Goal: Task Accomplishment & Management: Manage account settings

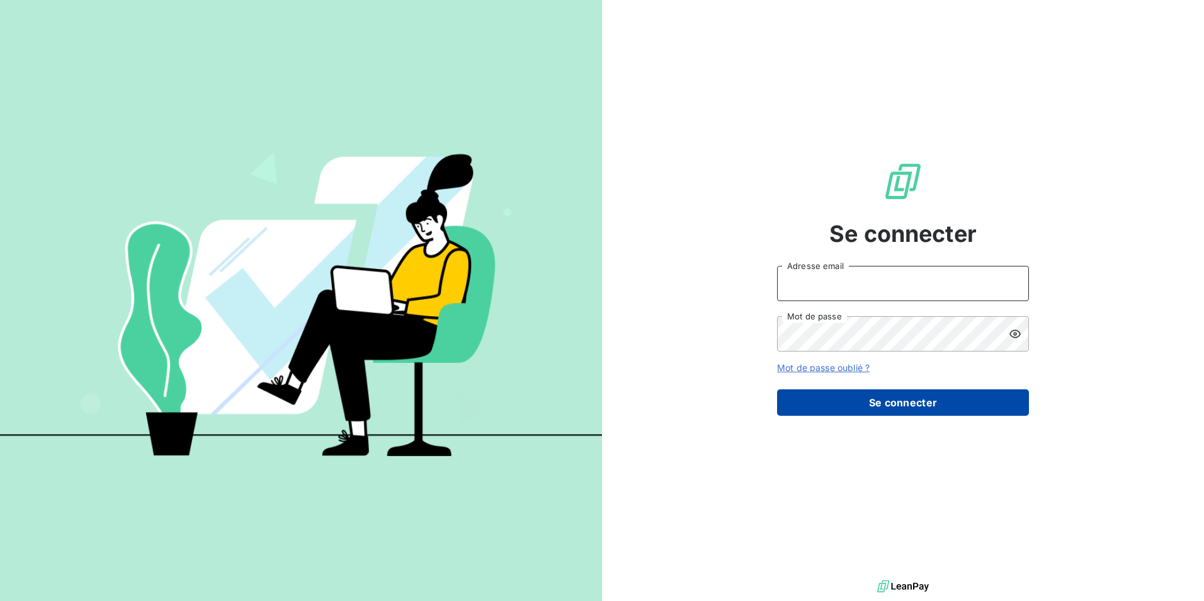
type input "[EMAIL_ADDRESS][DOMAIN_NAME]"
click at [931, 404] on button "Se connecter" at bounding box center [903, 402] width 252 height 26
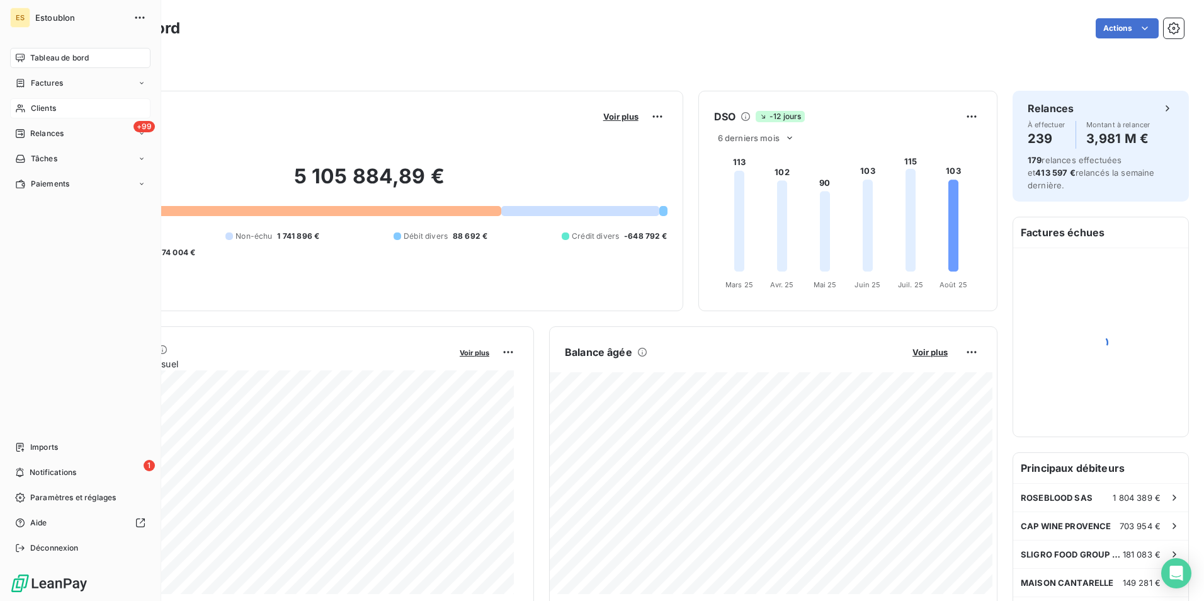
click at [57, 108] on div "Clients" at bounding box center [80, 108] width 140 height 20
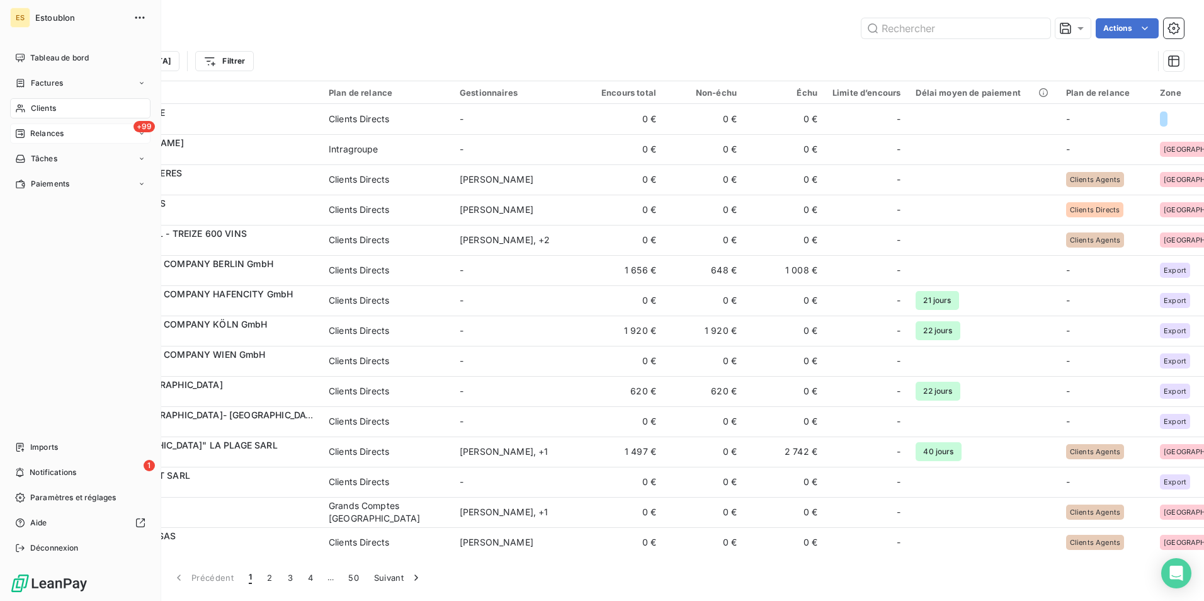
click at [88, 130] on div "+99 Relances" at bounding box center [80, 133] width 140 height 20
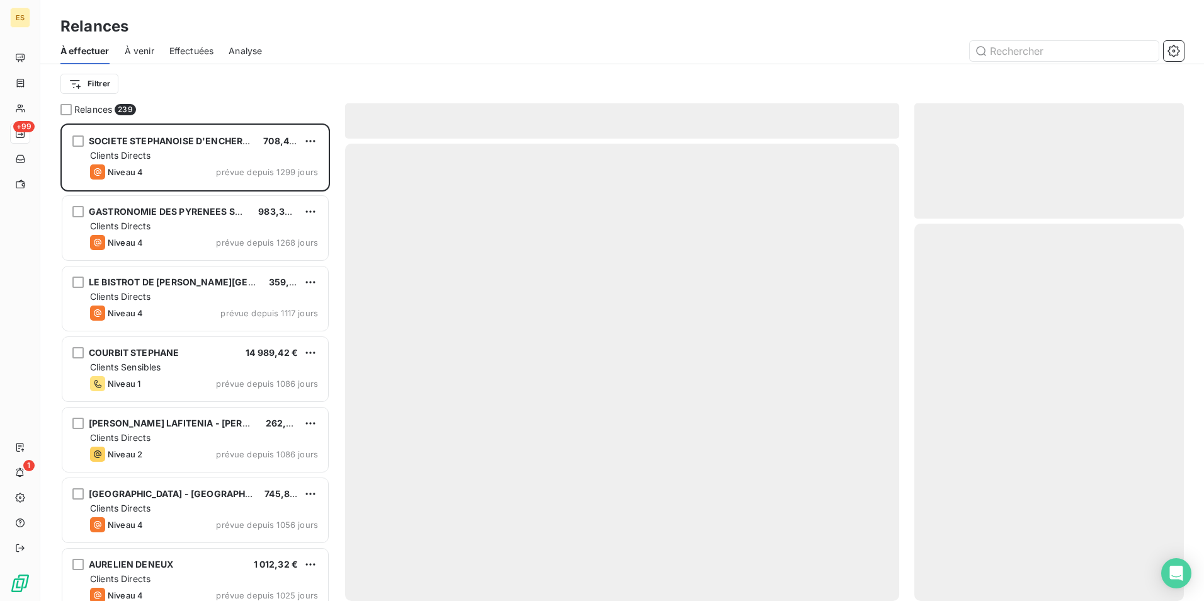
scroll to position [468, 260]
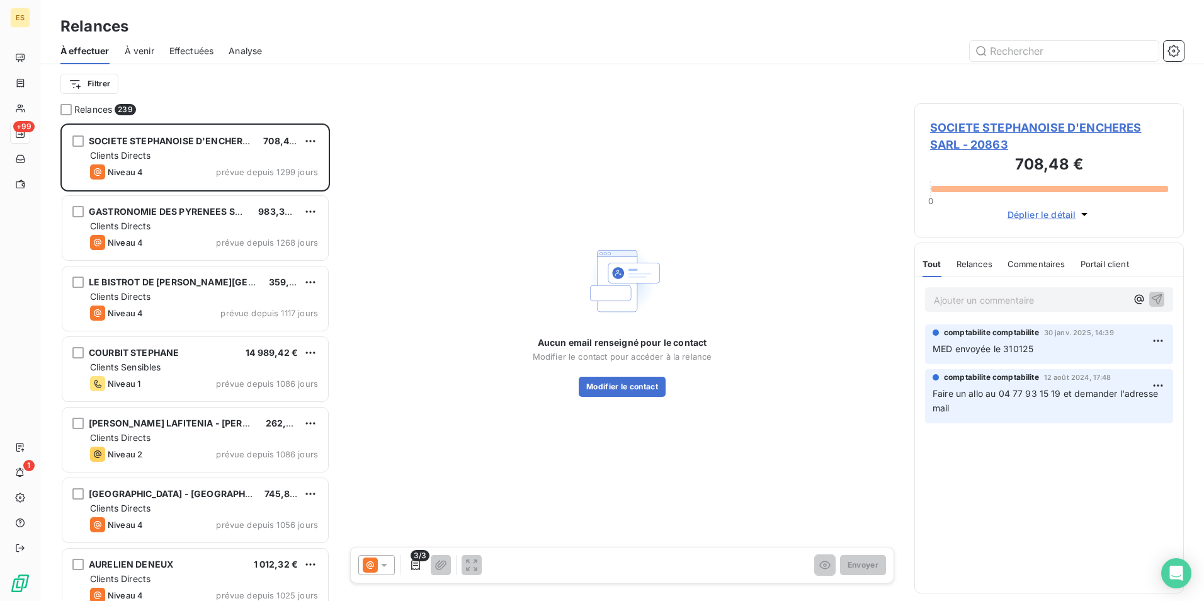
click at [193, 52] on span "Effectuées" at bounding box center [191, 51] width 45 height 13
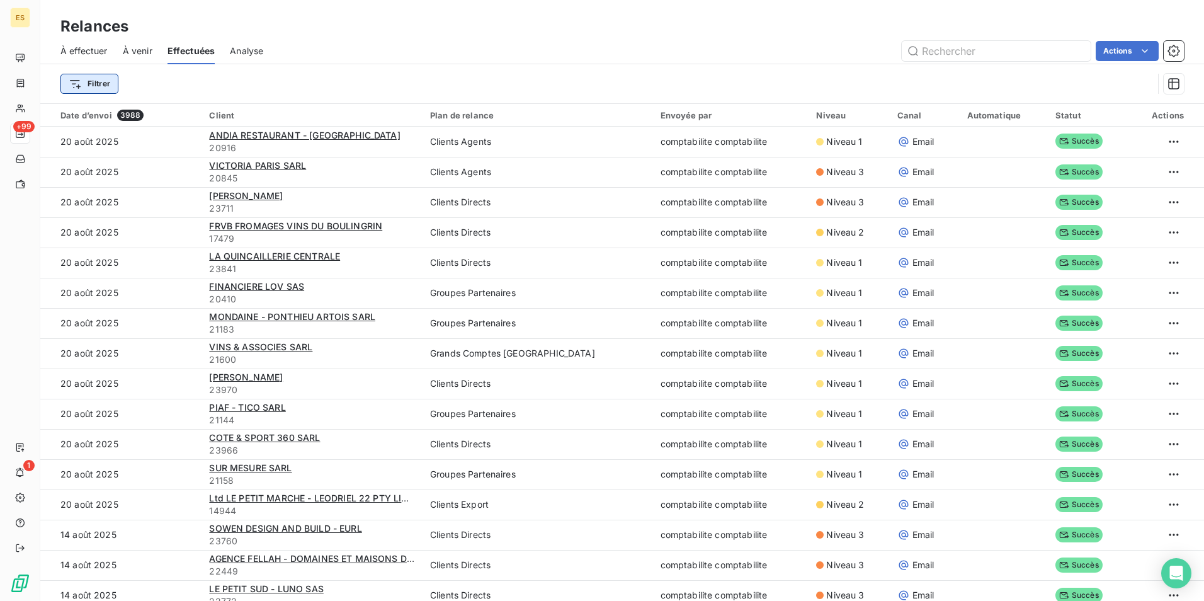
click at [94, 88] on html "ES +99 1 Relances À effectuer À venir Effectuées Analyse Actions Filtrer Date d…" at bounding box center [602, 300] width 1204 height 601
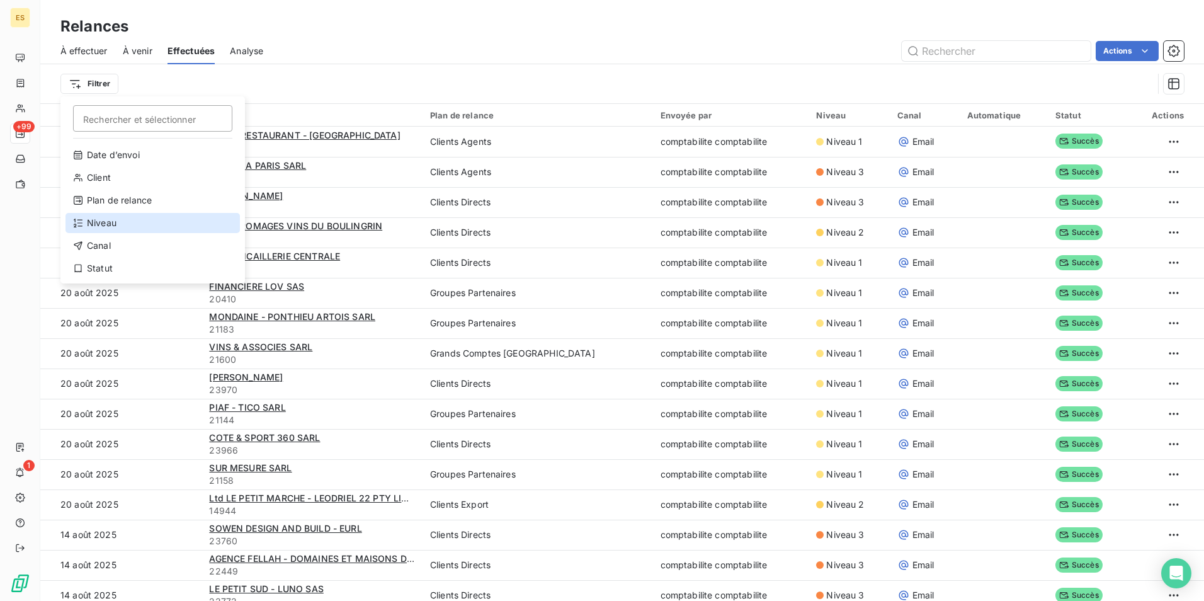
click at [133, 232] on div "Niveau" at bounding box center [153, 223] width 174 height 20
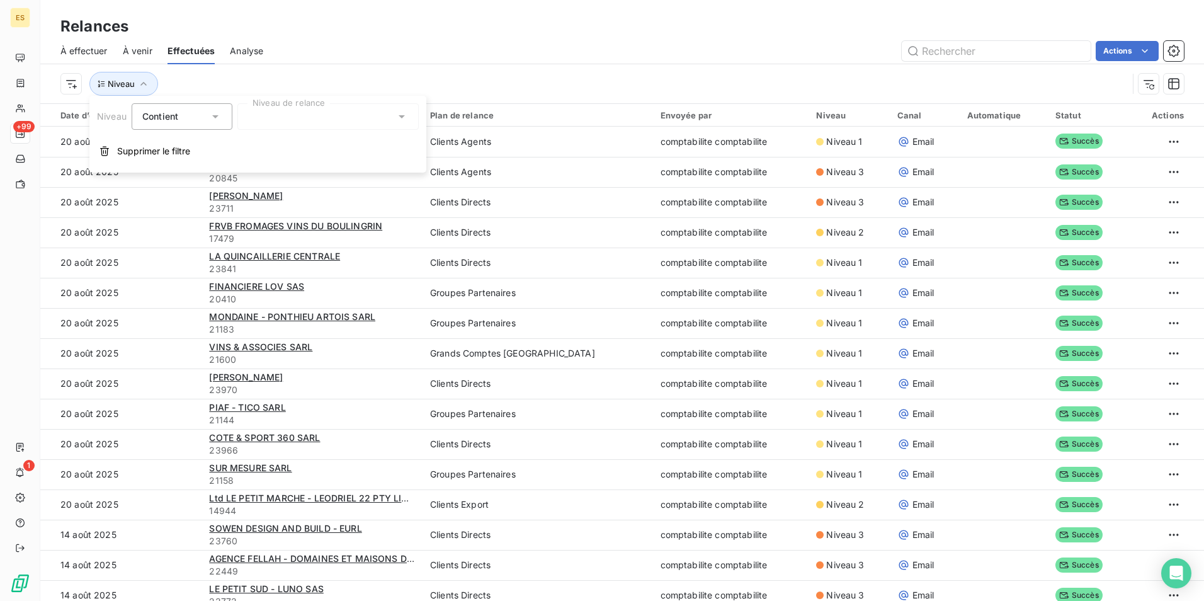
click at [213, 113] on icon at bounding box center [215, 116] width 13 height 13
click at [203, 110] on div "Contient" at bounding box center [175, 117] width 67 height 18
click at [270, 118] on div at bounding box center [327, 116] width 181 height 26
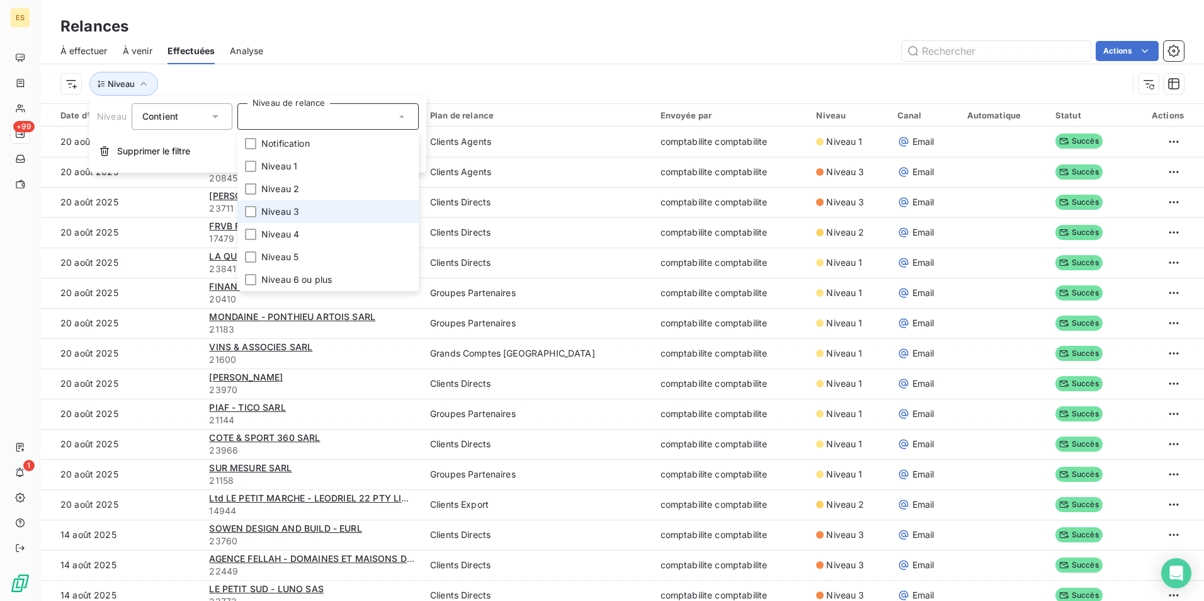
click at [293, 212] on span "Niveau 3" at bounding box center [280, 211] width 38 height 13
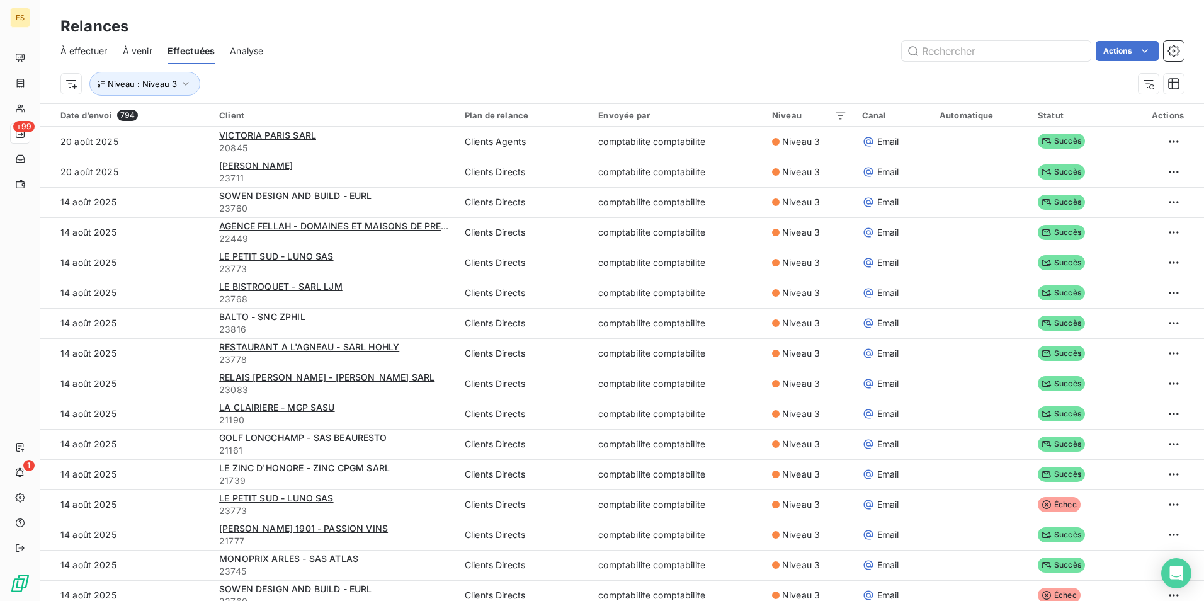
click at [358, 77] on div "Niveau : Niveau 3" at bounding box center [594, 84] width 1068 height 24
click at [129, 75] on button "Niveau : Niveau 3" at bounding box center [144, 84] width 111 height 24
click at [253, 82] on div "Niveau : Niveau 3" at bounding box center [594, 84] width 1068 height 24
click at [84, 115] on div "Date d’envoi 794" at bounding box center [132, 115] width 144 height 11
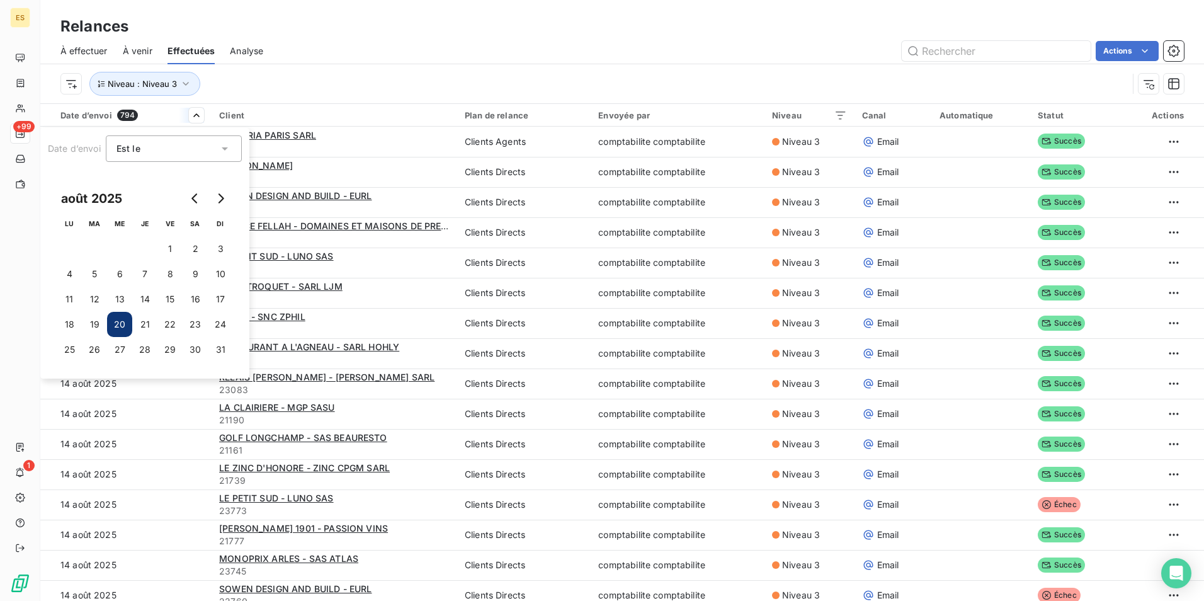
click at [215, 140] on div "Est le eq" at bounding box center [168, 149] width 102 height 18
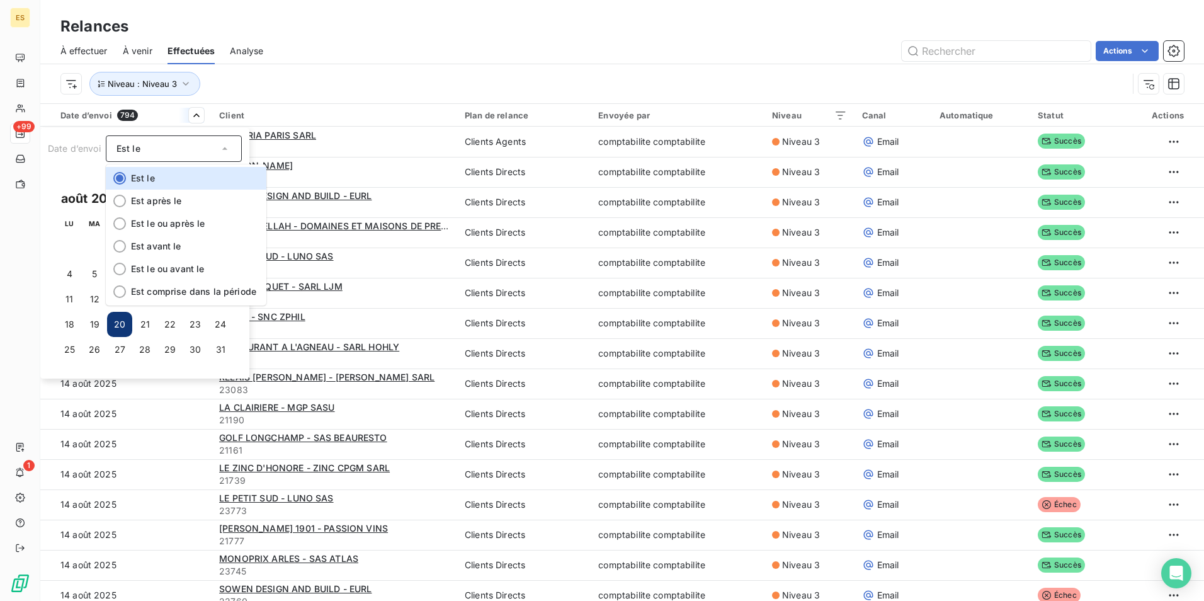
click at [285, 107] on html "ES +99 1 Relances À effectuer À venir Effectuées Analyse Actions Niveau : Nivea…" at bounding box center [602, 300] width 1204 height 601
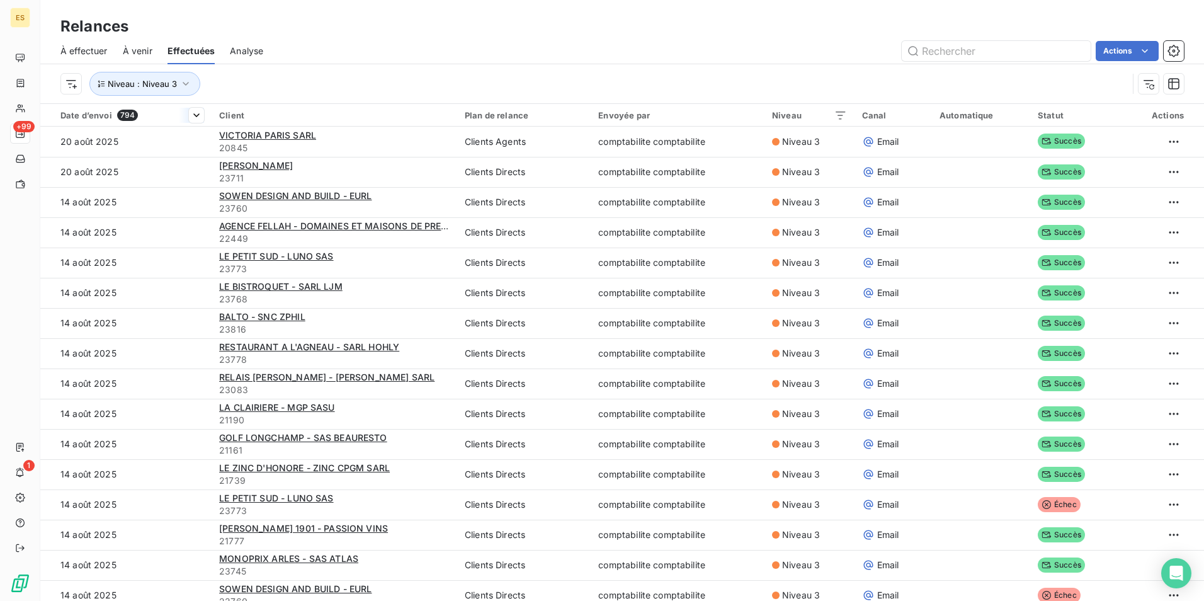
click at [158, 115] on div "Date d’envoi 794" at bounding box center [132, 115] width 144 height 11
click at [71, 111] on div "Date d’envoi 794" at bounding box center [132, 115] width 144 height 11
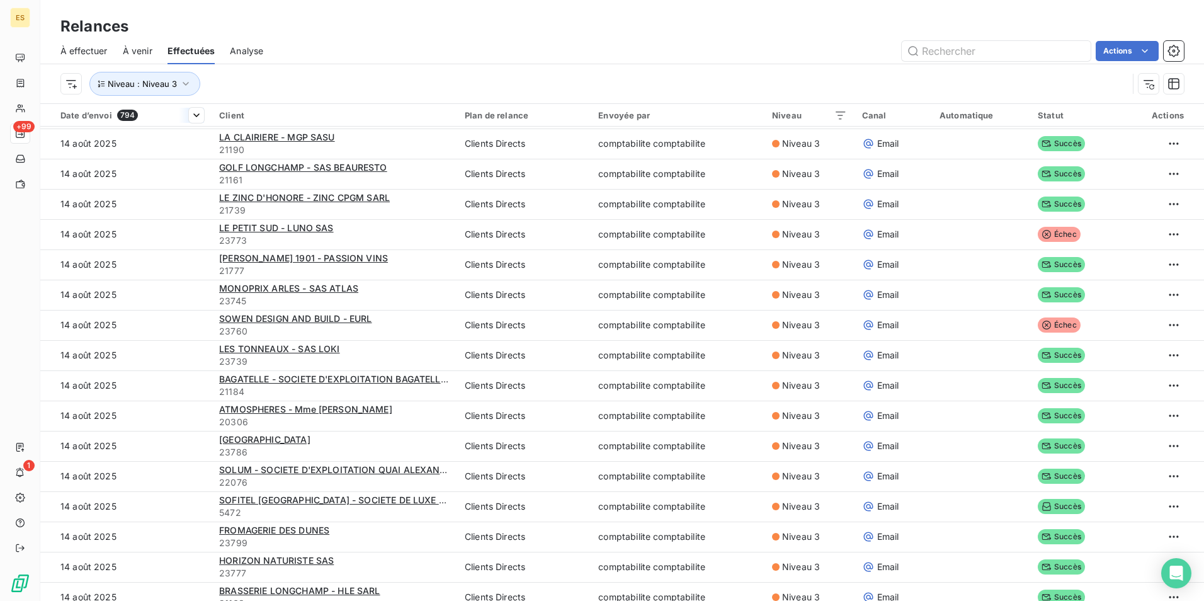
scroll to position [63, 0]
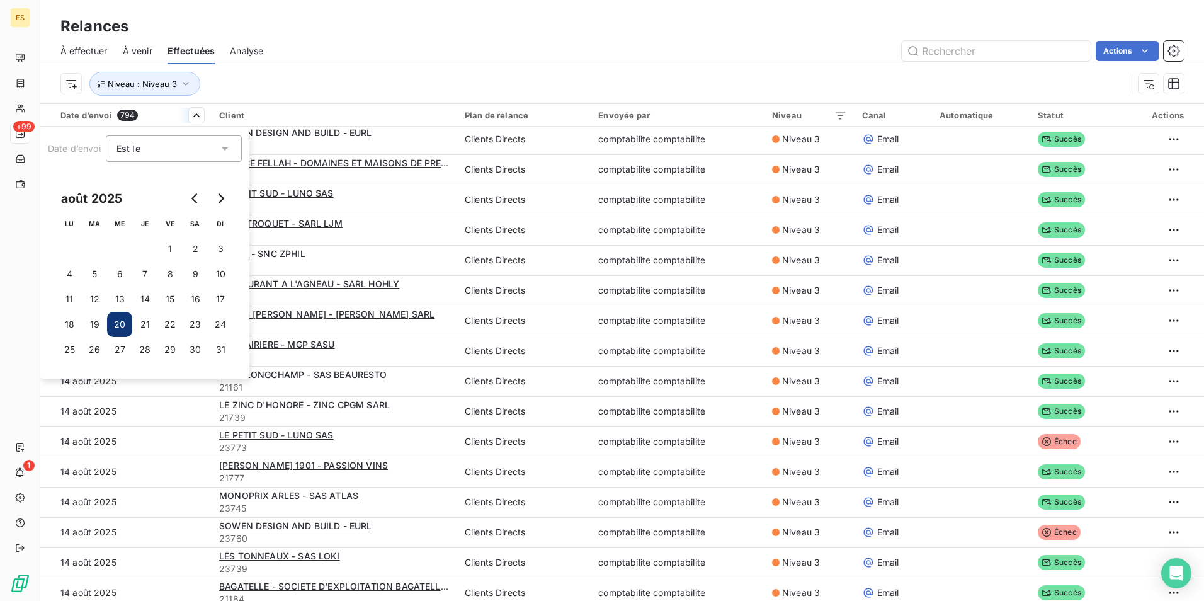
click at [184, 151] on div "Est le eq" at bounding box center [168, 149] width 102 height 18
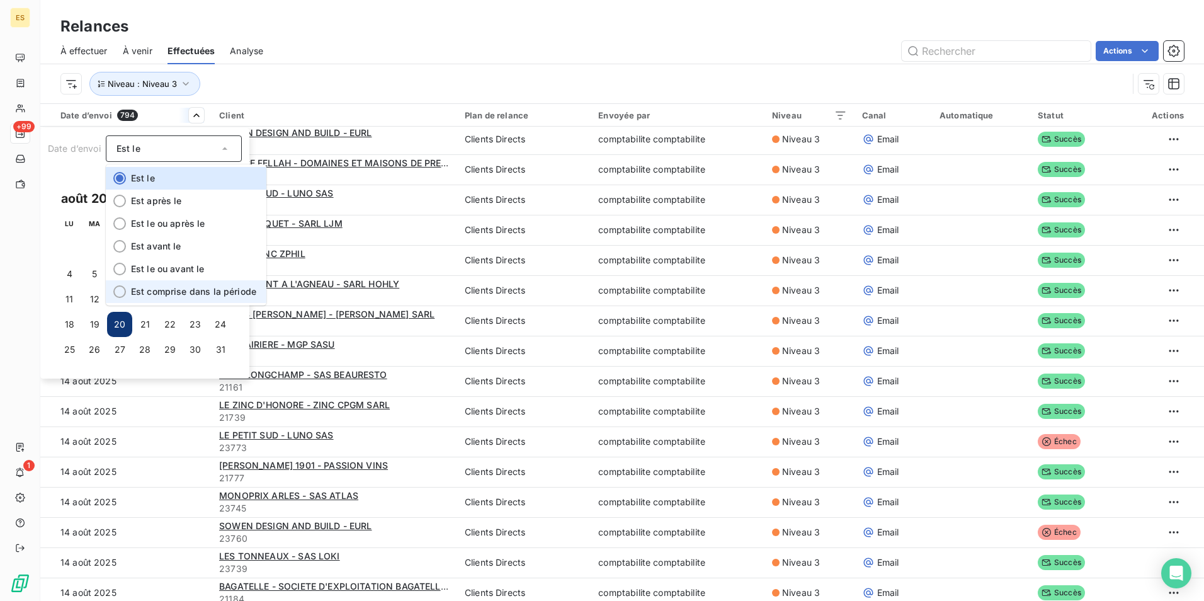
click at [212, 291] on span "Est comprise dans la période" at bounding box center [193, 291] width 125 height 11
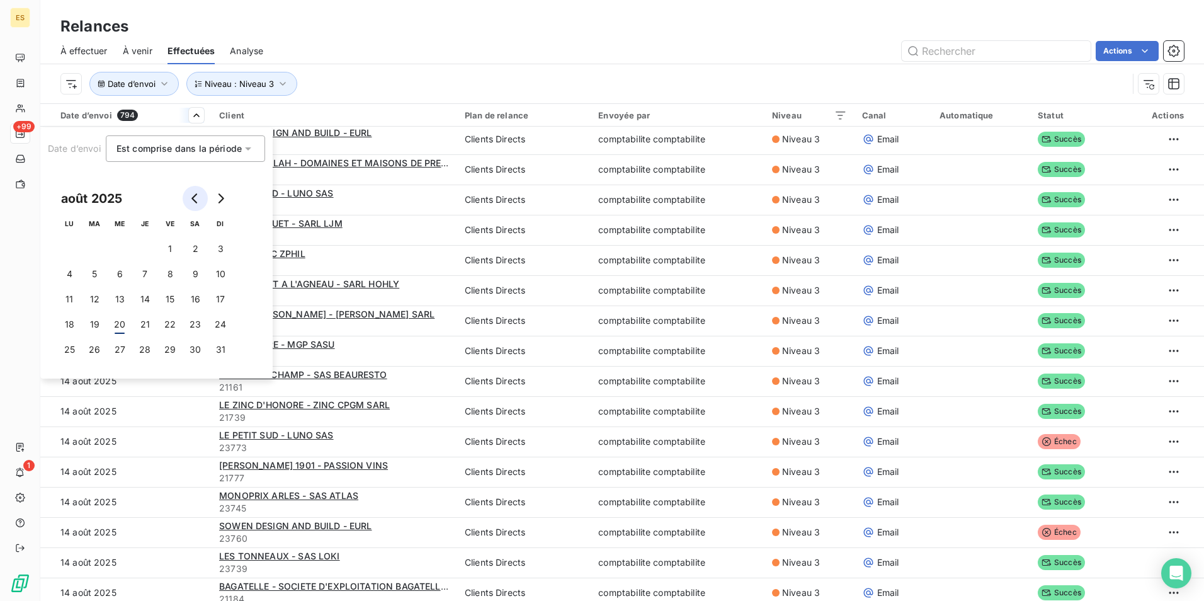
click at [187, 195] on button "Go to previous month" at bounding box center [195, 198] width 25 height 25
click at [187, 194] on button "Go to previous month" at bounding box center [195, 198] width 25 height 25
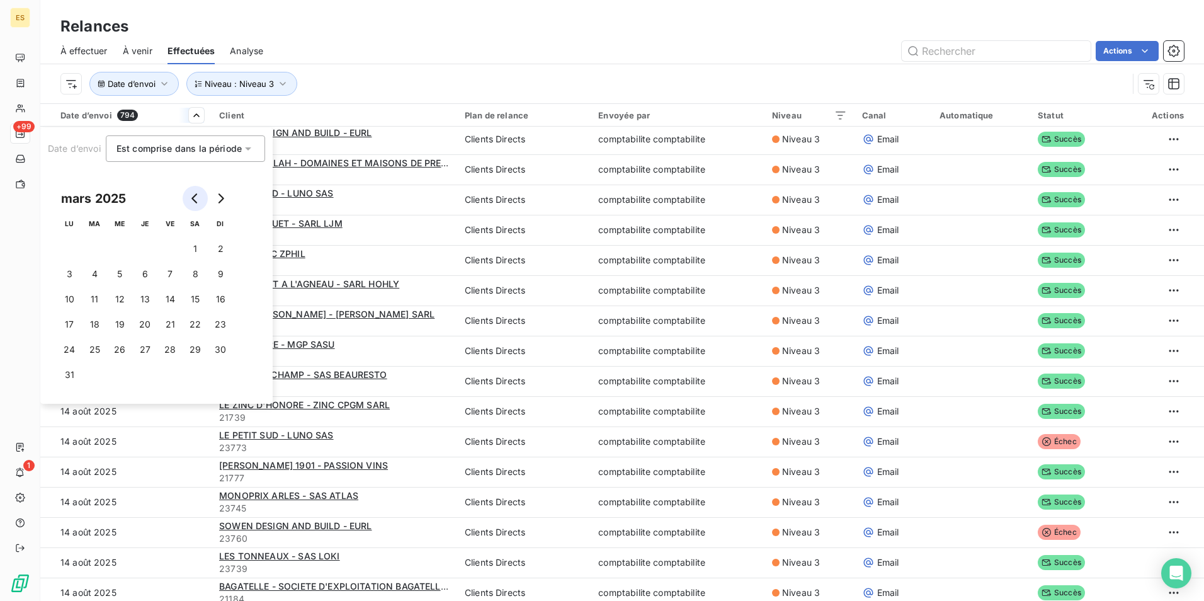
click at [187, 194] on button "Go to previous month" at bounding box center [195, 198] width 25 height 25
click at [224, 200] on icon "Go to next month" at bounding box center [220, 198] width 10 height 10
click at [124, 249] on button "1" at bounding box center [119, 248] width 25 height 25
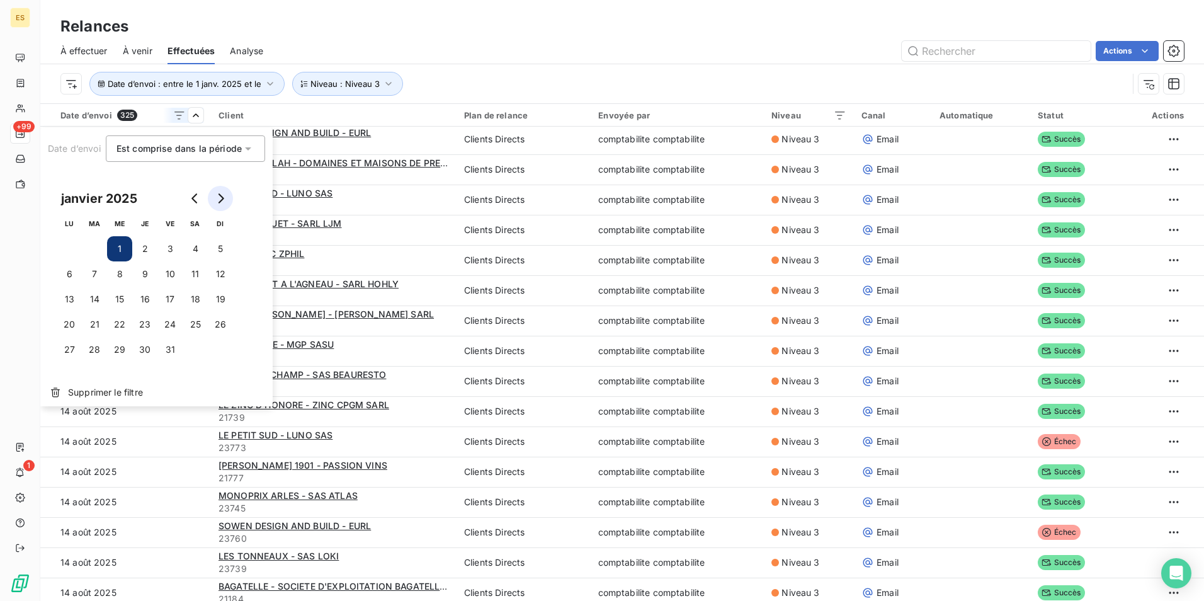
click at [225, 193] on button "Go to next month" at bounding box center [220, 198] width 25 height 25
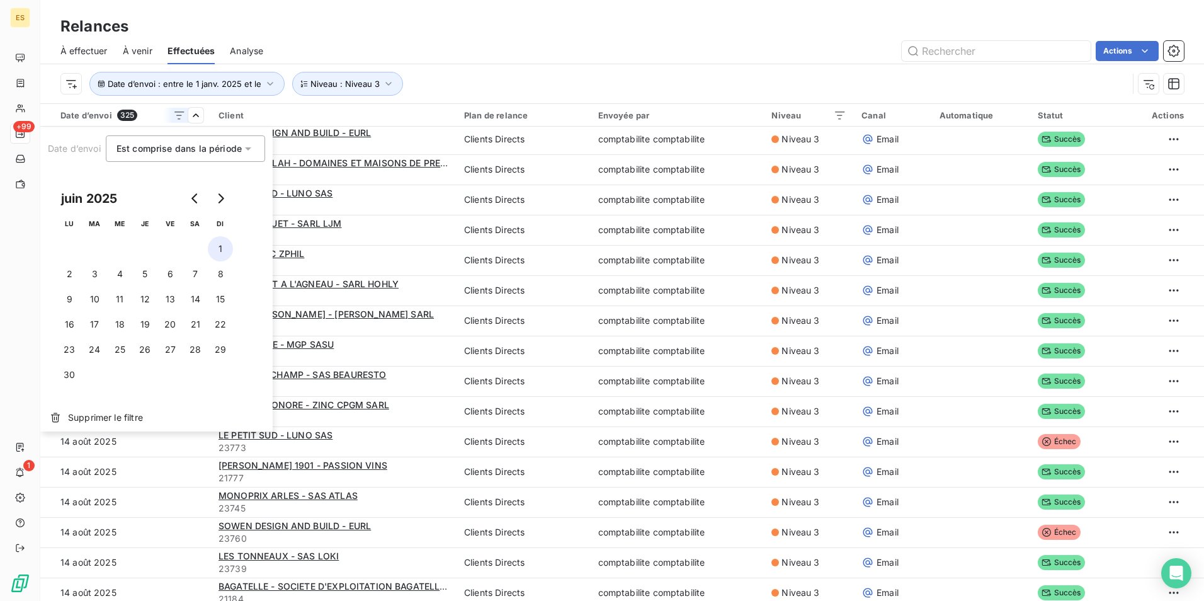
click at [222, 243] on button "1" at bounding box center [220, 248] width 25 height 25
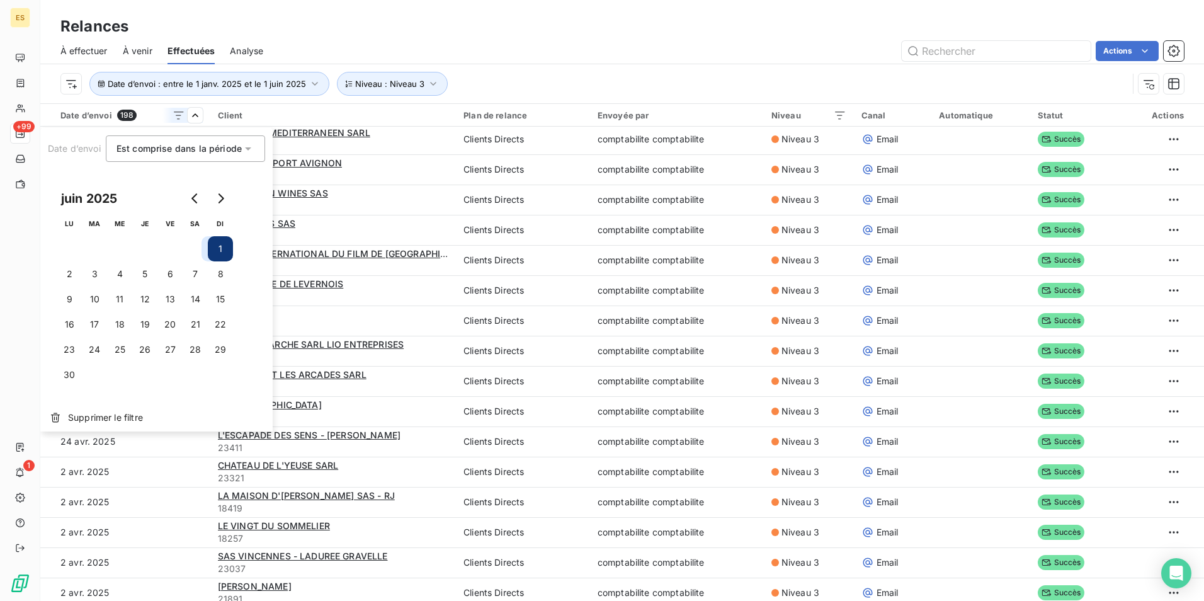
click at [208, 236] on button "1" at bounding box center [220, 248] width 25 height 25
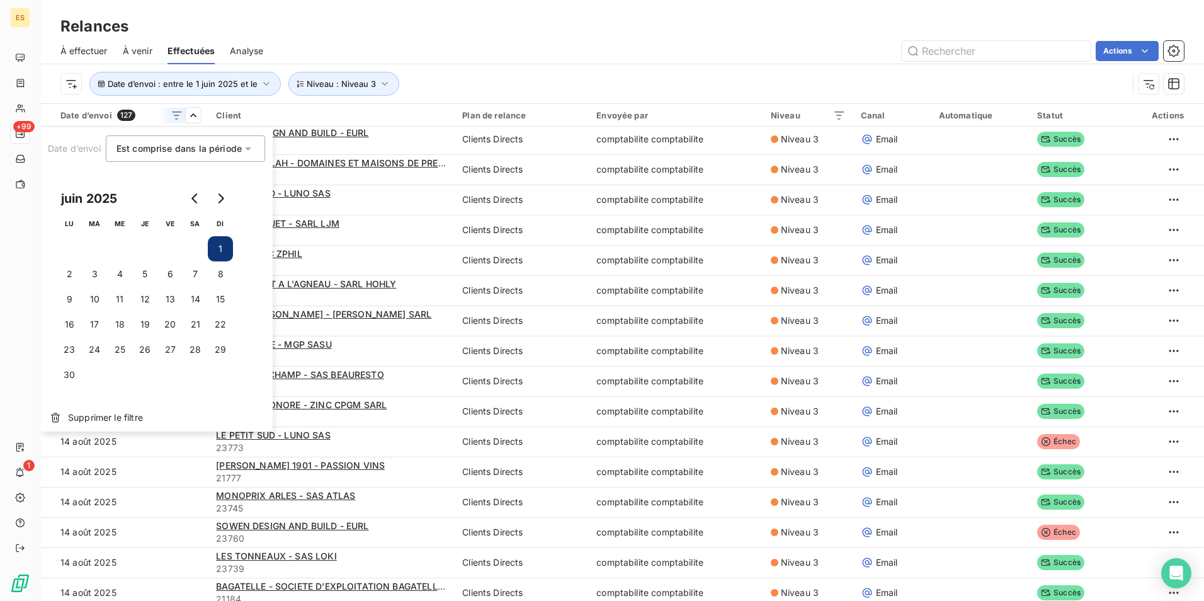
click at [467, 74] on html "ES +99 1 Relances À effectuer À venir Effectuées Analyse Actions Date d’envoi :…" at bounding box center [602, 300] width 1204 height 601
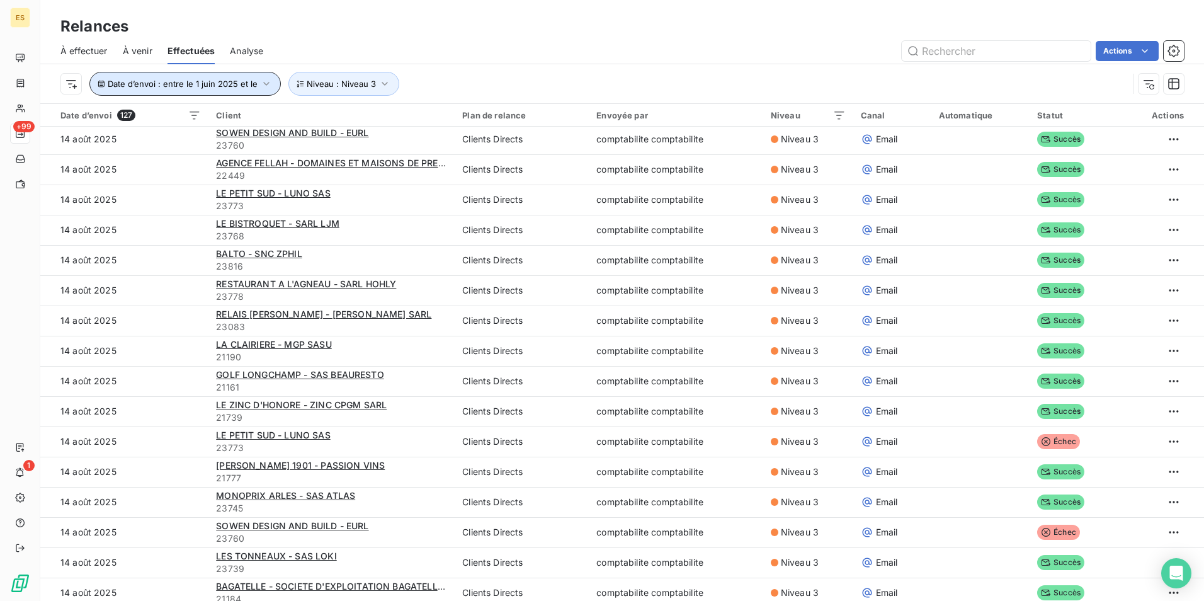
click at [253, 85] on span "Date d’envoi : entre le 1 juin 2025 et le" at bounding box center [183, 84] width 150 height 10
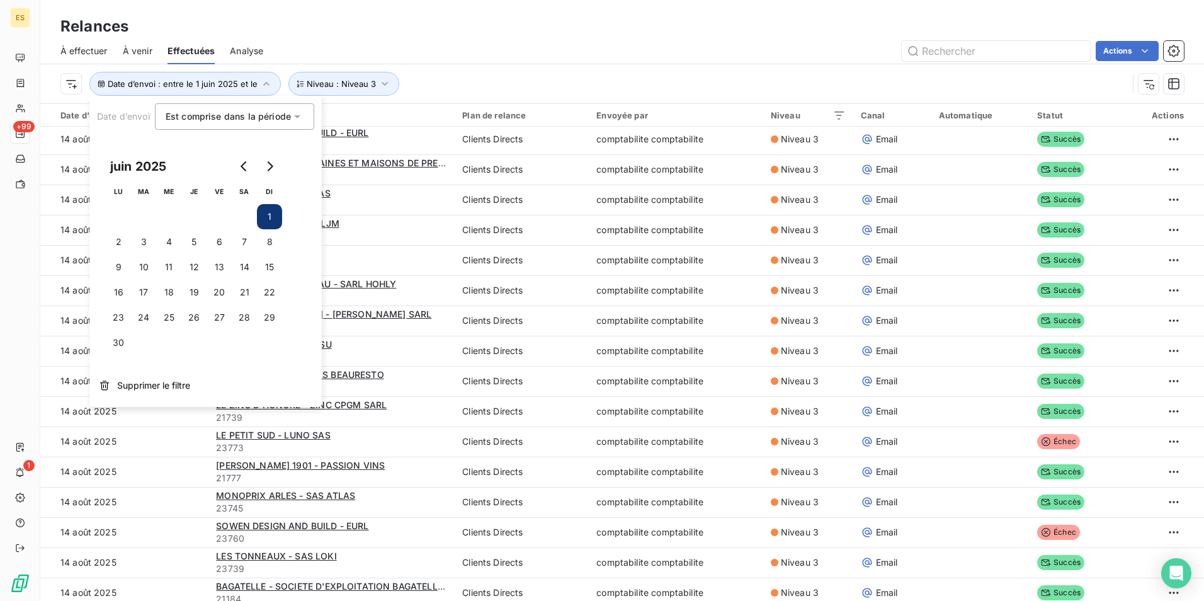
click at [273, 111] on span "Est comprise dans la période" at bounding box center [228, 116] width 125 height 11
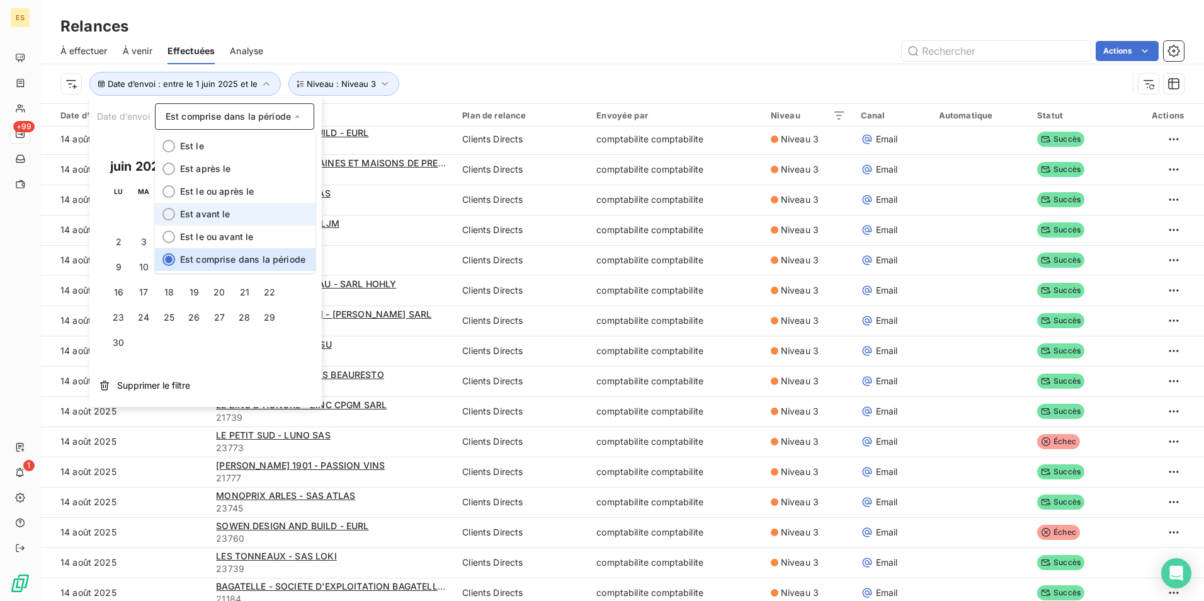
click at [255, 214] on li "Est avant le" at bounding box center [235, 214] width 161 height 23
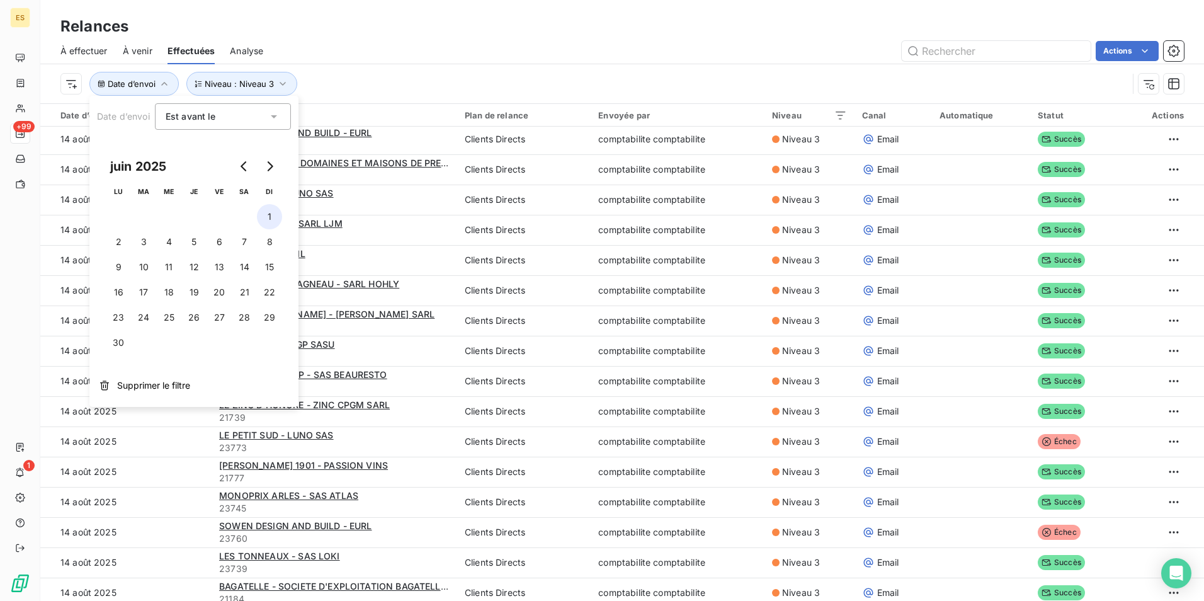
click at [269, 217] on button "1" at bounding box center [269, 216] width 25 height 25
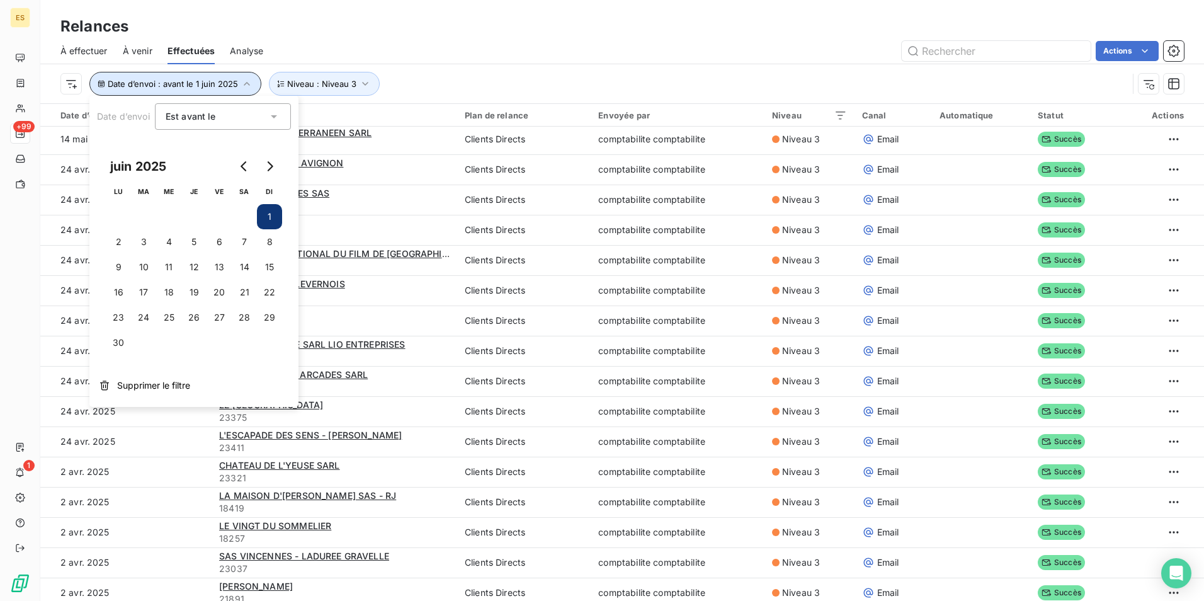
click at [225, 80] on span "Date d’envoi : avant le 1 juin 2025" at bounding box center [173, 84] width 130 height 10
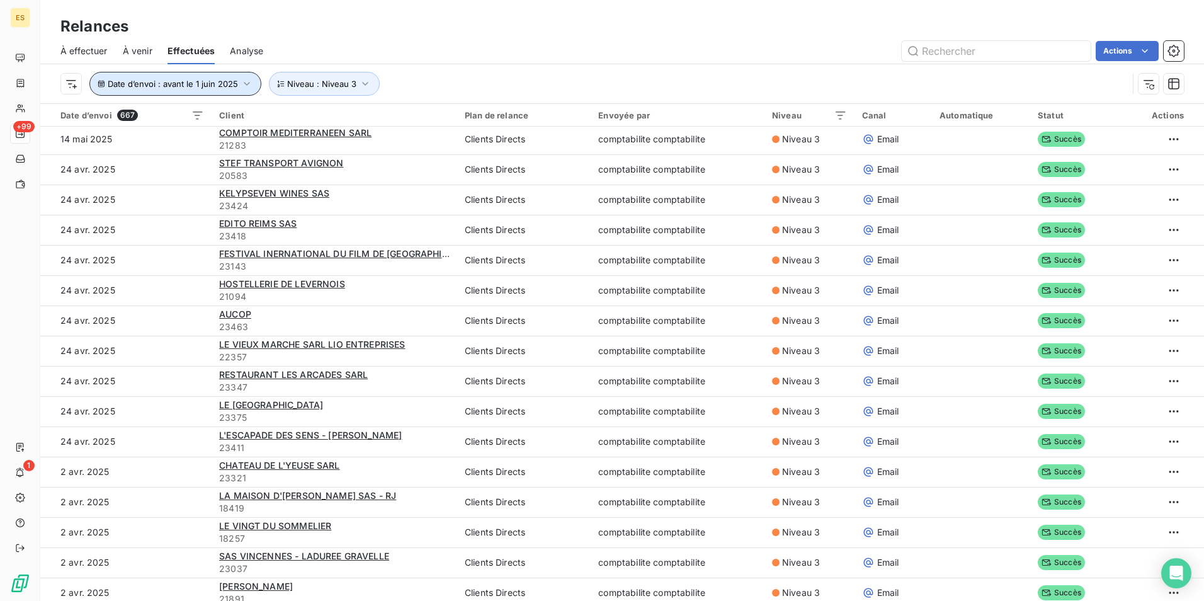
click at [186, 88] on span "Date d’envoi : avant le 1 juin 2025" at bounding box center [173, 84] width 130 height 10
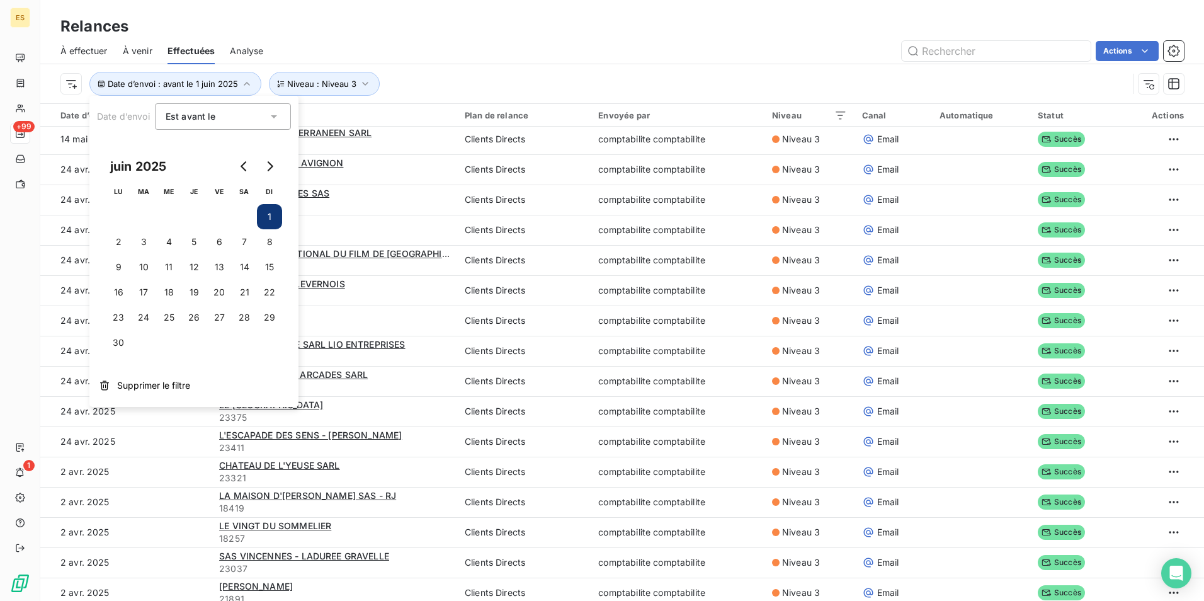
click at [249, 100] on div "Date d’envoi Est avant le lt juin 2025 LU MA ME JE VE SA DI 1 2 3 4 5 6 7 8 9 1…" at bounding box center [193, 251] width 209 height 311
click at [248, 118] on div "Est avant le lt" at bounding box center [217, 117] width 102 height 18
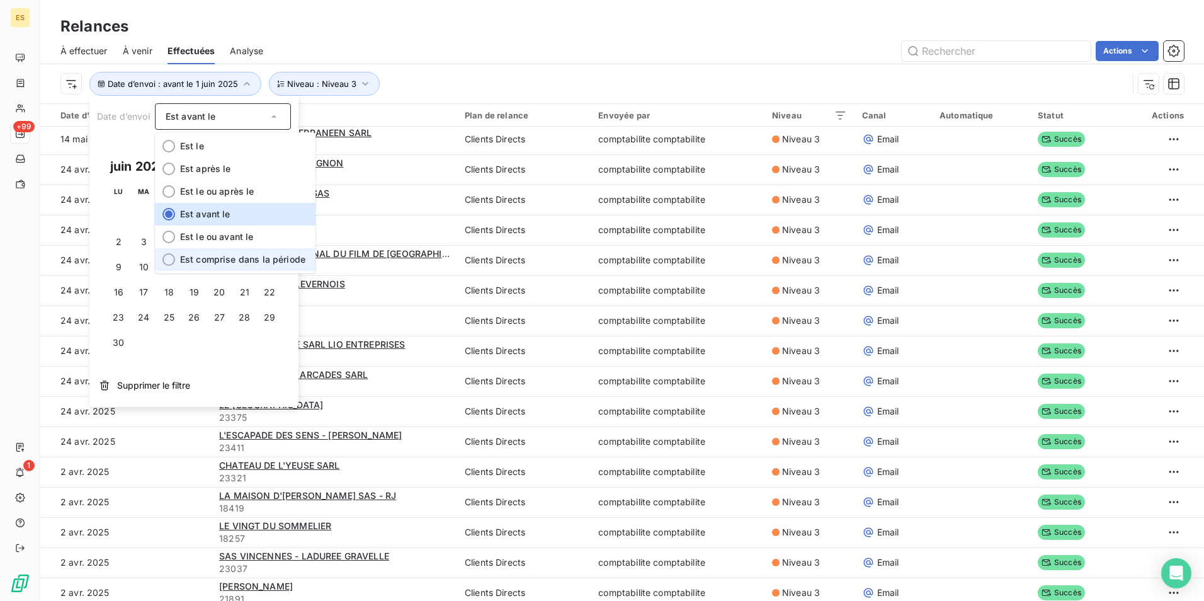
click at [225, 259] on span "Est comprise dans la période" at bounding box center [242, 259] width 125 height 11
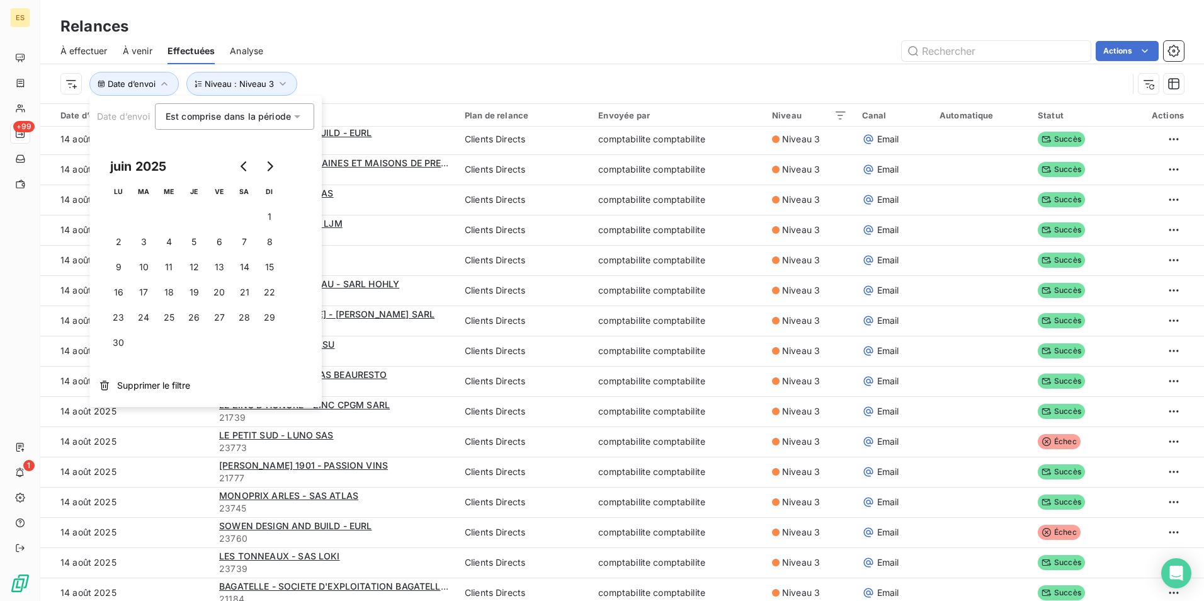
click at [151, 171] on div "juin 2025" at bounding box center [138, 166] width 65 height 20
click at [242, 174] on button "Go to previous month" at bounding box center [244, 166] width 25 height 25
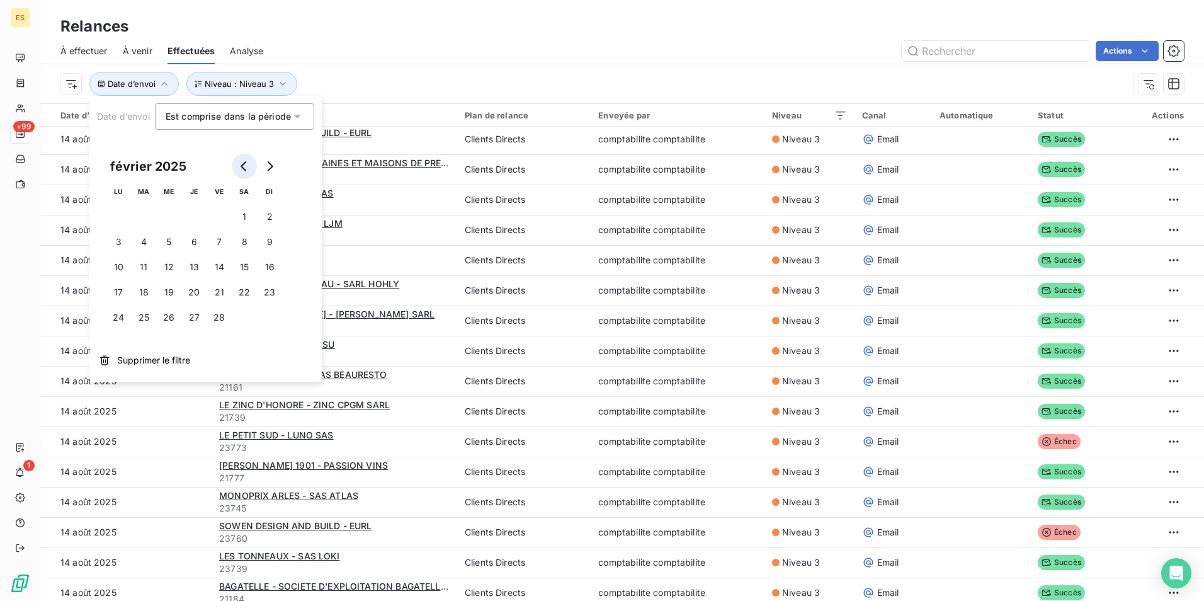
click at [242, 174] on button "Go to previous month" at bounding box center [244, 166] width 25 height 25
click at [275, 166] on button "Go to next month" at bounding box center [269, 166] width 25 height 25
click at [173, 224] on button "1" at bounding box center [168, 216] width 25 height 25
click at [268, 169] on icon "Go to next month" at bounding box center [270, 166] width 10 height 10
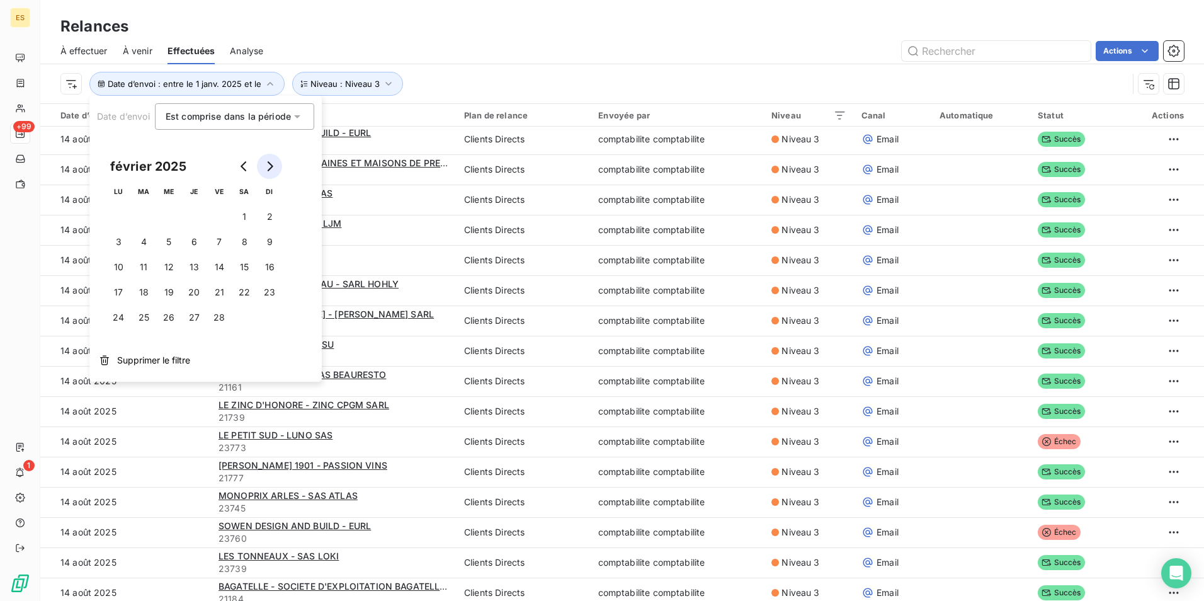
click at [268, 169] on icon "Go to next month" at bounding box center [270, 166] width 10 height 10
click at [268, 218] on button "1" at bounding box center [269, 216] width 25 height 25
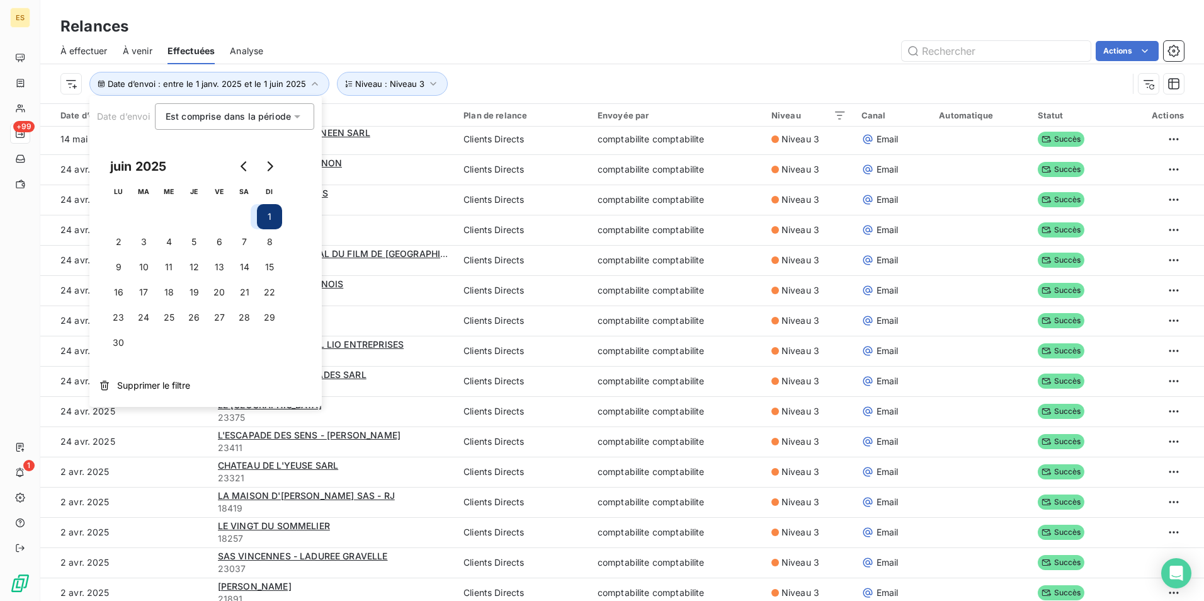
click at [474, 76] on div "Date d’envoi : entre le 1 janv. 2025 et le 1 juin 2025 Niveau : Niveau 3" at bounding box center [594, 84] width 1068 height 24
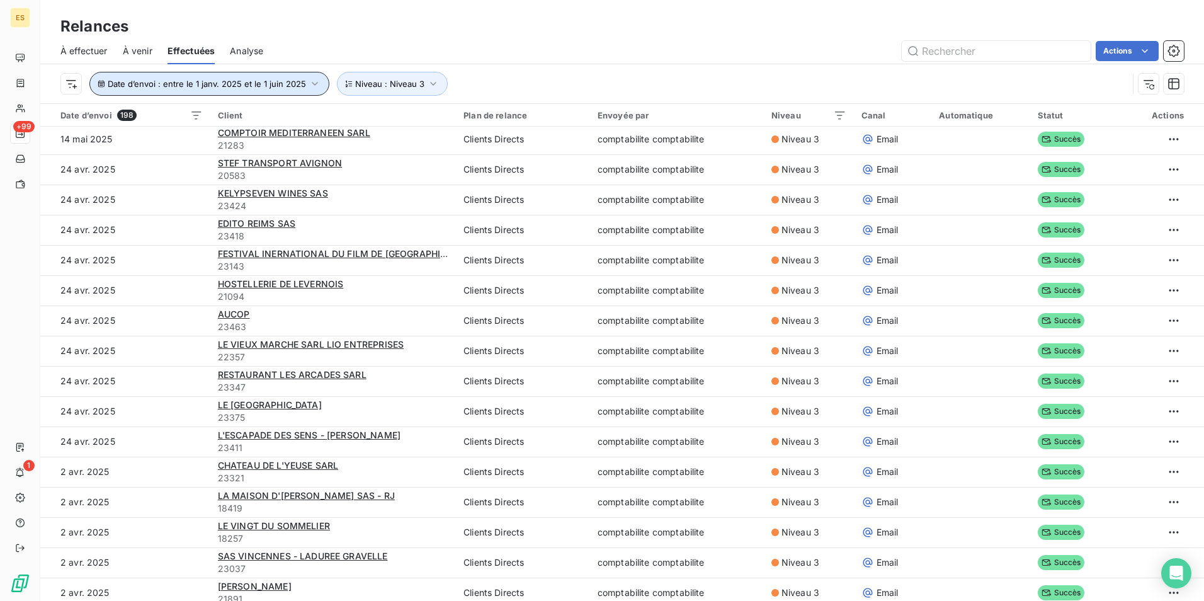
click at [316, 94] on button "Date d’envoi : entre le 1 janv. 2025 et le 1 juin 2025" at bounding box center [209, 84] width 240 height 24
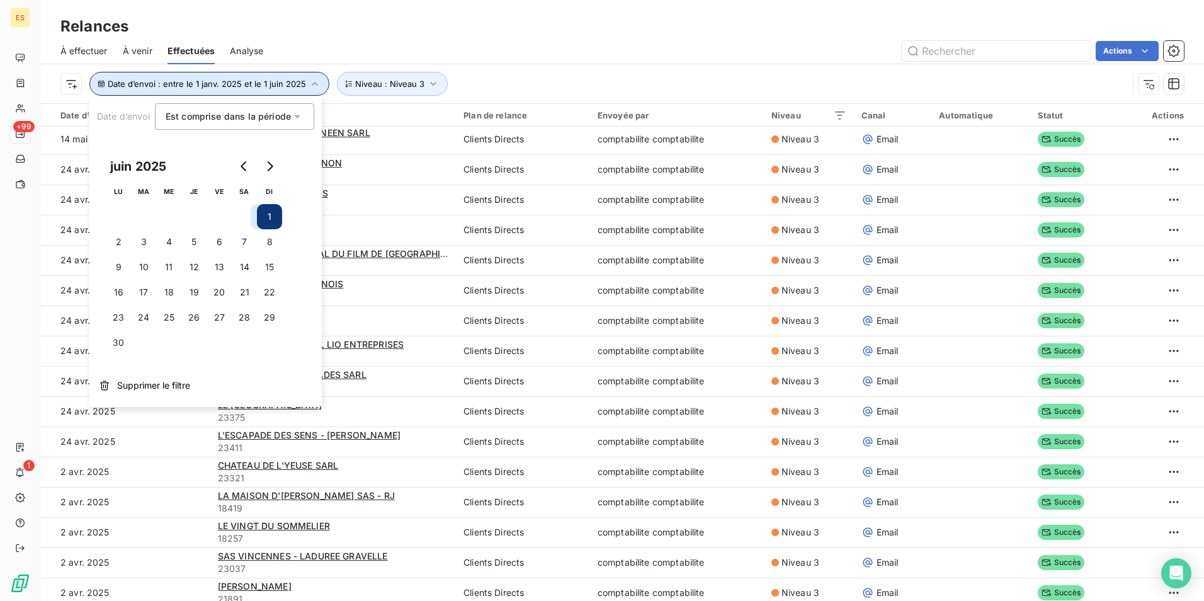
click at [209, 86] on span "Date d’envoi : entre le 1 janv. 2025 et le 1 juin 2025" at bounding box center [207, 84] width 198 height 10
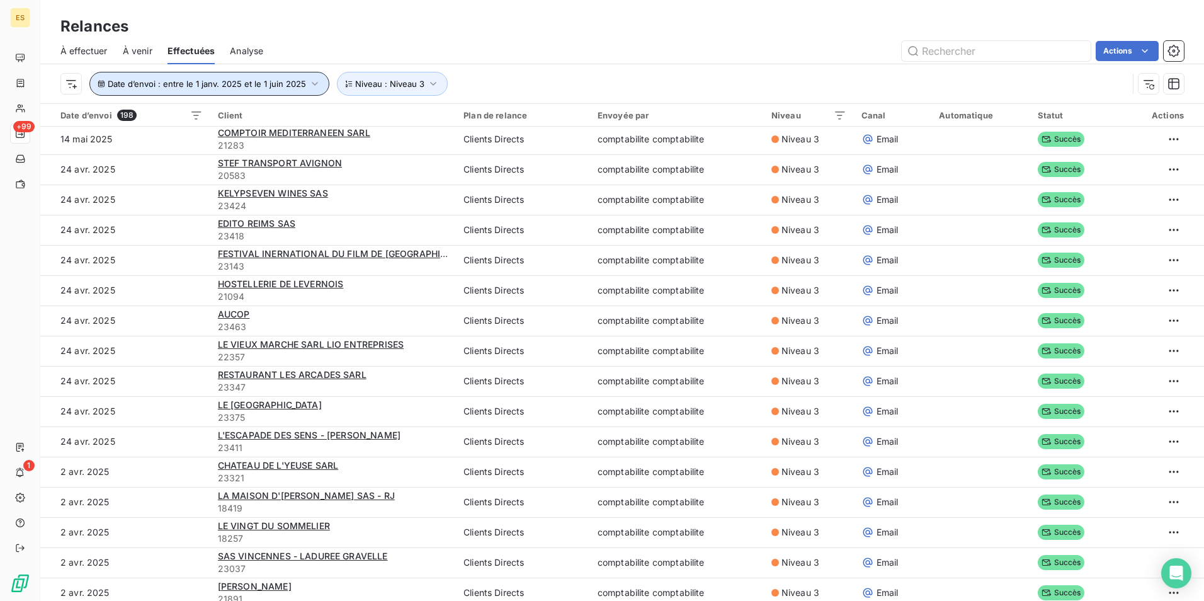
click at [209, 86] on span "Date d’envoi : entre le 1 janv. 2025 et le 1 juin 2025" at bounding box center [207, 84] width 198 height 10
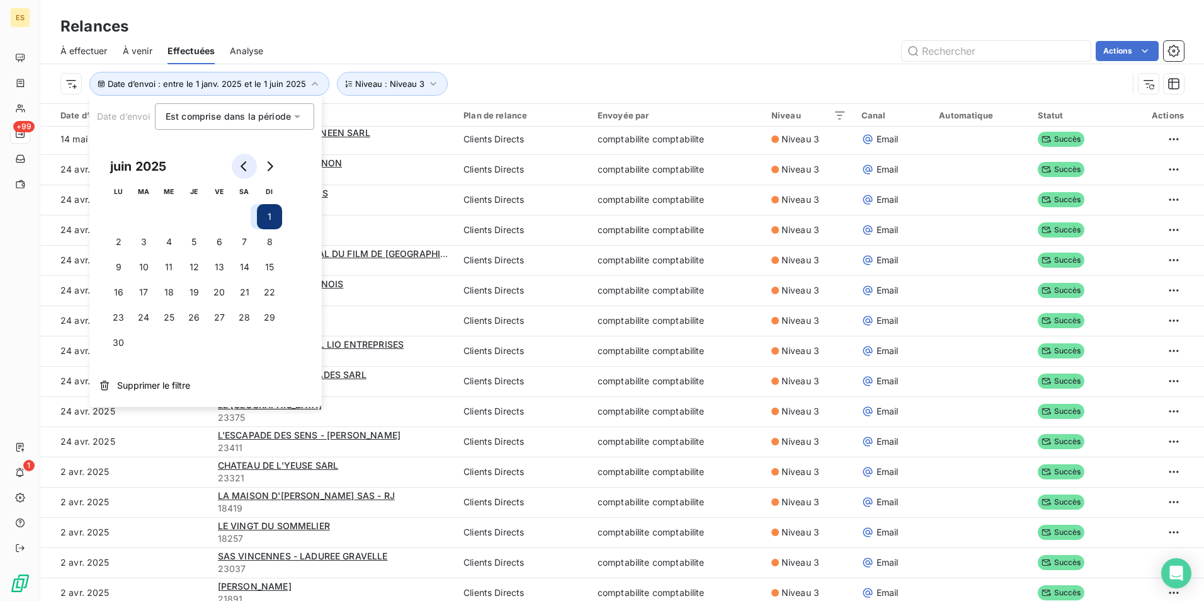
click at [242, 160] on button "Go to previous month" at bounding box center [244, 166] width 25 height 25
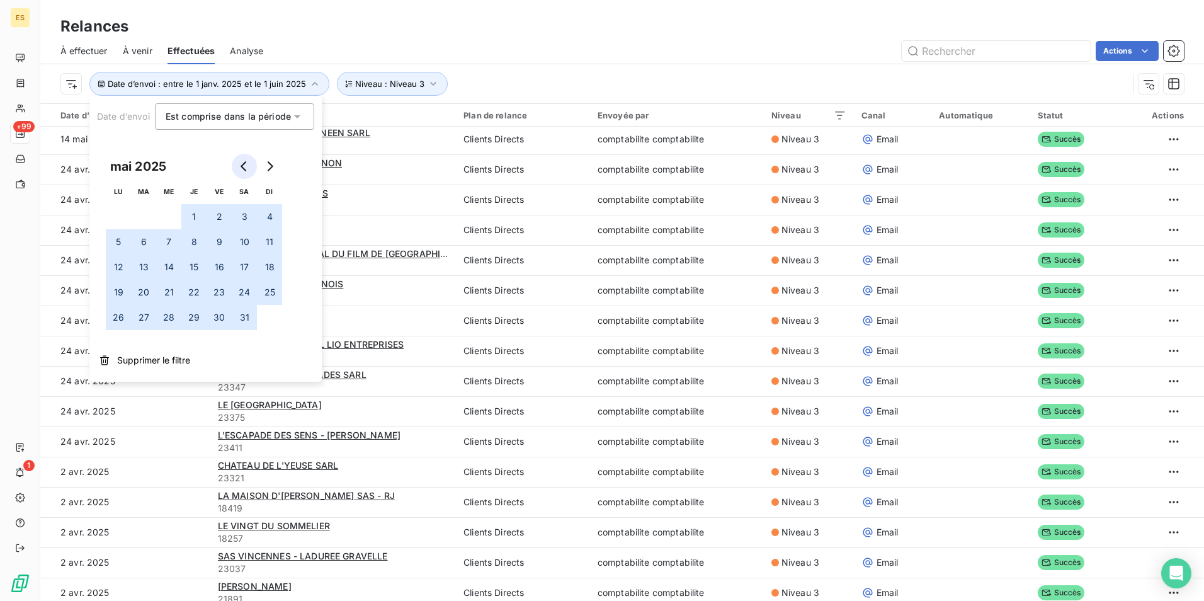
click at [242, 160] on button "Go to previous month" at bounding box center [244, 166] width 25 height 25
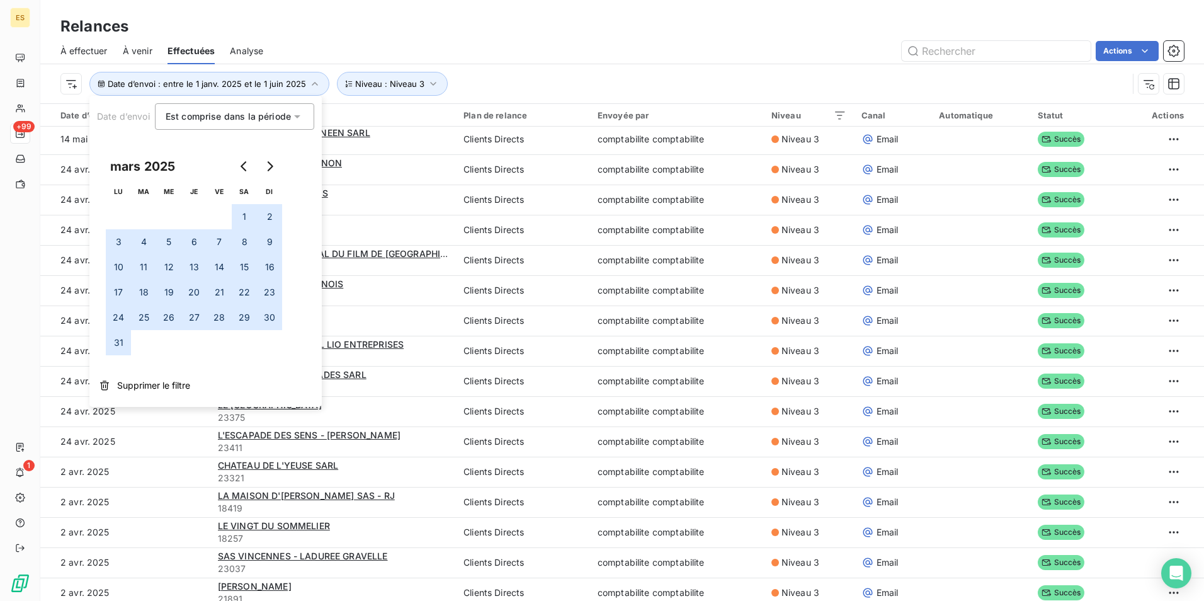
click at [234, 216] on button "1" at bounding box center [244, 216] width 25 height 25
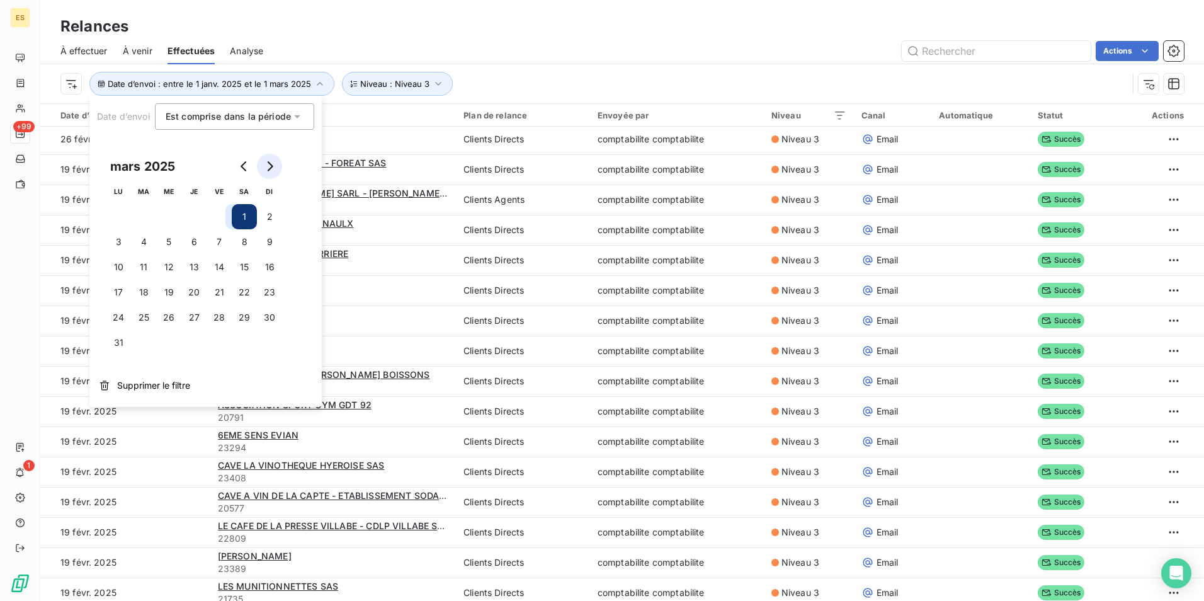
click at [268, 166] on icon "Go to next month" at bounding box center [270, 166] width 10 height 10
click at [270, 168] on icon "Go to next month" at bounding box center [270, 166] width 10 height 10
click at [260, 216] on button "1" at bounding box center [269, 216] width 25 height 25
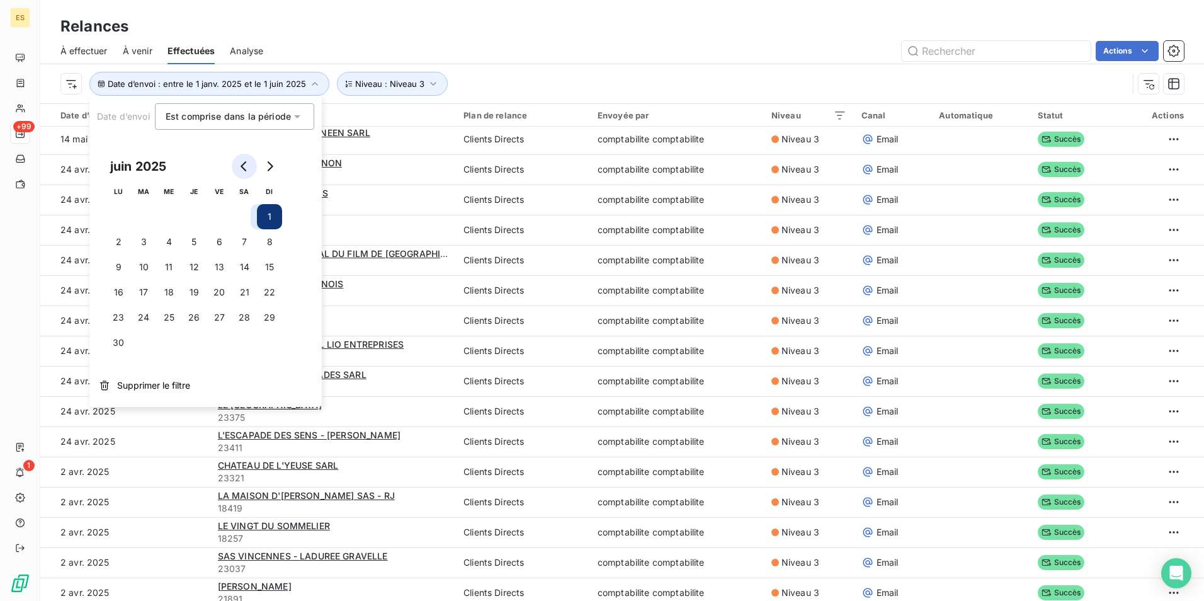
click at [243, 166] on icon "Go to previous month" at bounding box center [244, 166] width 10 height 10
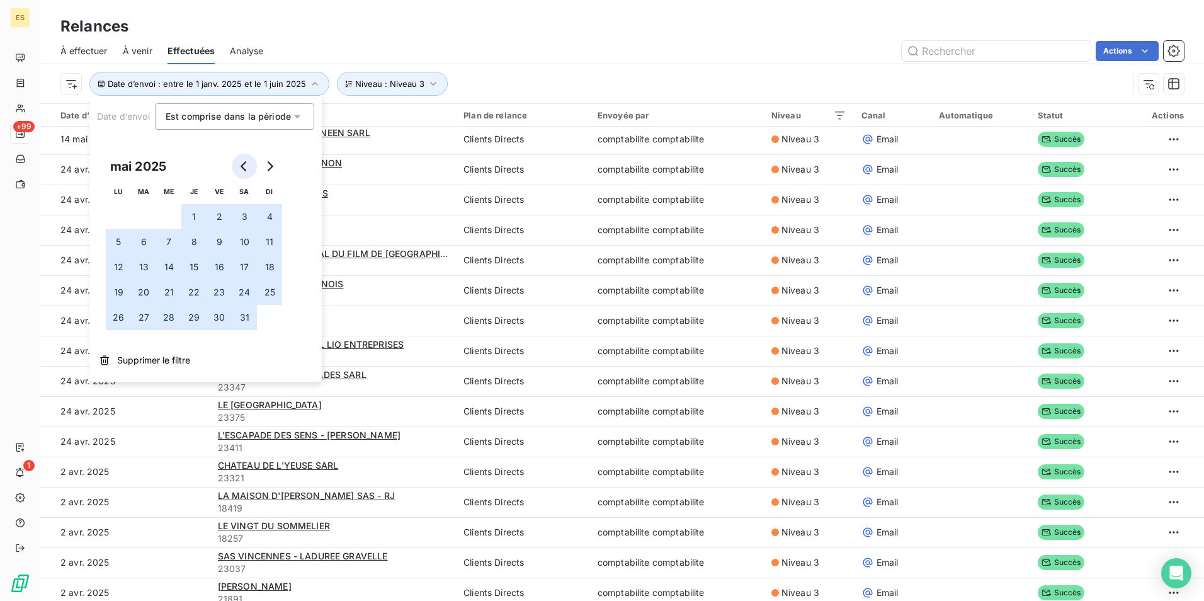
click at [243, 164] on icon "Go to previous month" at bounding box center [244, 166] width 6 height 10
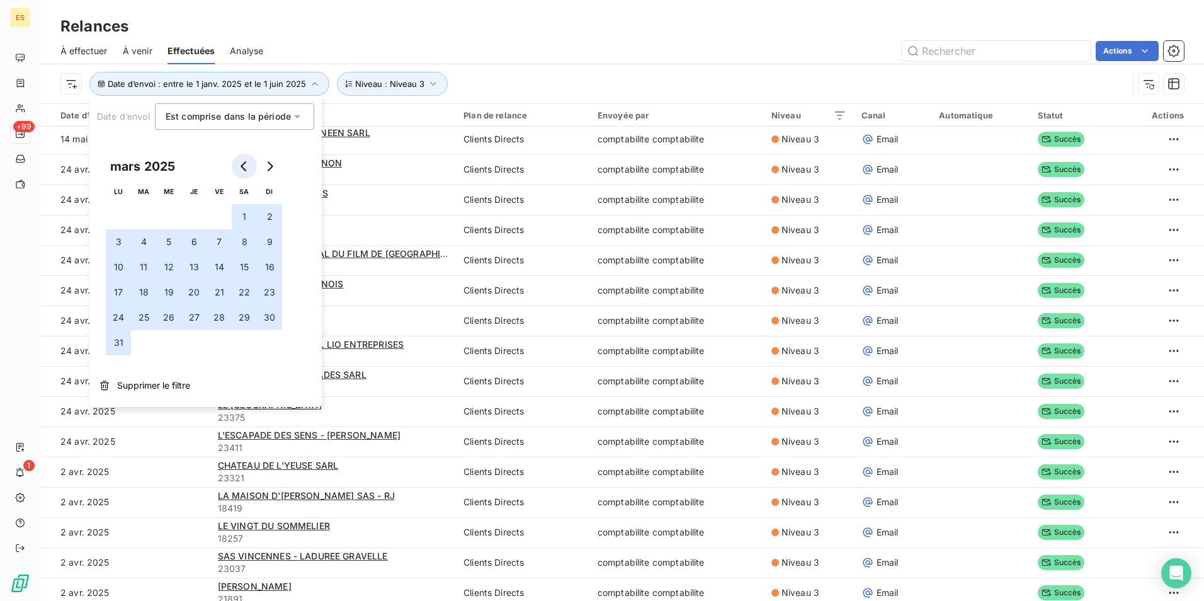
click at [243, 164] on icon "Go to previous month" at bounding box center [244, 166] width 6 height 10
click at [244, 164] on icon "Go to previous month" at bounding box center [244, 166] width 6 height 10
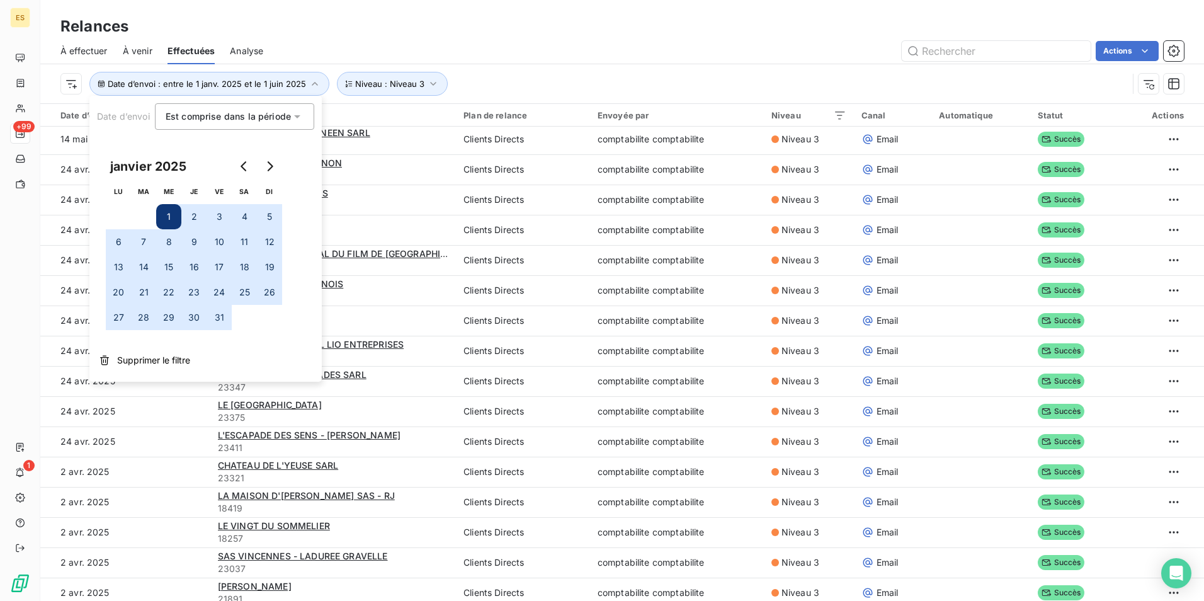
click at [173, 214] on button "1" at bounding box center [168, 216] width 25 height 25
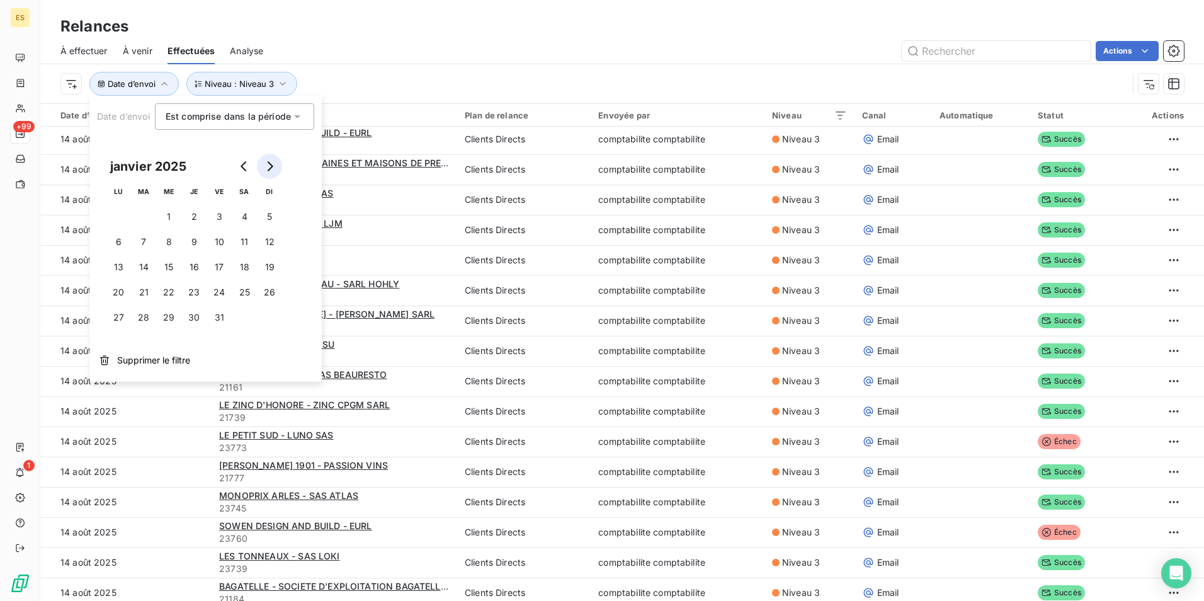
click at [271, 168] on icon "Go to next month" at bounding box center [271, 166] width 6 height 10
click at [248, 217] on button "1" at bounding box center [244, 216] width 25 height 25
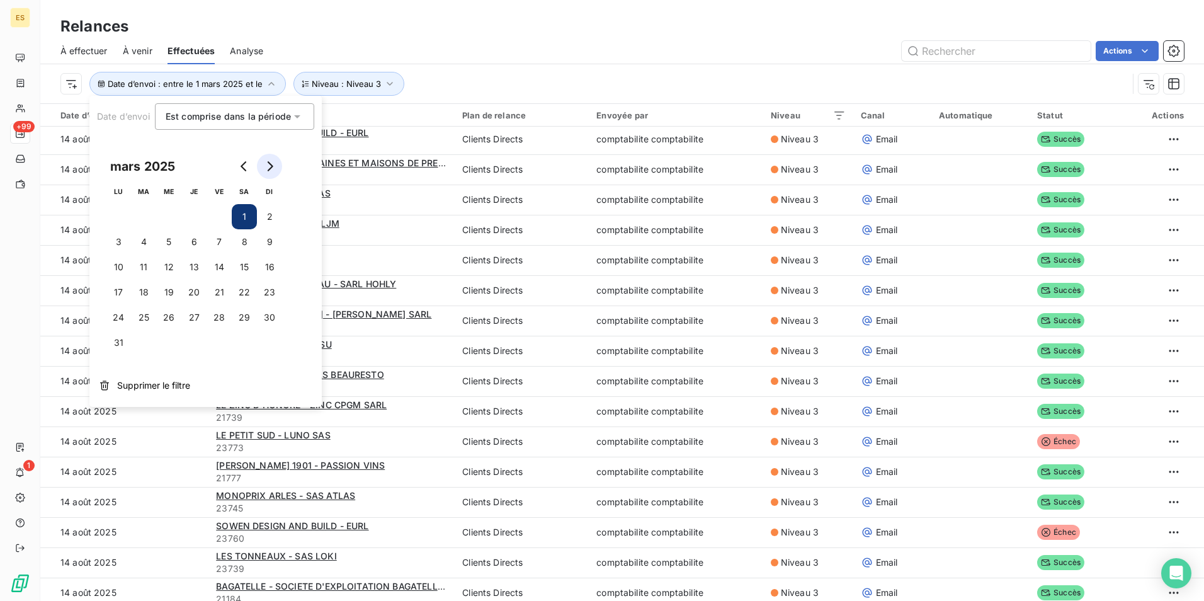
click at [268, 166] on icon "Go to next month" at bounding box center [270, 166] width 10 height 10
click at [270, 171] on icon "Go to next month" at bounding box center [270, 166] width 10 height 10
click at [266, 218] on button "1" at bounding box center [269, 216] width 25 height 25
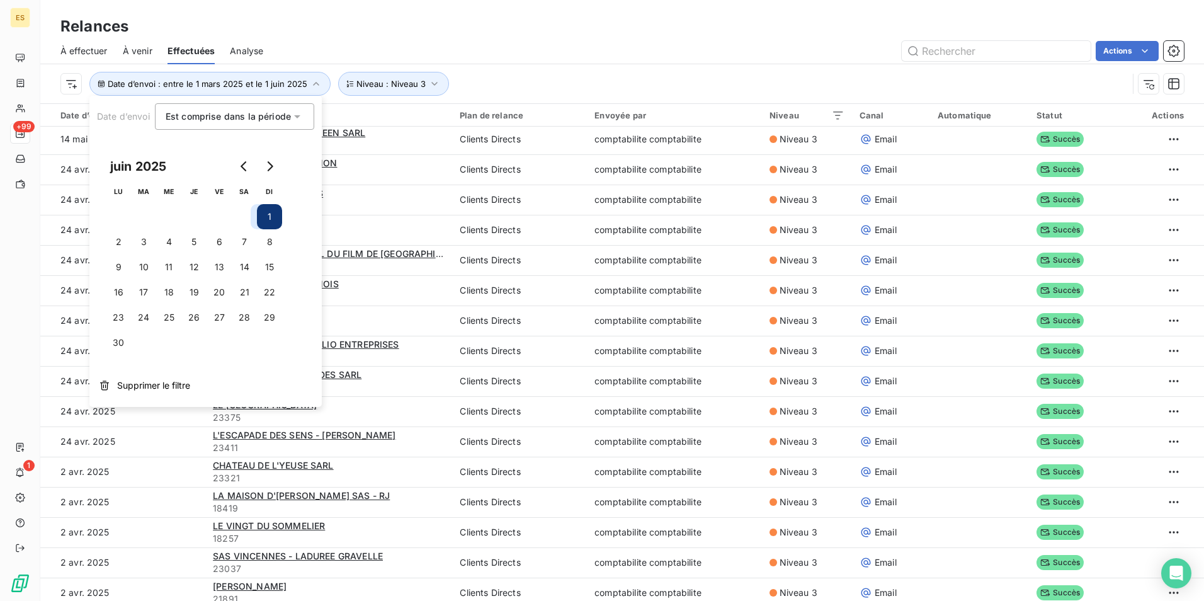
click at [456, 81] on div "Date d’envoi : entre le 1 mars 2025 et le 1 juin 2025 Niveau : Niveau 3" at bounding box center [594, 84] width 1068 height 24
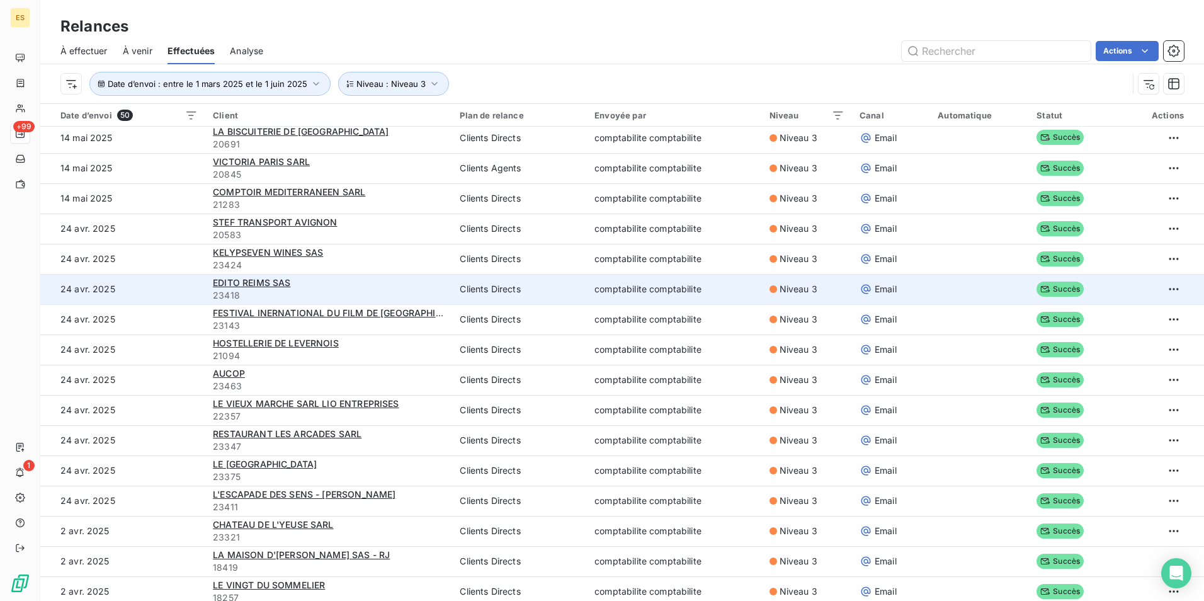
scroll to position [0, 0]
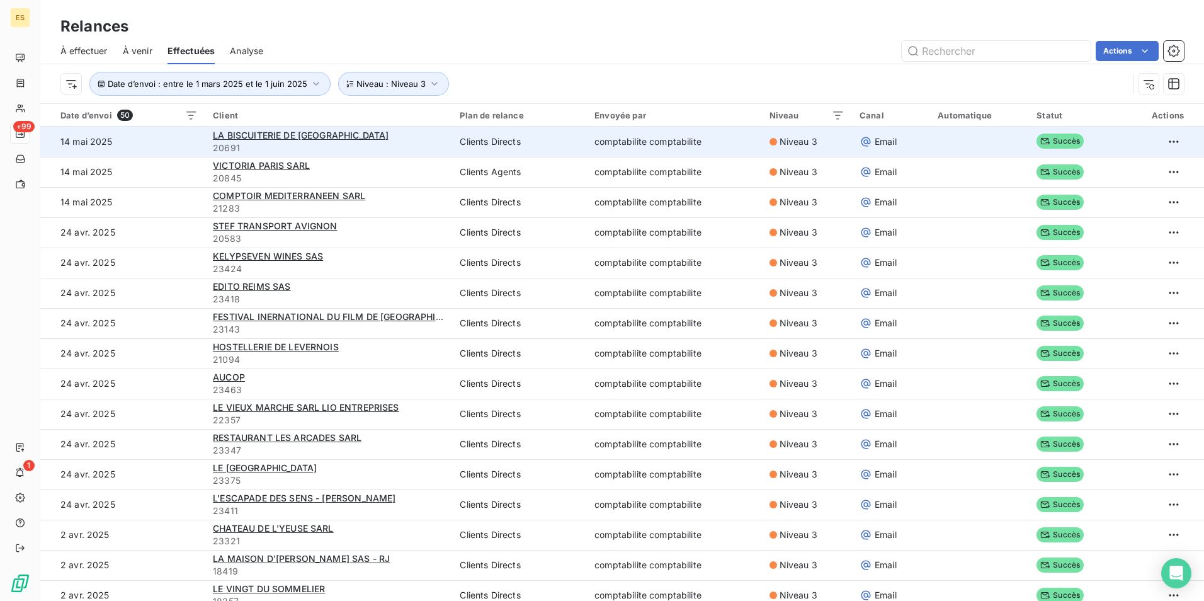
click at [392, 146] on span "20691" at bounding box center [329, 148] width 232 height 13
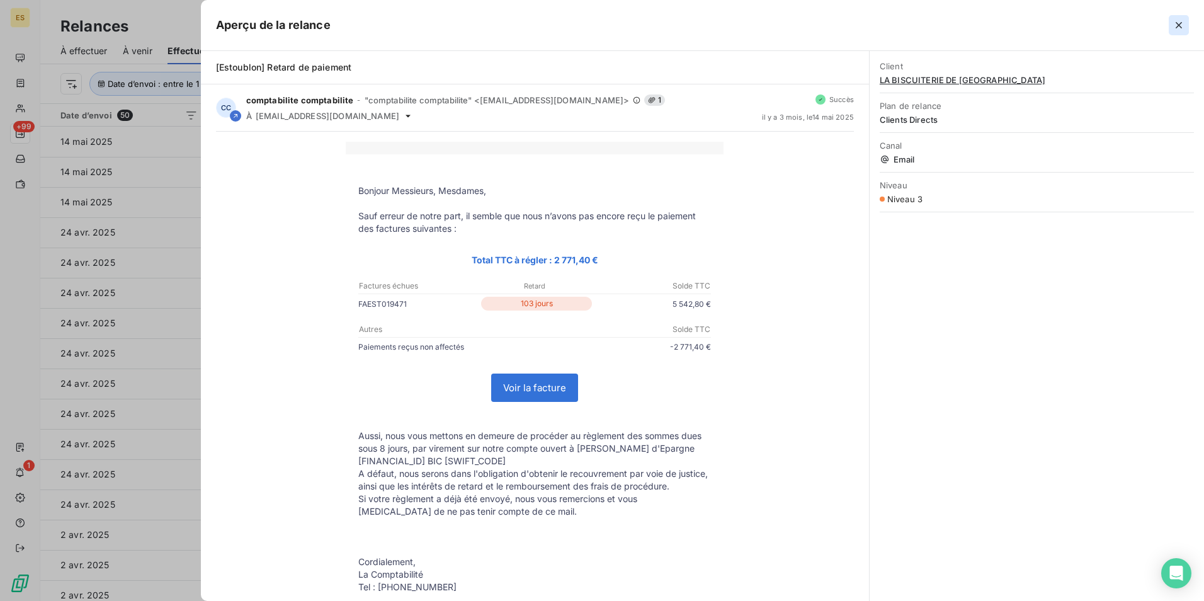
click at [1173, 28] on icon "button" at bounding box center [1179, 25] width 13 height 13
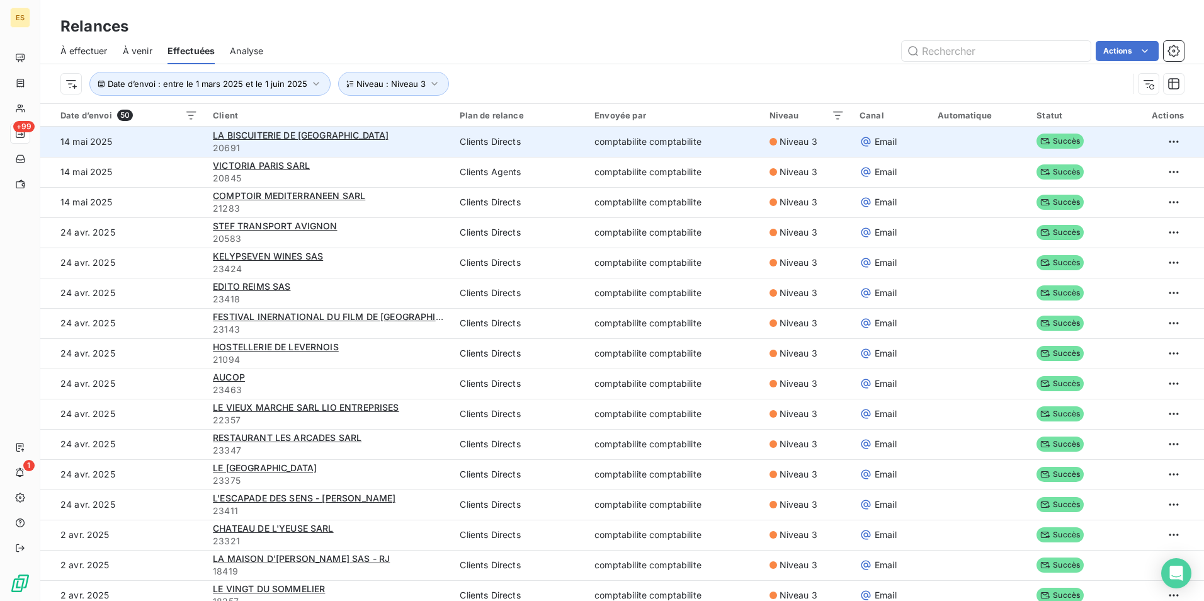
click at [315, 142] on span "20691" at bounding box center [329, 148] width 232 height 13
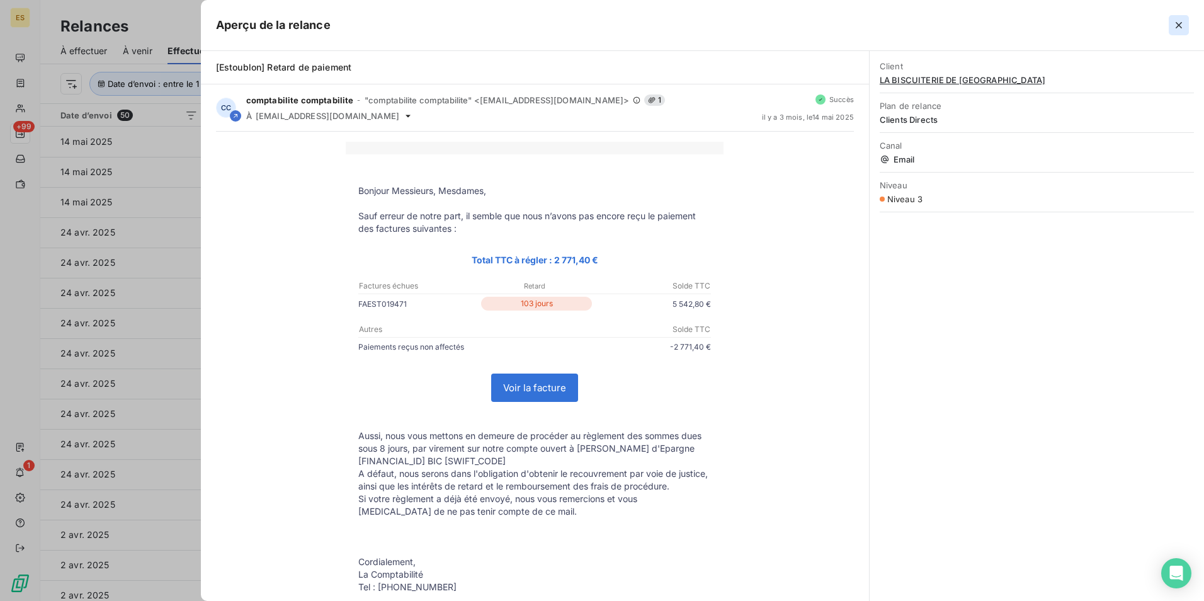
click at [1180, 29] on icon "button" at bounding box center [1179, 25] width 13 height 13
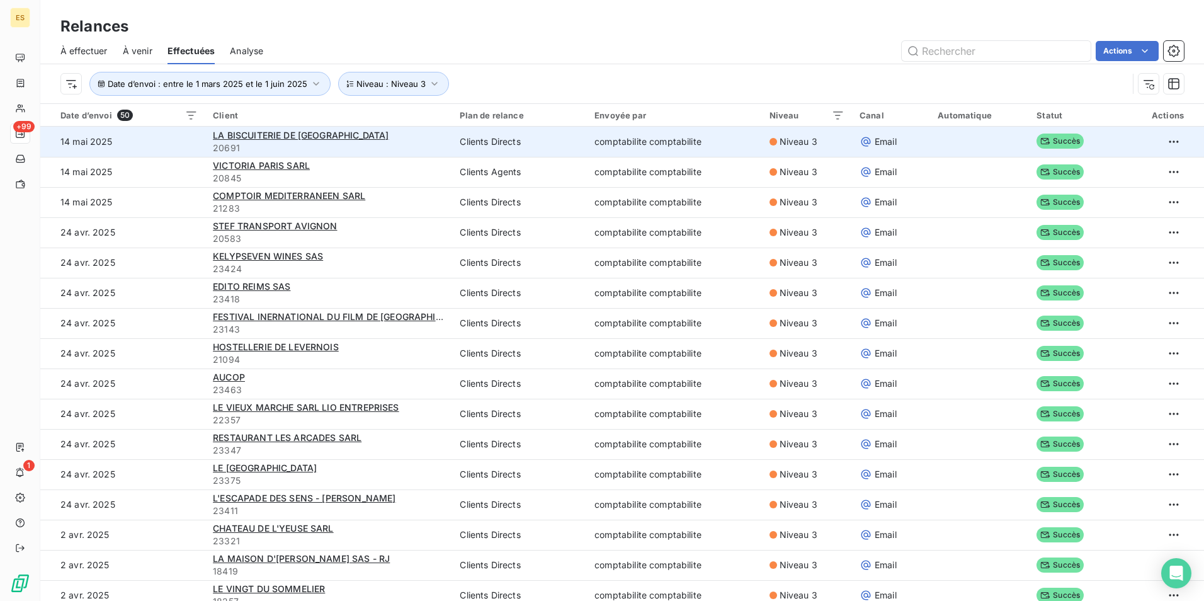
click at [382, 148] on span "20691" at bounding box center [329, 148] width 232 height 13
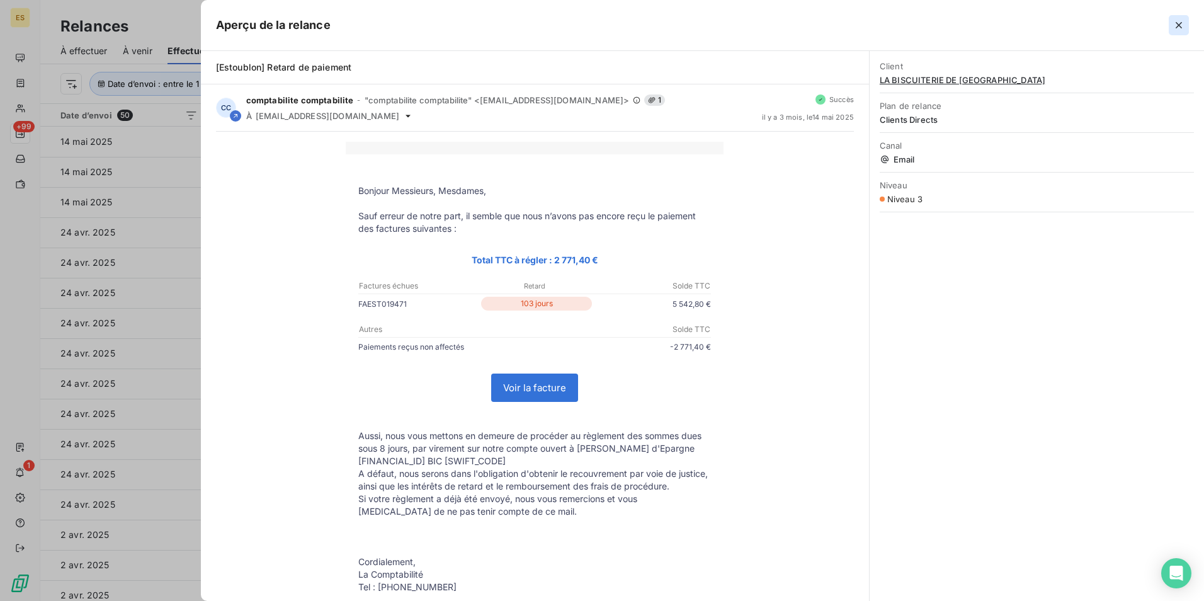
click at [1178, 29] on icon "button" at bounding box center [1179, 25] width 13 height 13
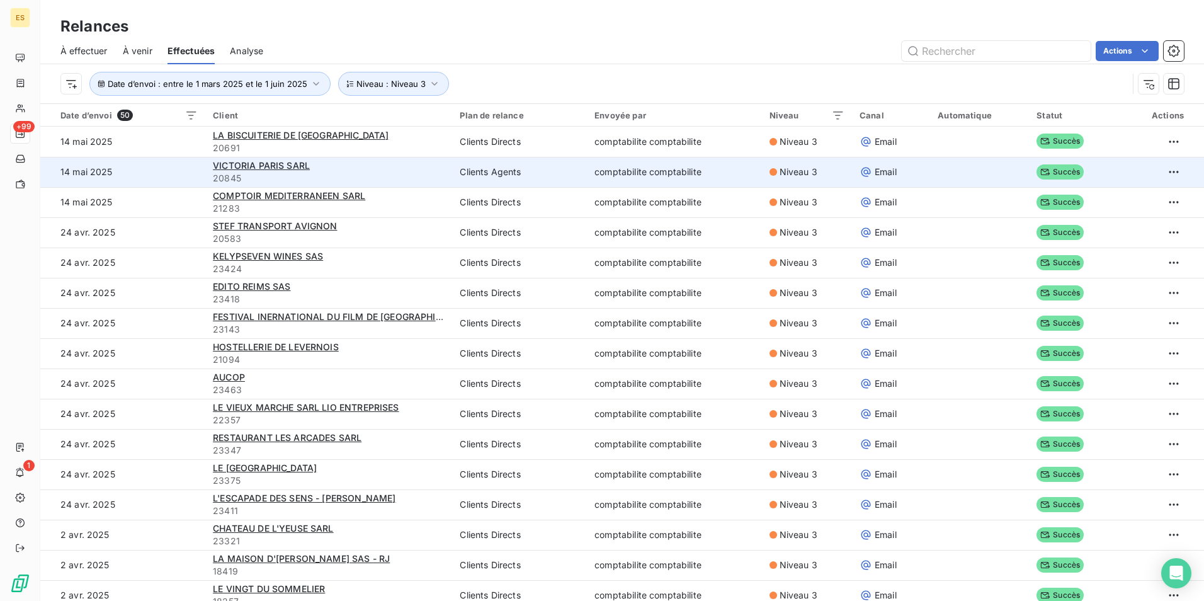
click at [268, 171] on div "VICTORIA PARIS SARL" at bounding box center [329, 165] width 232 height 13
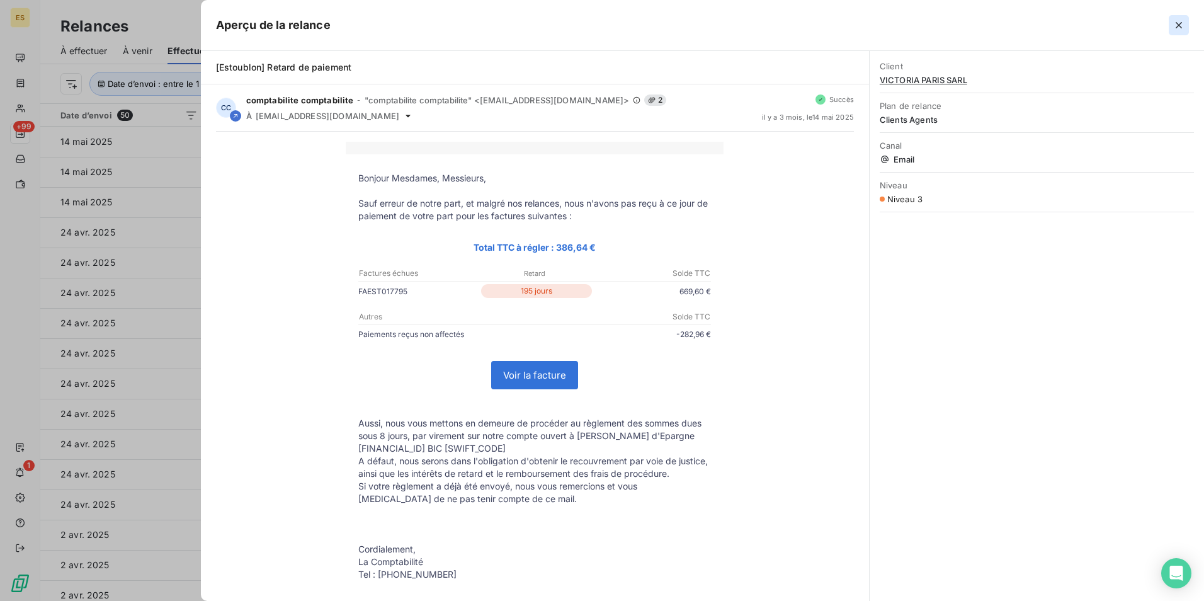
click at [1181, 25] on icon "button" at bounding box center [1179, 25] width 13 height 13
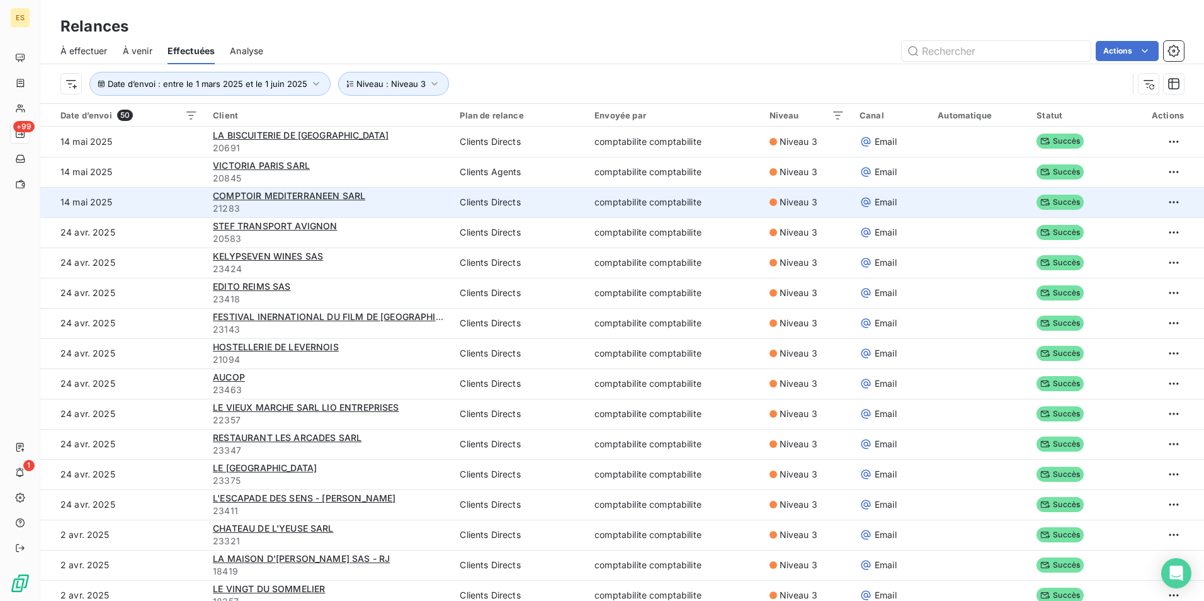
click at [372, 191] on div "COMPTOIR MEDITERRANEEN SARL" at bounding box center [329, 196] width 232 height 13
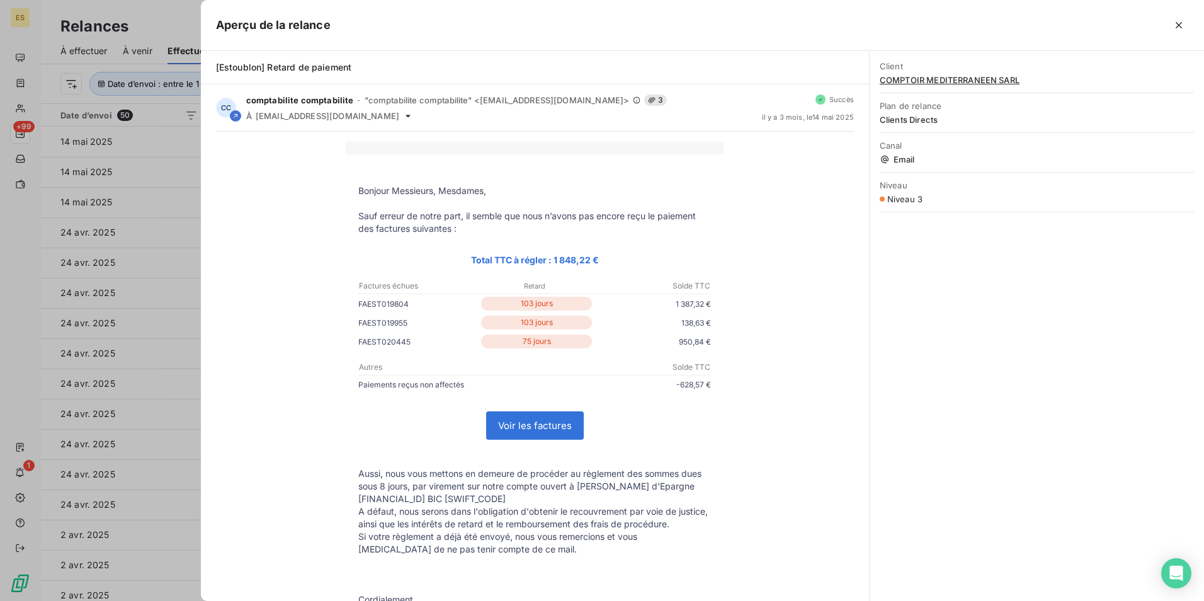
click at [947, 84] on div "Client COMPTOIR MEDITERRANEEN SARL" at bounding box center [1037, 73] width 314 height 39
click at [949, 80] on span "COMPTOIR MEDITERRANEEN SARL" at bounding box center [1037, 80] width 314 height 10
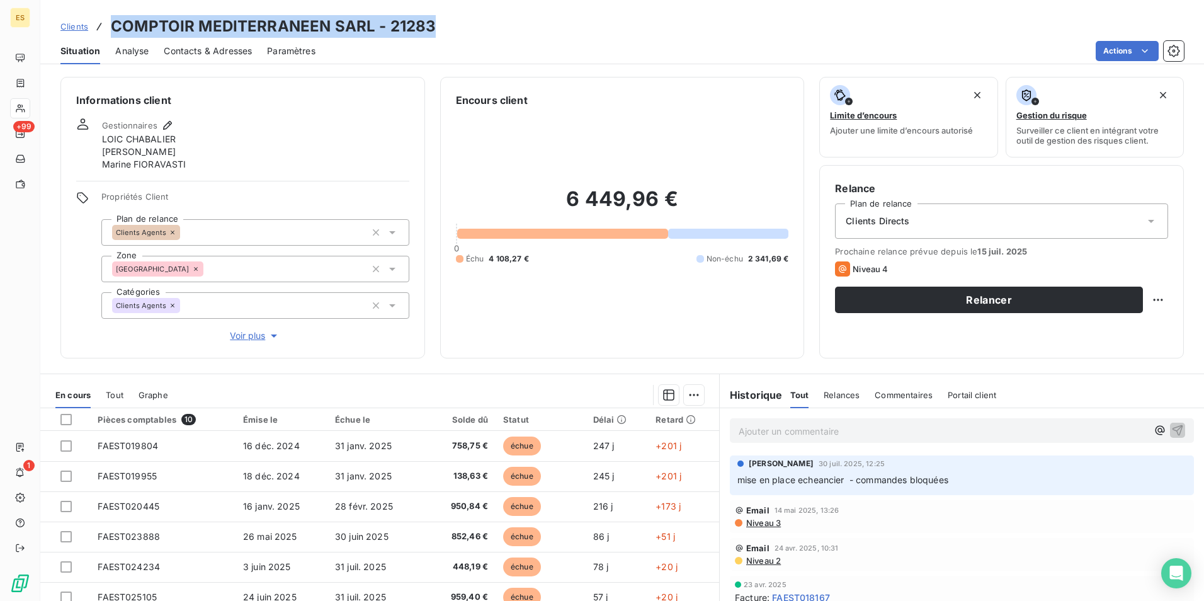
drag, startPoint x: 437, startPoint y: 23, endPoint x: 114, endPoint y: 30, distance: 323.2
click at [114, 30] on div "Clients COMPTOIR MEDITERRANEEN SARL - 21283" at bounding box center [622, 26] width 1164 height 23
copy h3 "COMPTOIR MEDITERRANEEN SARL - 21283"
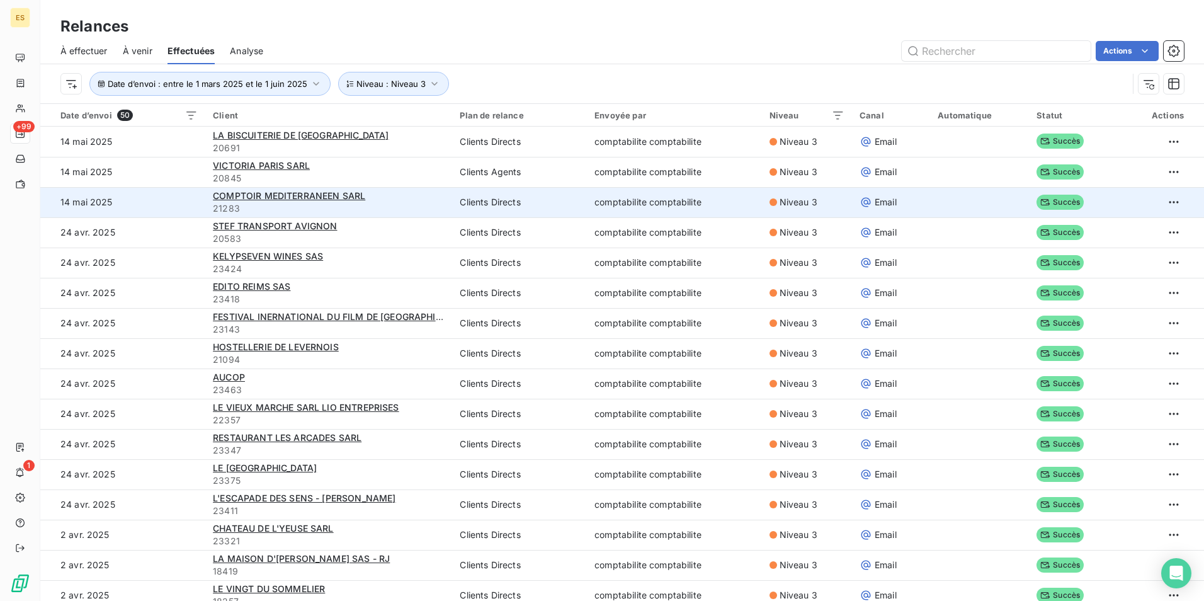
click at [312, 208] on span "21283" at bounding box center [329, 208] width 232 height 13
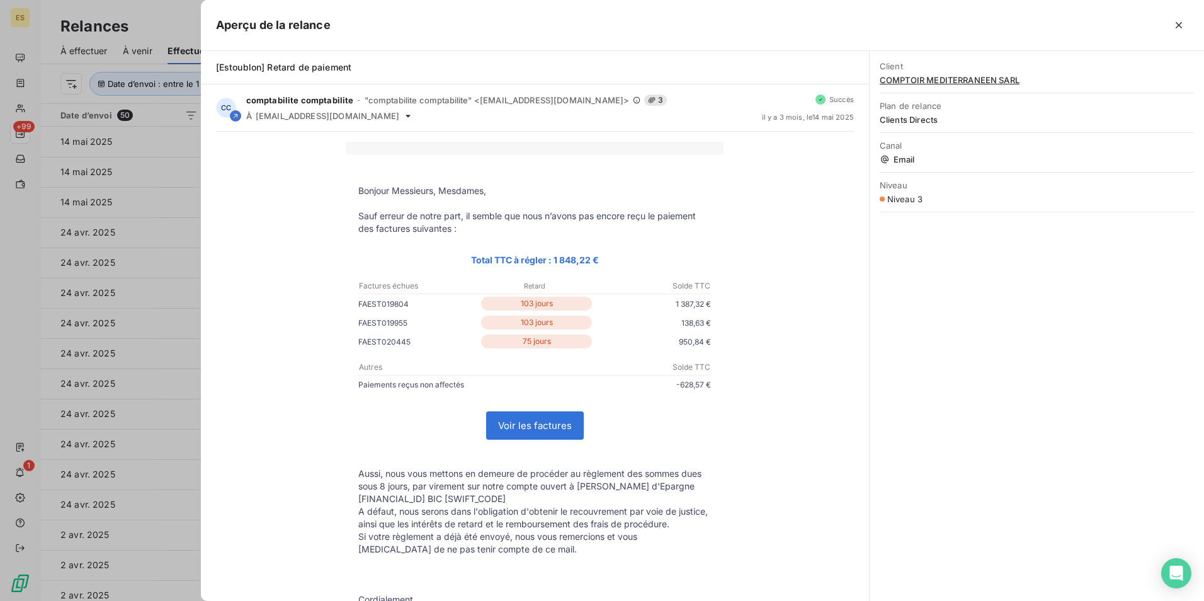
drag, startPoint x: 402, startPoint y: 302, endPoint x: 351, endPoint y: 311, distance: 51.7
click at [351, 311] on td "FAEST019804 103 jours 1 387,32 €" at bounding box center [535, 306] width 378 height 19
copy td "FAEST019804"
click at [386, 306] on p "FAEST019804" at bounding box center [418, 303] width 120 height 13
drag, startPoint x: 404, startPoint y: 303, endPoint x: 346, endPoint y: 312, distance: 59.3
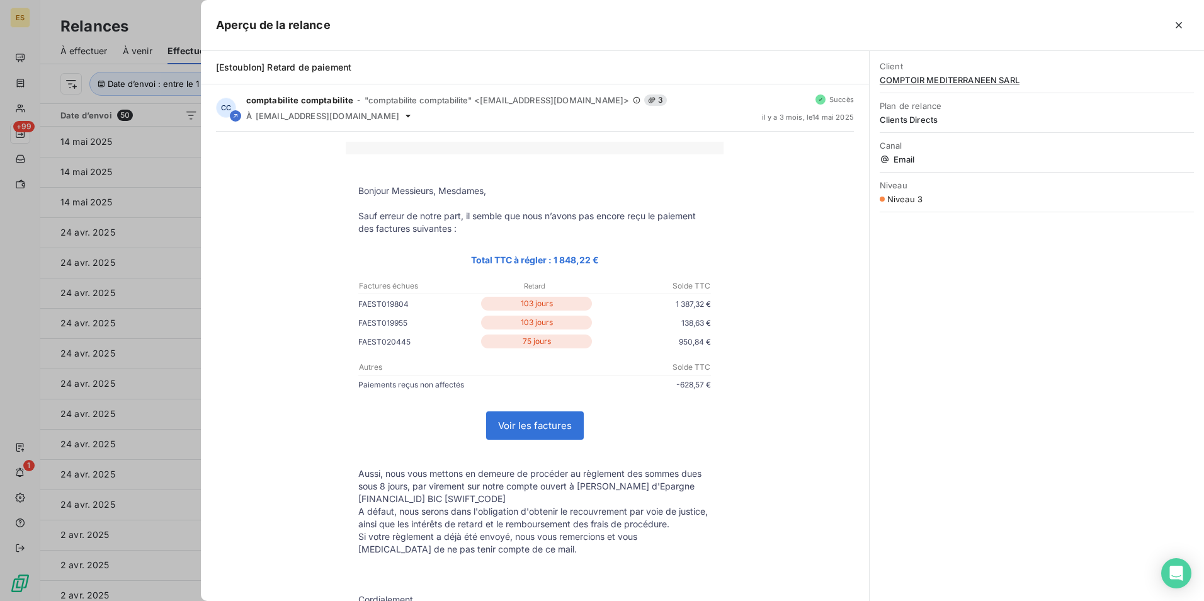
click at [346, 312] on td "FAEST019804 103 jours 1 387,32 €" at bounding box center [535, 306] width 378 height 19
copy td "FAEST019804"
drag, startPoint x: 414, startPoint y: 324, endPoint x: 365, endPoint y: 333, distance: 50.6
click at [365, 333] on td "FAEST019955 103 jours 138,63 €" at bounding box center [535, 325] width 378 height 19
copy td "FAEST019955"
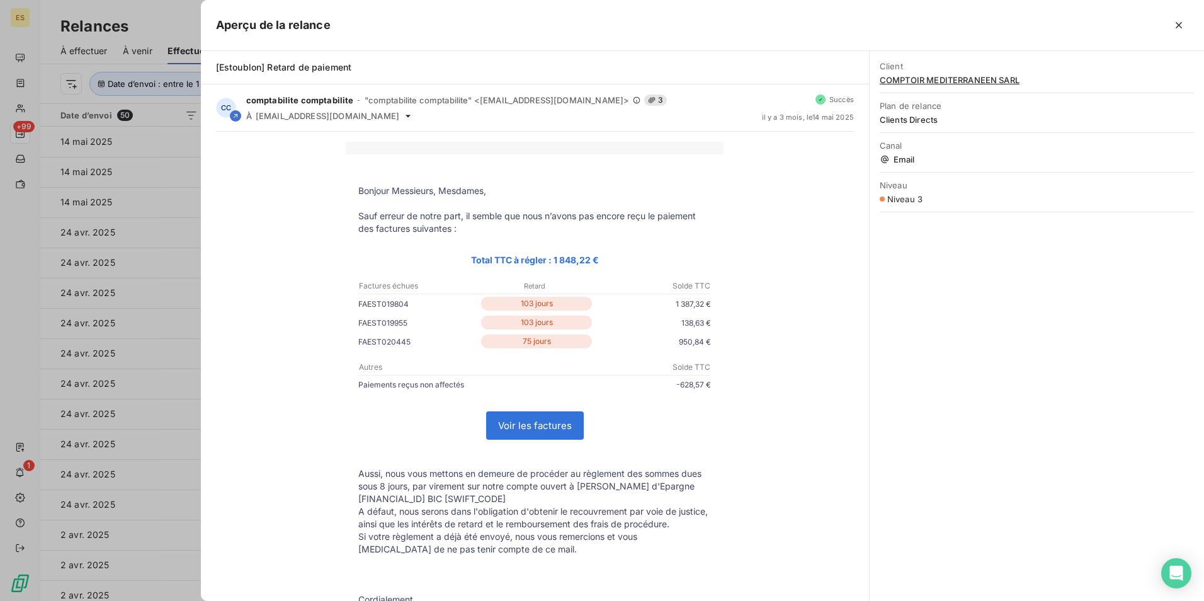
drag, startPoint x: 410, startPoint y: 339, endPoint x: 347, endPoint y: 354, distance: 64.6
click at [346, 353] on td "FAEST020445 75 jours 950,84 €" at bounding box center [535, 343] width 378 height 19
copy td "FAEST020445"
click at [940, 294] on div "Client COMPTOIR MEDITERRANEEN SARL Plan de relance Clients Directs Canal Email …" at bounding box center [1037, 326] width 334 height 550
click at [125, 202] on div at bounding box center [602, 300] width 1204 height 601
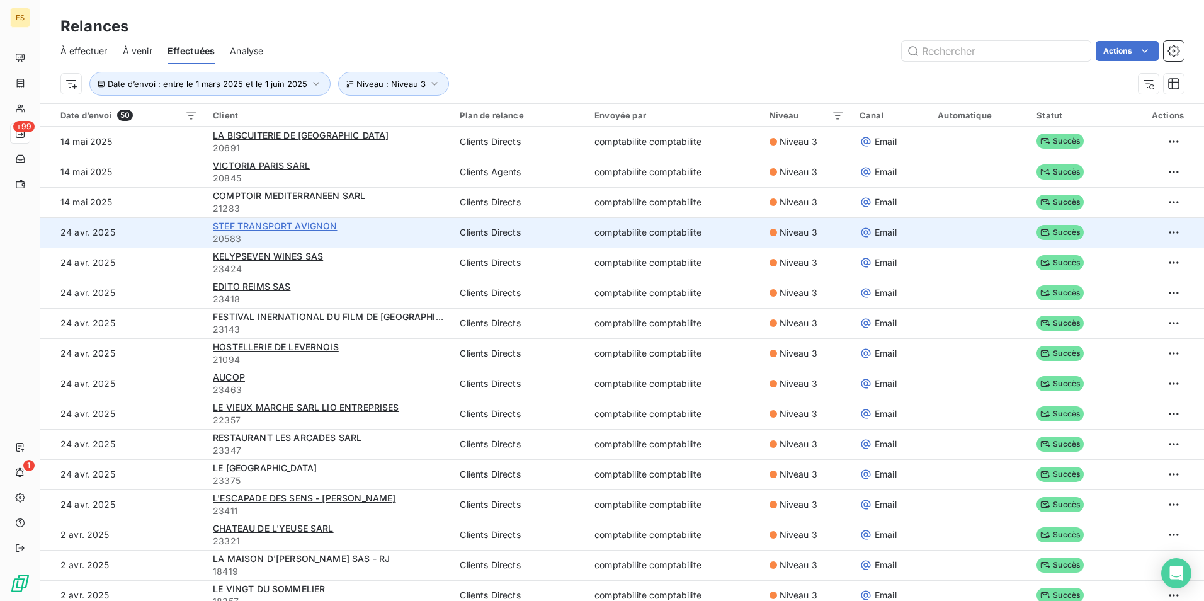
click at [276, 227] on span "STEF TRANSPORT AVIGNON" at bounding box center [275, 225] width 124 height 11
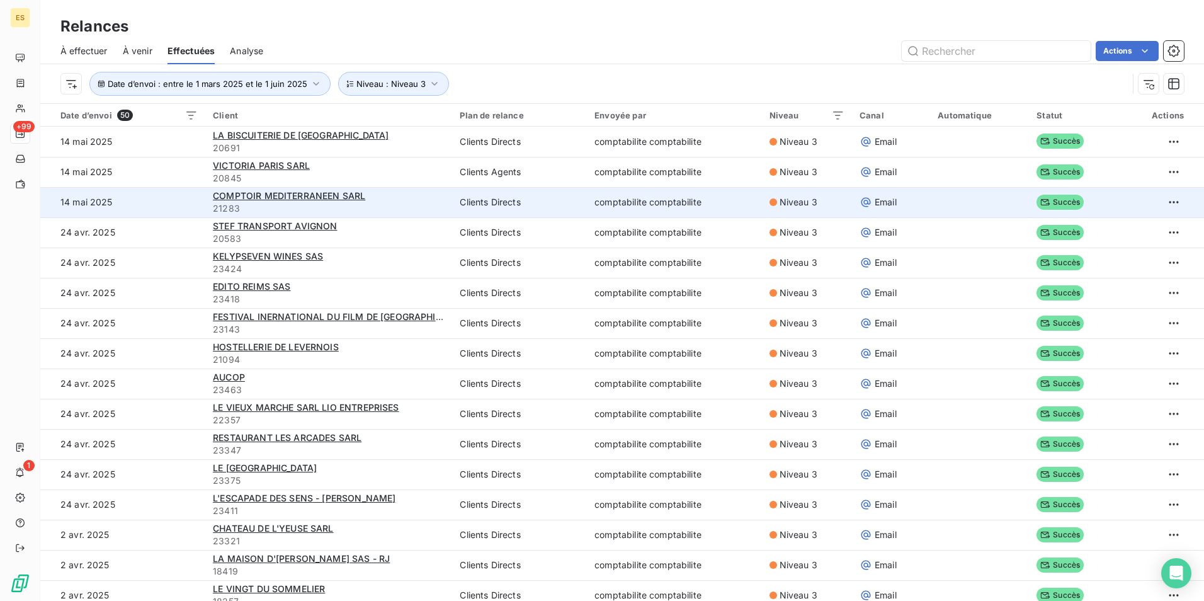
click at [457, 208] on td "Clients Directs" at bounding box center [519, 202] width 135 height 30
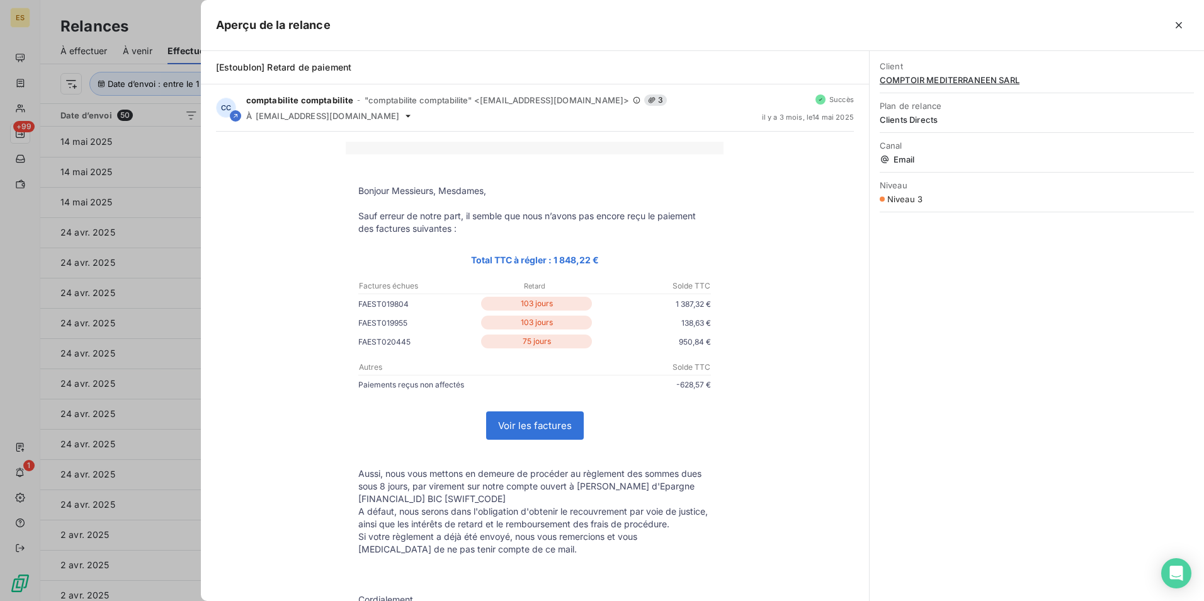
click at [161, 21] on div at bounding box center [602, 300] width 1204 height 601
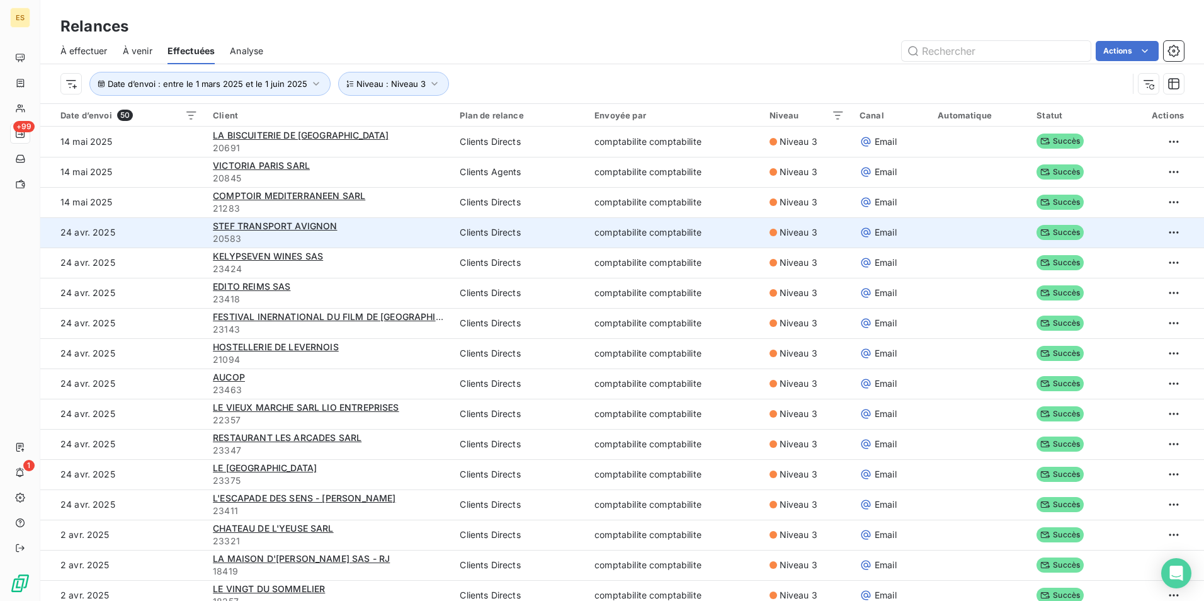
click at [360, 231] on div "STEF TRANSPORT AVIGNON" at bounding box center [329, 226] width 232 height 13
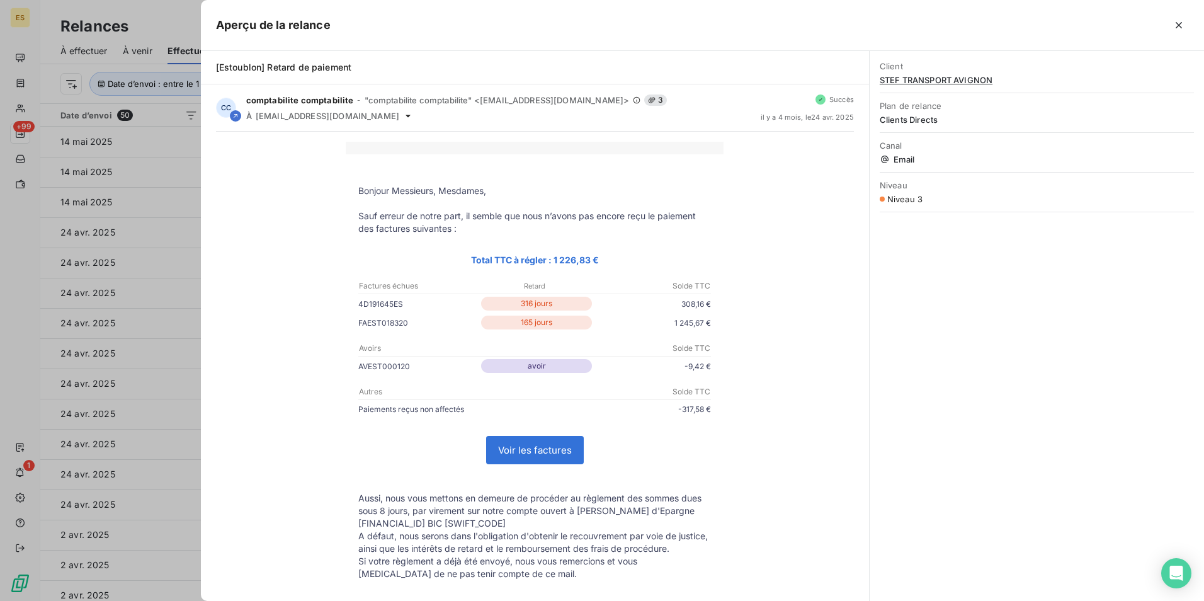
drag, startPoint x: 404, startPoint y: 324, endPoint x: 356, endPoint y: 331, distance: 49.0
click at [356, 331] on td "FAEST018320 165 jours 1 245,67 €" at bounding box center [535, 325] width 378 height 19
drag, startPoint x: 406, startPoint y: 302, endPoint x: 361, endPoint y: 317, distance: 47.2
click at [361, 317] on tbody "Bonjour Messieurs, Mesdames, Sauf erreur de notre part, il semble que nous n’av…" at bounding box center [535, 414] width 378 height 484
click at [388, 306] on p "4D191645ES" at bounding box center [418, 303] width 120 height 13
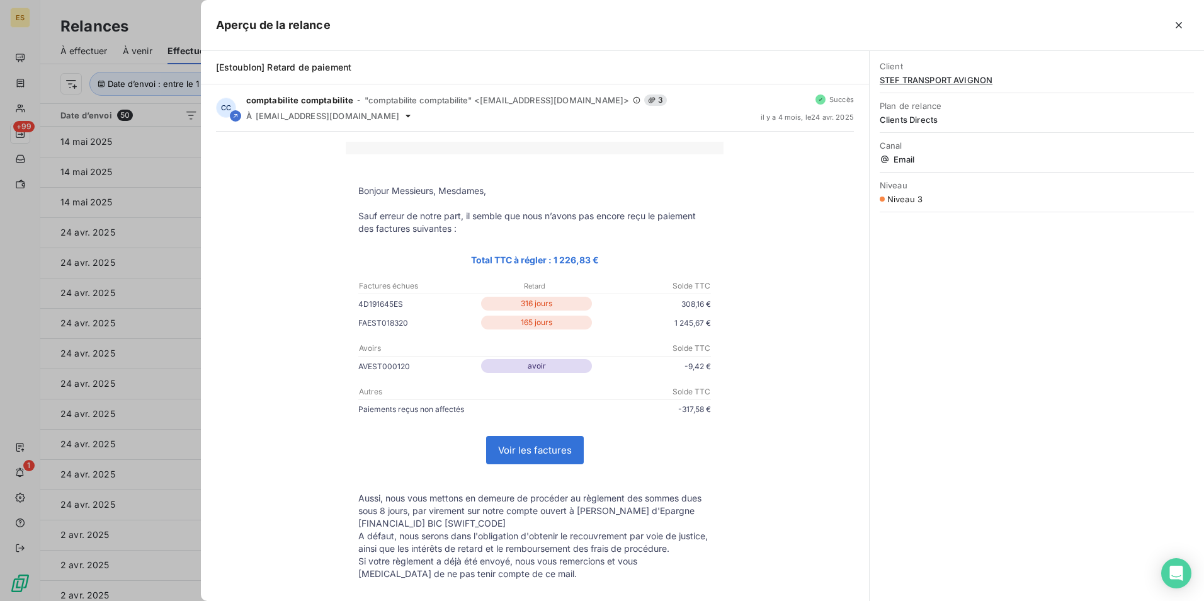
drag, startPoint x: 399, startPoint y: 303, endPoint x: 351, endPoint y: 316, distance: 50.1
click at [351, 316] on td "4D191645ES 316 jours 308,16 €" at bounding box center [535, 306] width 378 height 19
copy td "4D191645ES"
drag, startPoint x: 406, startPoint y: 324, endPoint x: 345, endPoint y: 321, distance: 61.2
click at [346, 321] on td "FAEST018320 165 jours 1 245,67 €" at bounding box center [535, 325] width 378 height 19
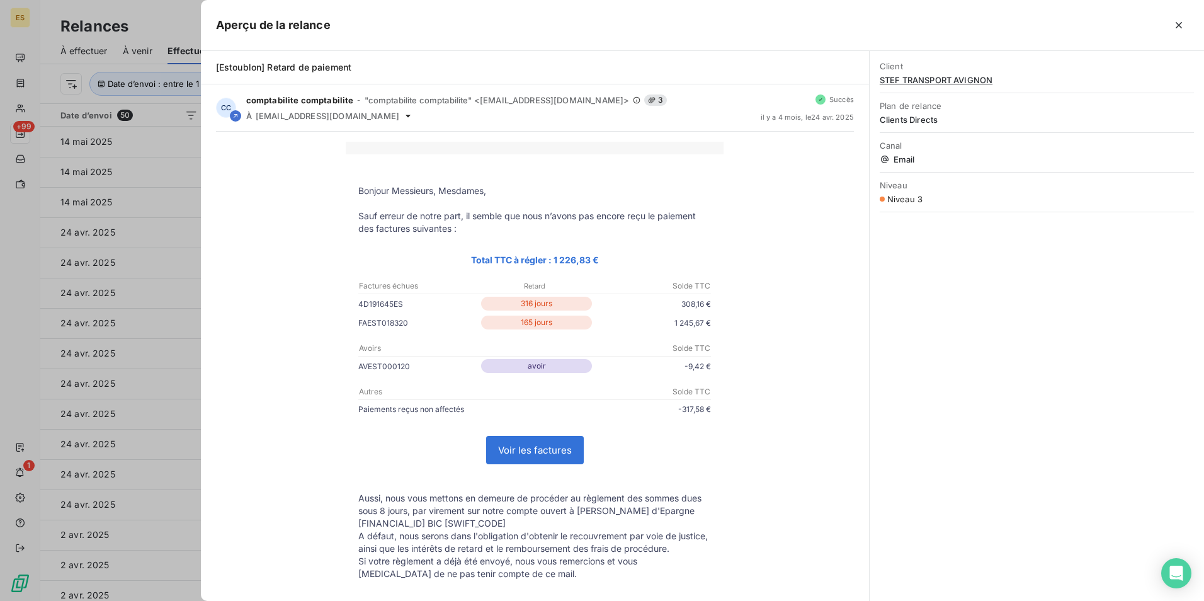
copy td "FAEST018320"
click at [1179, 600] on div "Client STEF TRANSPORT AVIGNON Plan de relance Clients Directs Canal Email Nivea…" at bounding box center [1037, 326] width 334 height 550
click at [926, 78] on span "STEF TRANSPORT AVIGNON" at bounding box center [1037, 80] width 314 height 10
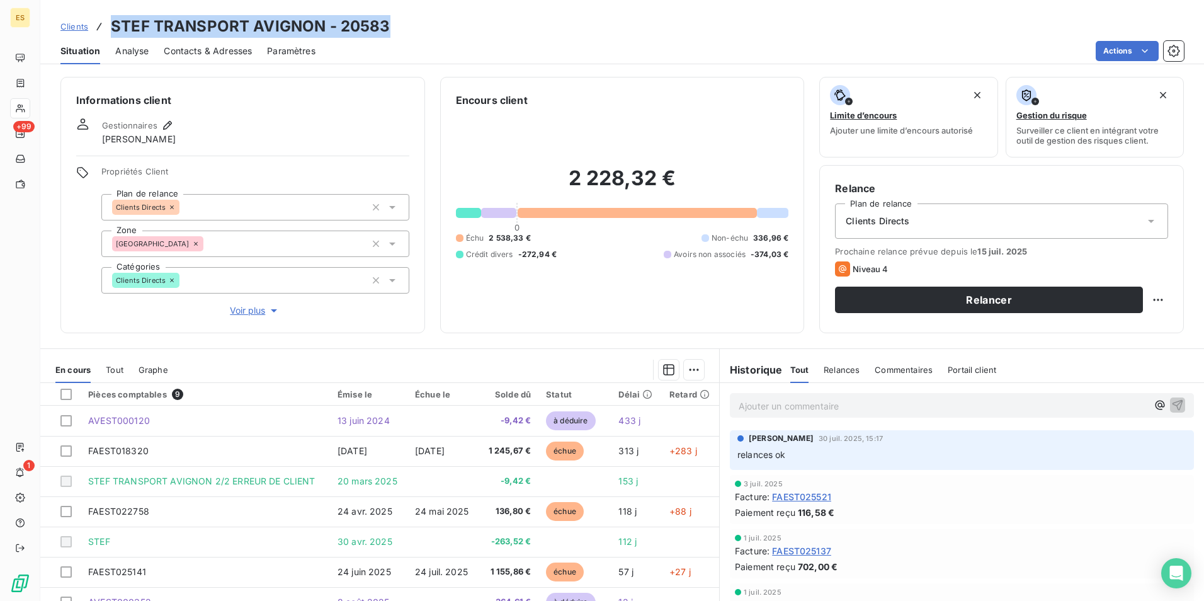
drag, startPoint x: 390, startPoint y: 26, endPoint x: 115, endPoint y: 28, distance: 275.9
click at [115, 28] on div "Clients STEF TRANSPORT AVIGNON - 20583" at bounding box center [622, 26] width 1164 height 23
drag, startPoint x: 97, startPoint y: 30, endPoint x: 120, endPoint y: 21, distance: 24.9
click at [120, 21] on h3 "STEF TRANSPORT AVIGNON - 20583" at bounding box center [251, 26] width 280 height 23
drag, startPoint x: 116, startPoint y: 22, endPoint x: 402, endPoint y: 17, distance: 286.6
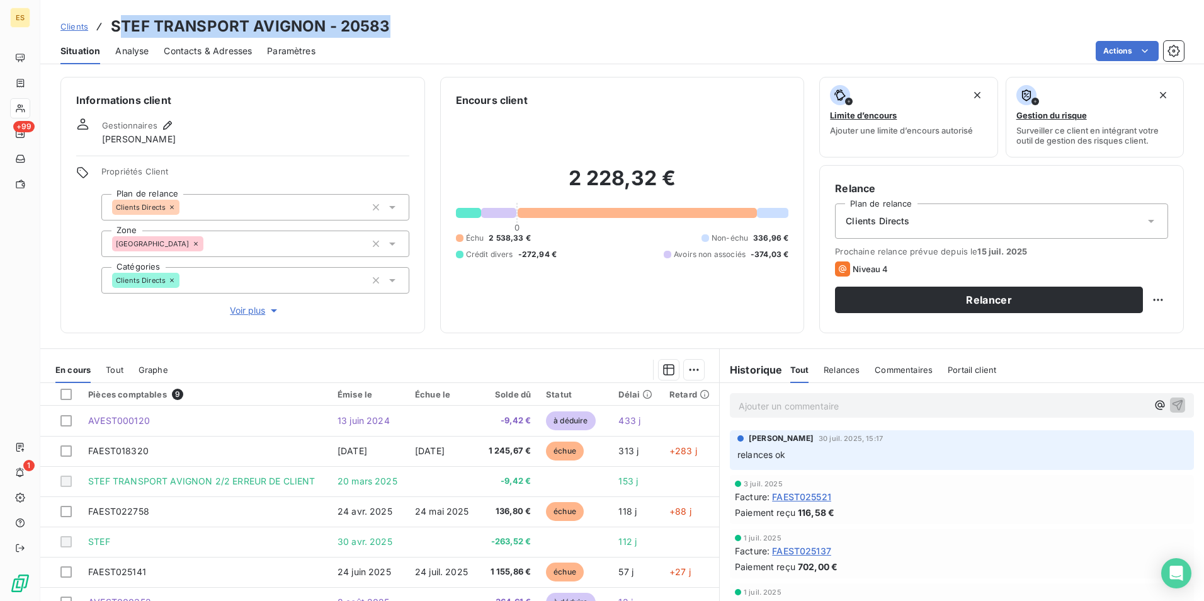
click at [402, 17] on div "Clients STEF TRANSPORT AVIGNON - 20583" at bounding box center [622, 26] width 1164 height 23
drag, startPoint x: 397, startPoint y: 18, endPoint x: 111, endPoint y: 28, distance: 286.1
click at [111, 28] on div "Clients STEF TRANSPORT AVIGNON - 20583" at bounding box center [622, 26] width 1164 height 23
copy h3 "STEF TRANSPORT AVIGNON - 20583"
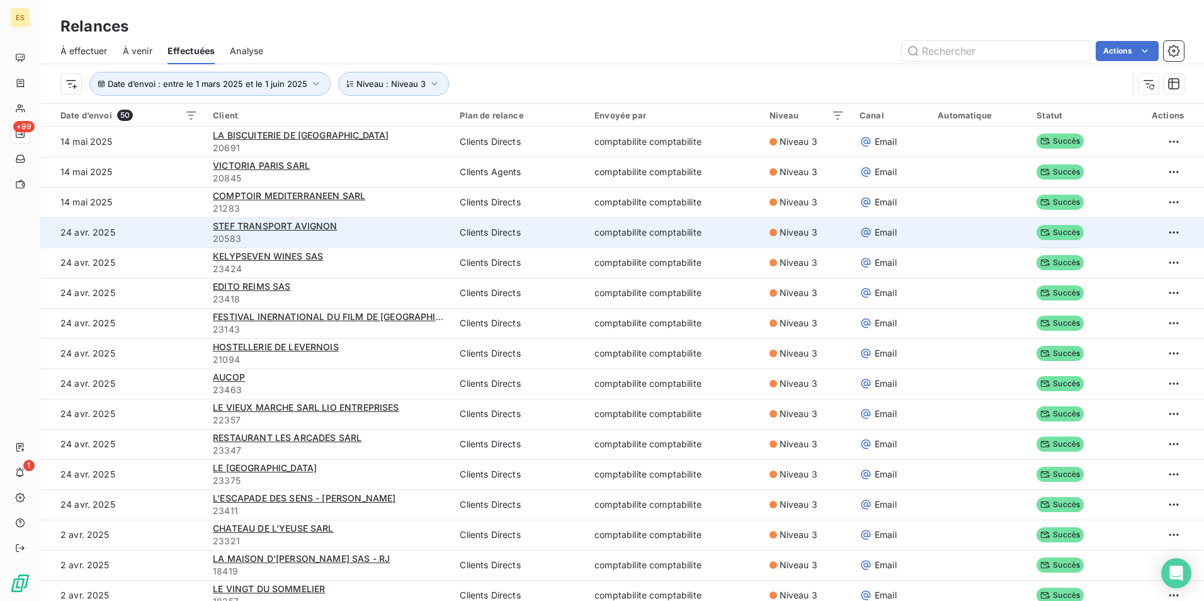
click at [362, 226] on div "STEF TRANSPORT AVIGNON" at bounding box center [329, 226] width 232 height 13
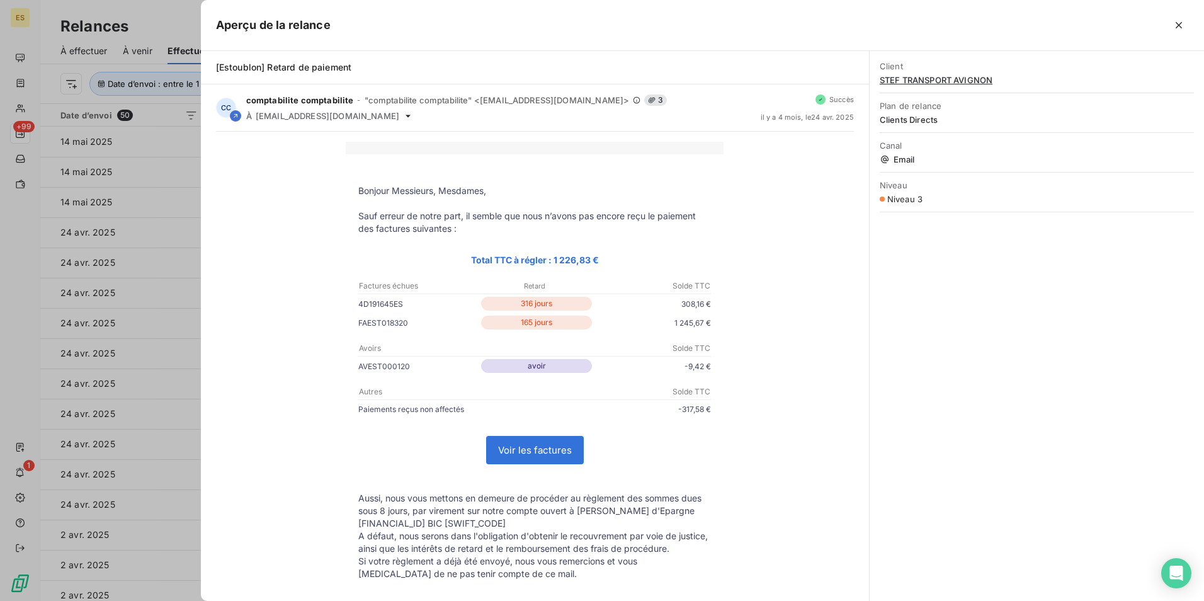
click at [182, 3] on div at bounding box center [602, 300] width 1204 height 601
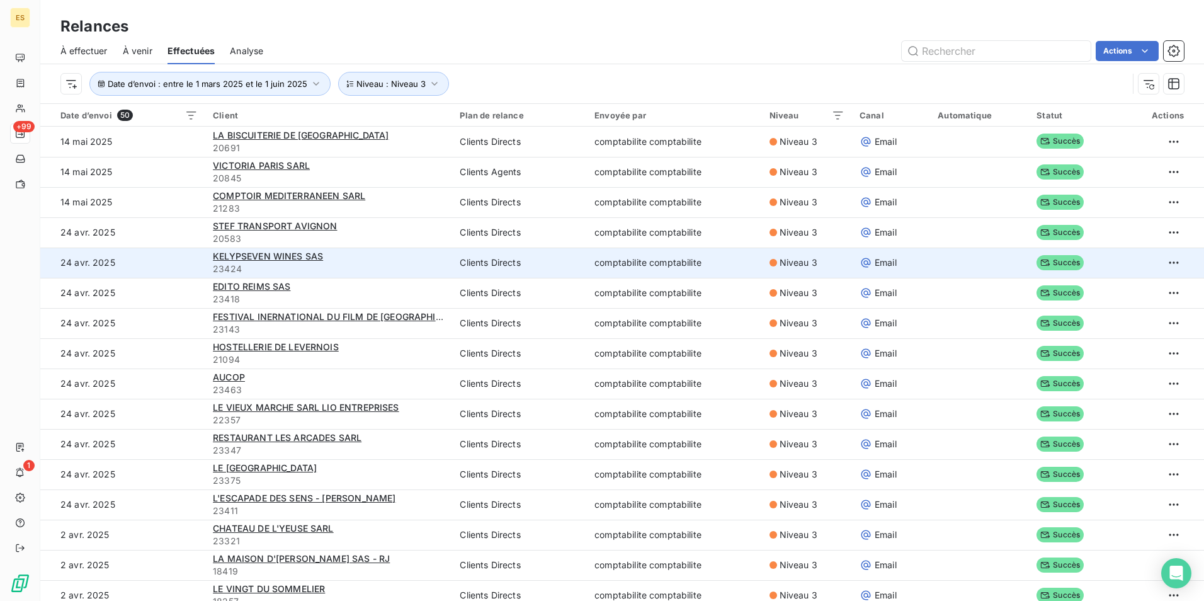
click at [330, 256] on div "KELYPSEVEN WINES SAS" at bounding box center [329, 256] width 232 height 13
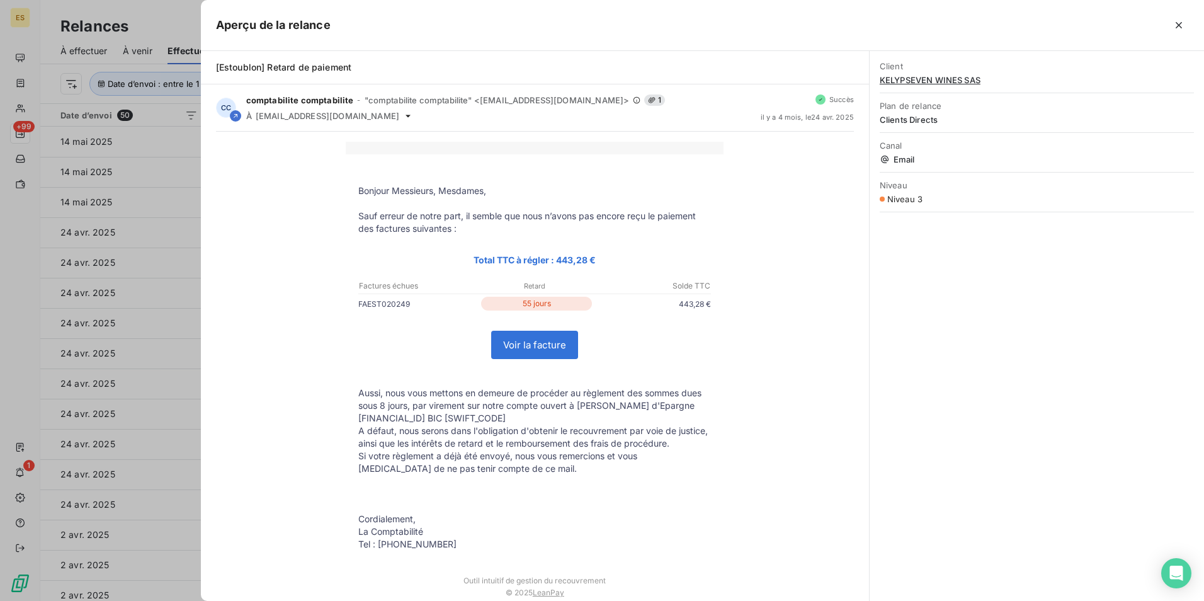
click at [367, 301] on p "FAEST020249" at bounding box center [418, 303] width 120 height 13
copy p "FAEST020249"
click at [938, 80] on span "KELYPSEVEN WINES SAS" at bounding box center [1037, 80] width 314 height 10
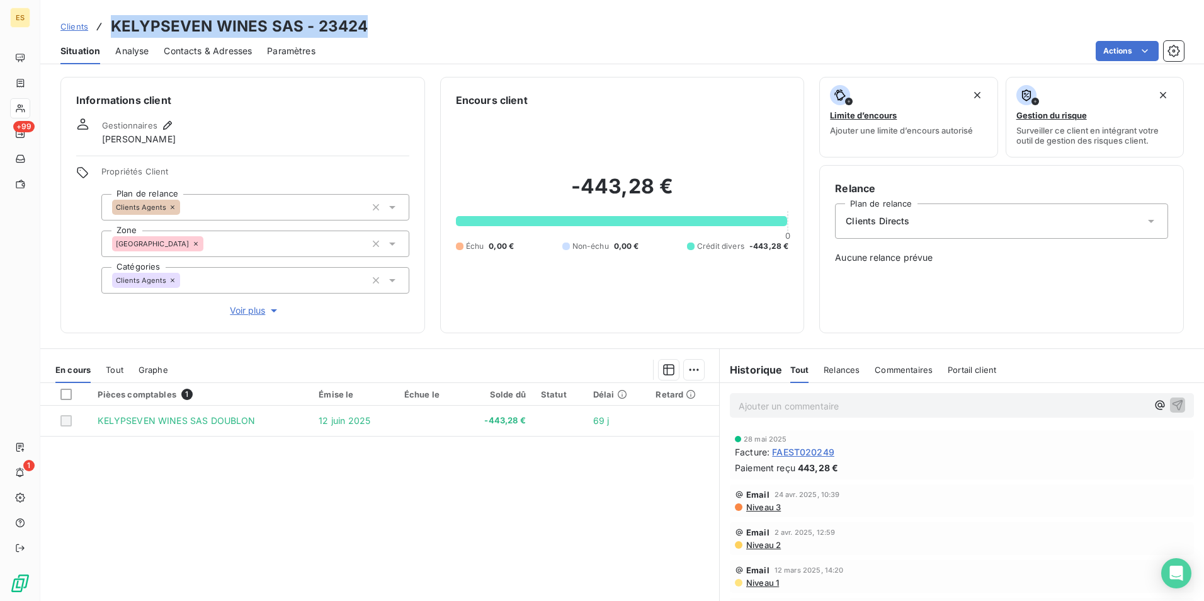
drag, startPoint x: 389, startPoint y: 31, endPoint x: 111, endPoint y: 20, distance: 278.0
click at [111, 20] on div "Clients KELYPSEVEN WINES SAS - 23424" at bounding box center [622, 26] width 1164 height 23
copy h3 "KELYPSEVEN WINES SAS - 23424"
click at [205, 49] on span "Contacts & Adresses" at bounding box center [208, 51] width 88 height 13
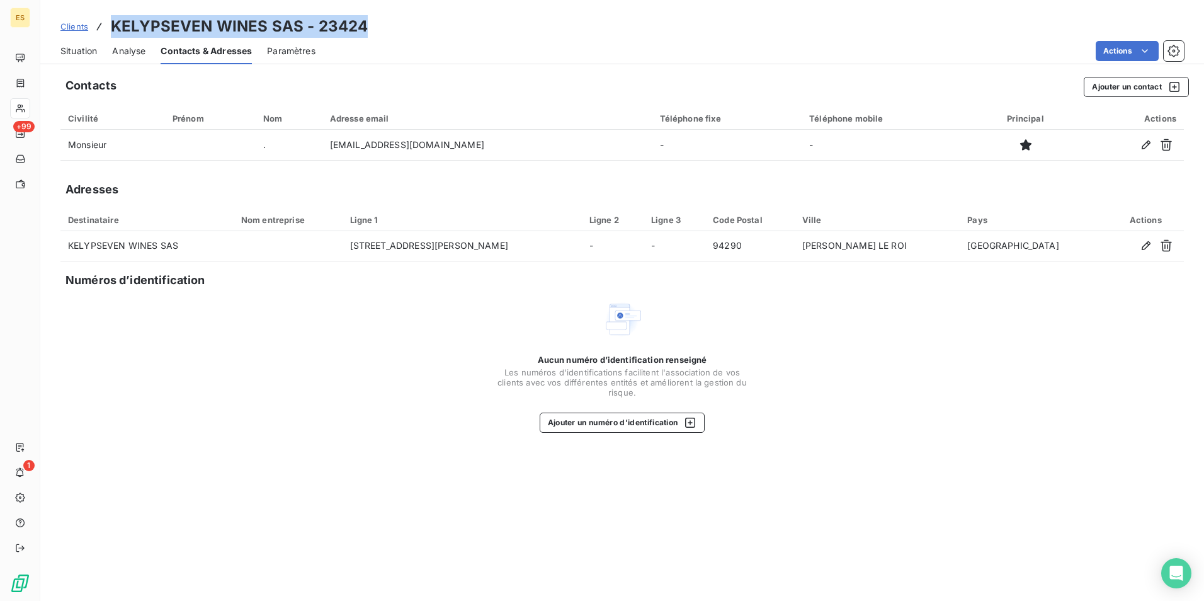
click at [89, 55] on span "Situation" at bounding box center [78, 51] width 37 height 13
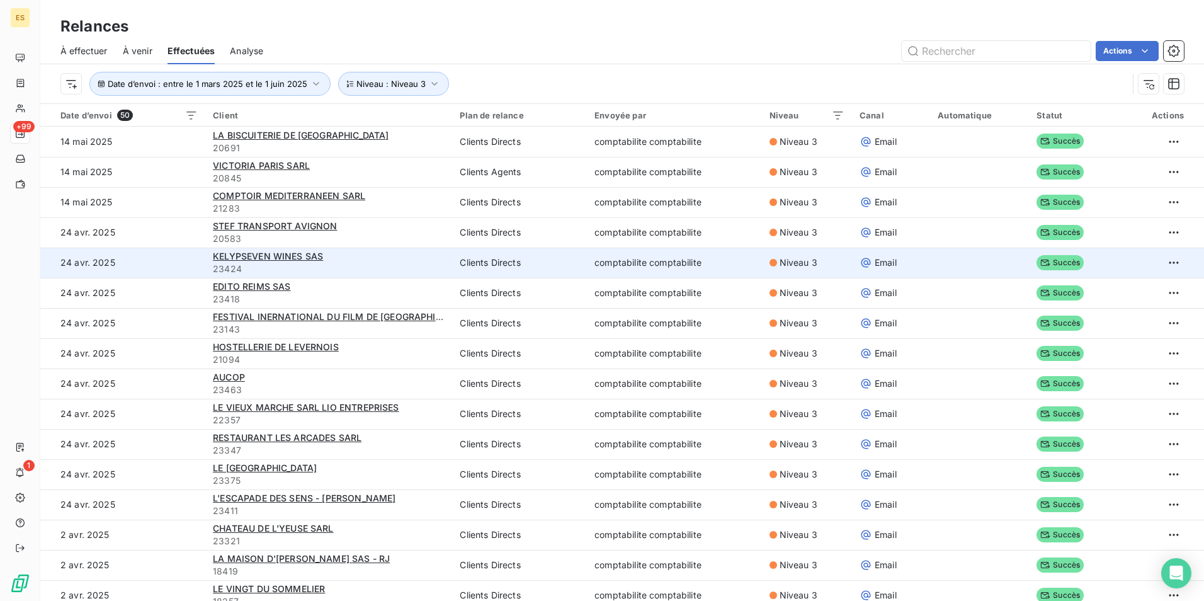
click at [379, 266] on span "23424" at bounding box center [329, 269] width 232 height 13
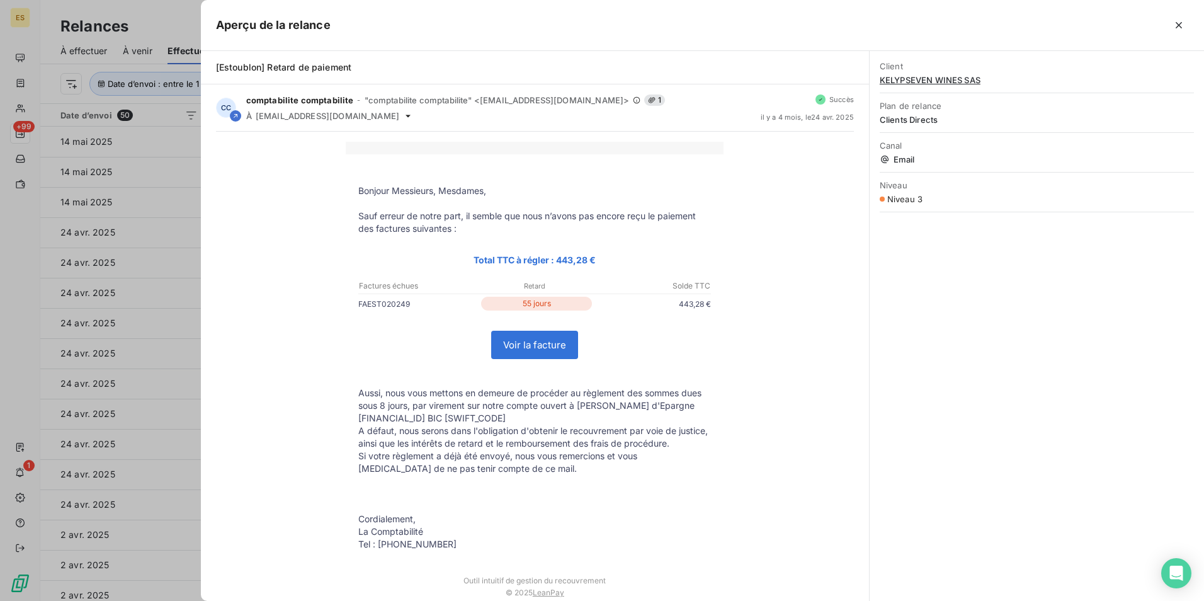
click at [162, 26] on div at bounding box center [602, 300] width 1204 height 601
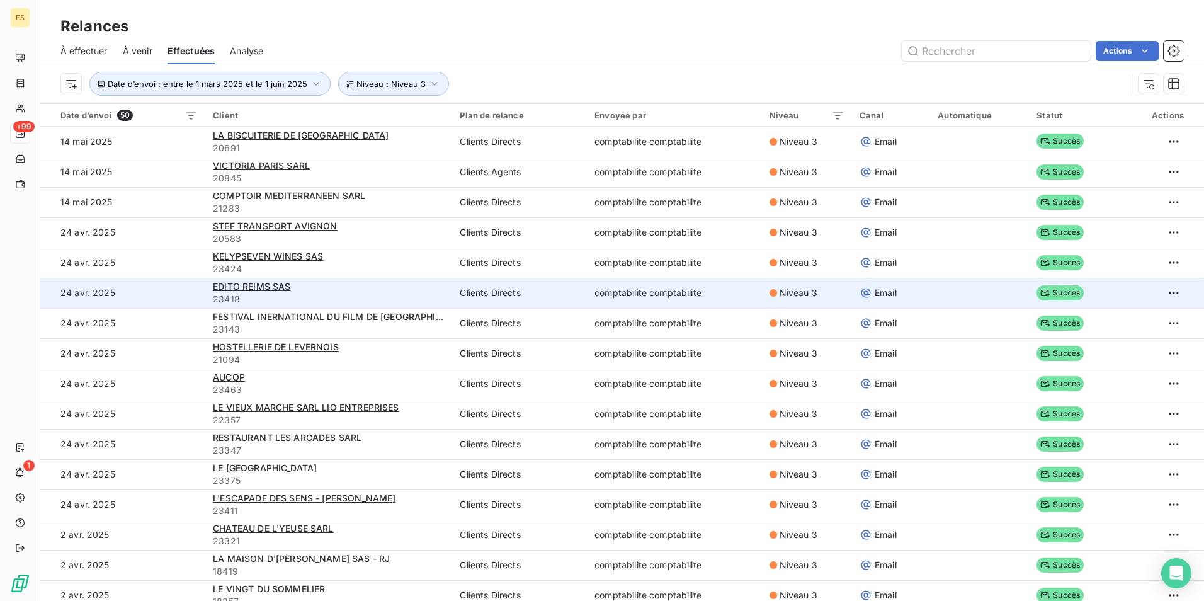
click at [368, 290] on div "EDITO REIMS SAS" at bounding box center [329, 286] width 232 height 13
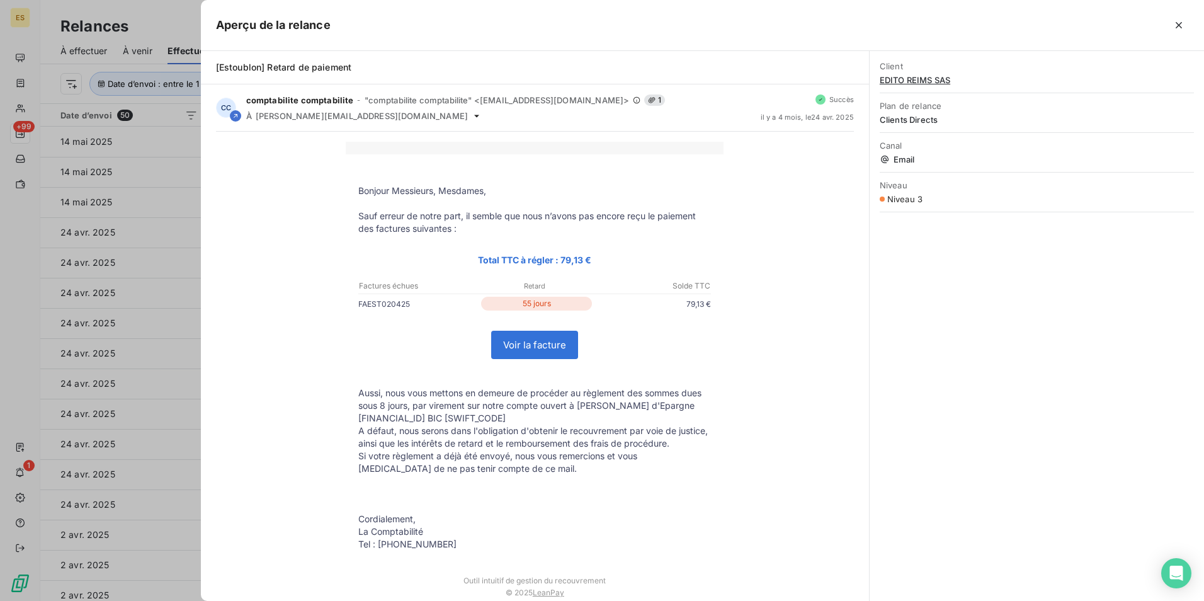
click at [196, 25] on div at bounding box center [602, 300] width 1204 height 601
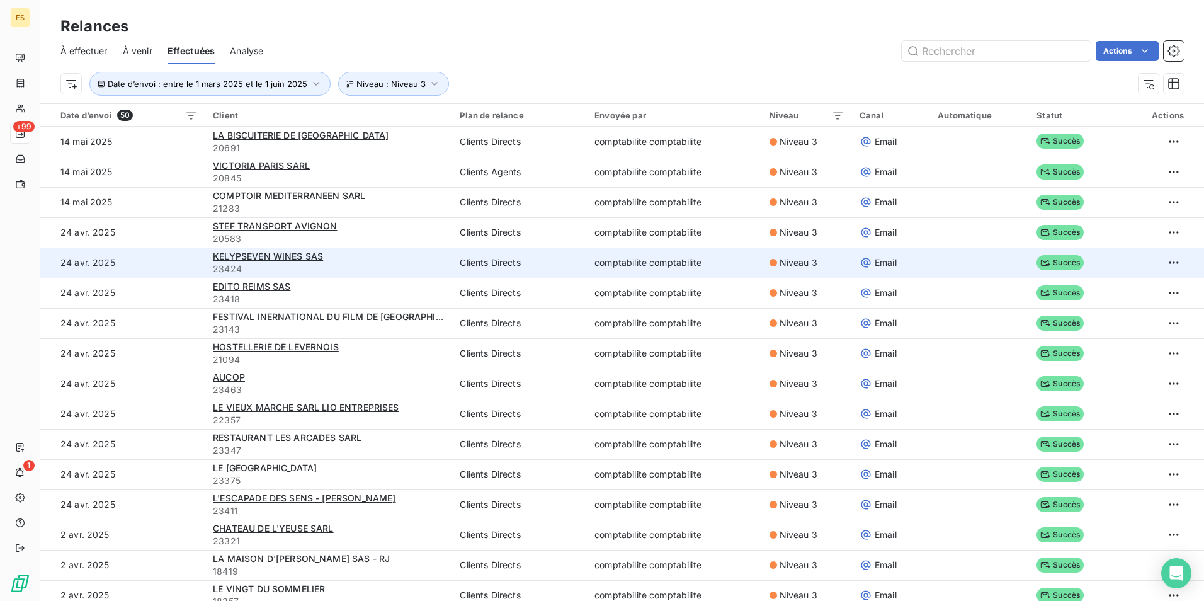
click at [348, 270] on span "23424" at bounding box center [329, 269] width 232 height 13
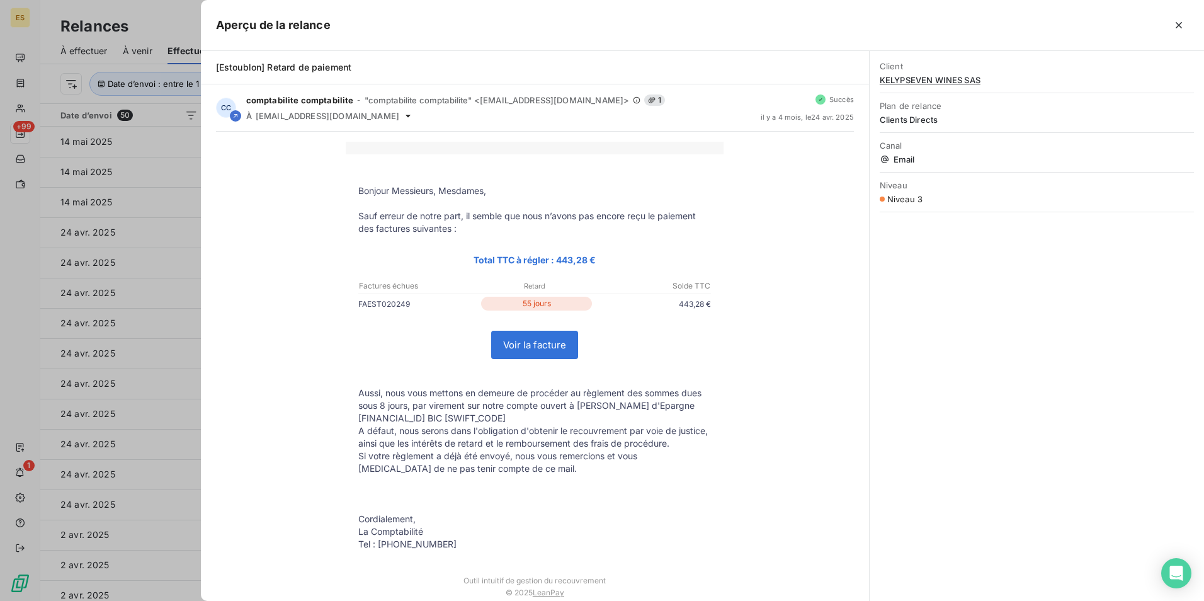
click at [144, 24] on div at bounding box center [602, 300] width 1204 height 601
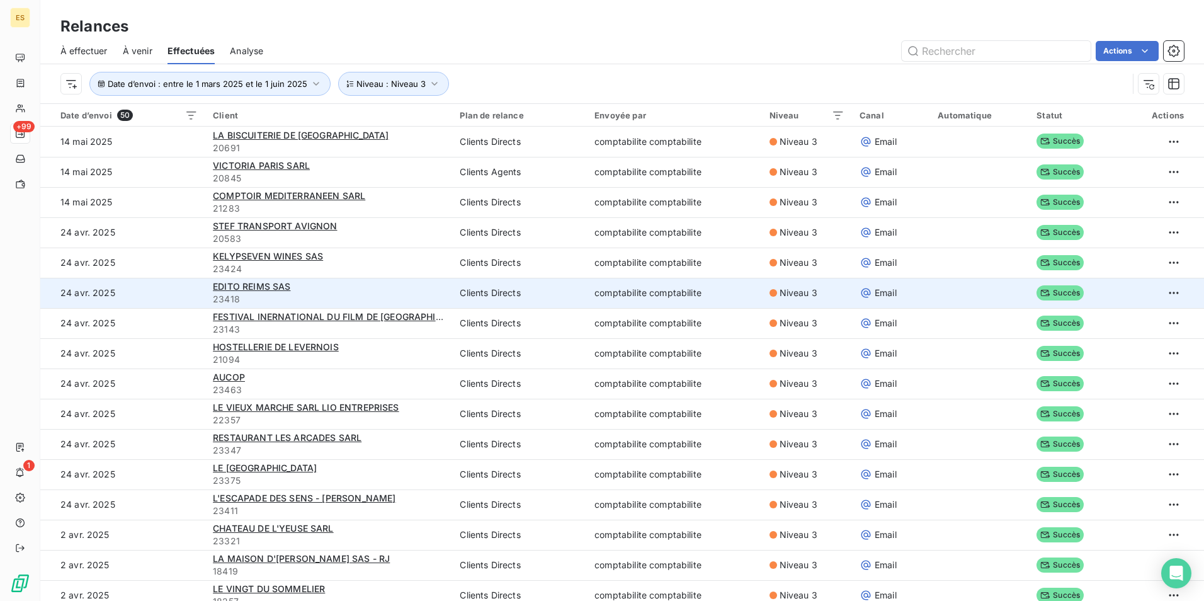
click at [317, 300] on span "23418" at bounding box center [329, 299] width 232 height 13
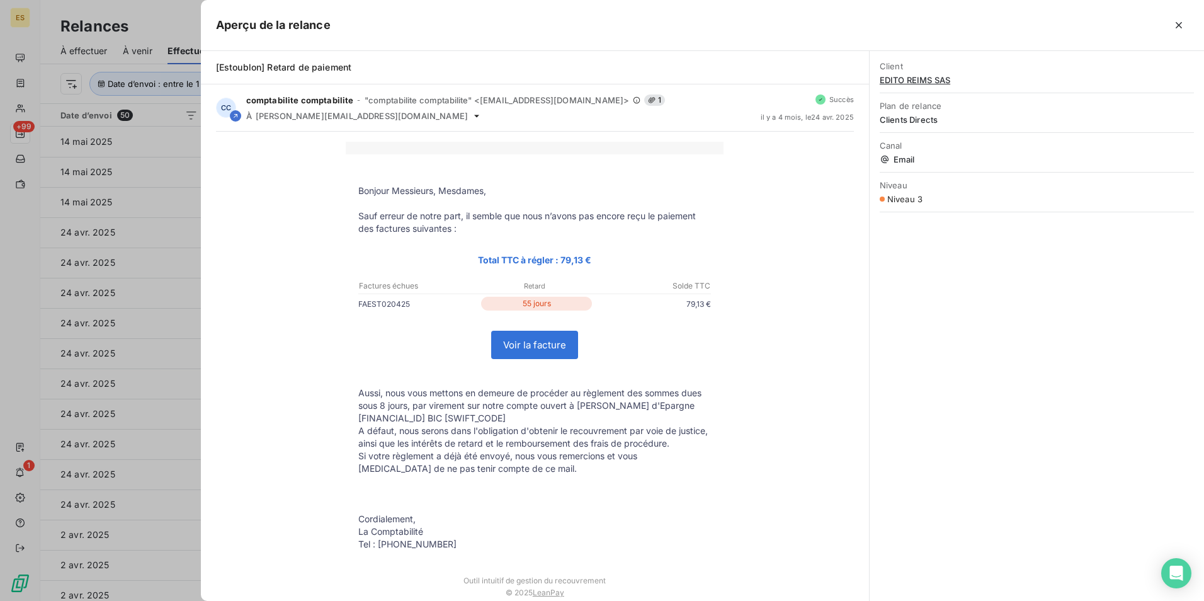
click at [895, 79] on span "EDITO REIMS SAS" at bounding box center [1037, 80] width 314 height 10
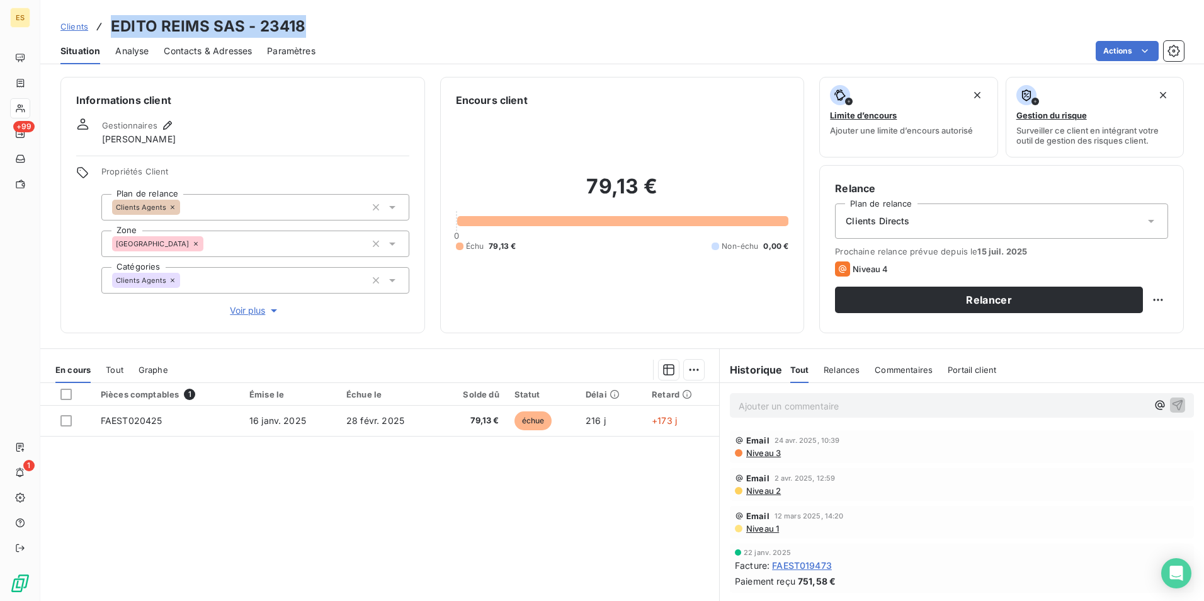
drag, startPoint x: 308, startPoint y: 18, endPoint x: 113, endPoint y: 25, distance: 195.4
click at [108, 26] on div "Clients EDITO [GEOGRAPHIC_DATA] SAS - 23418" at bounding box center [622, 26] width 1164 height 23
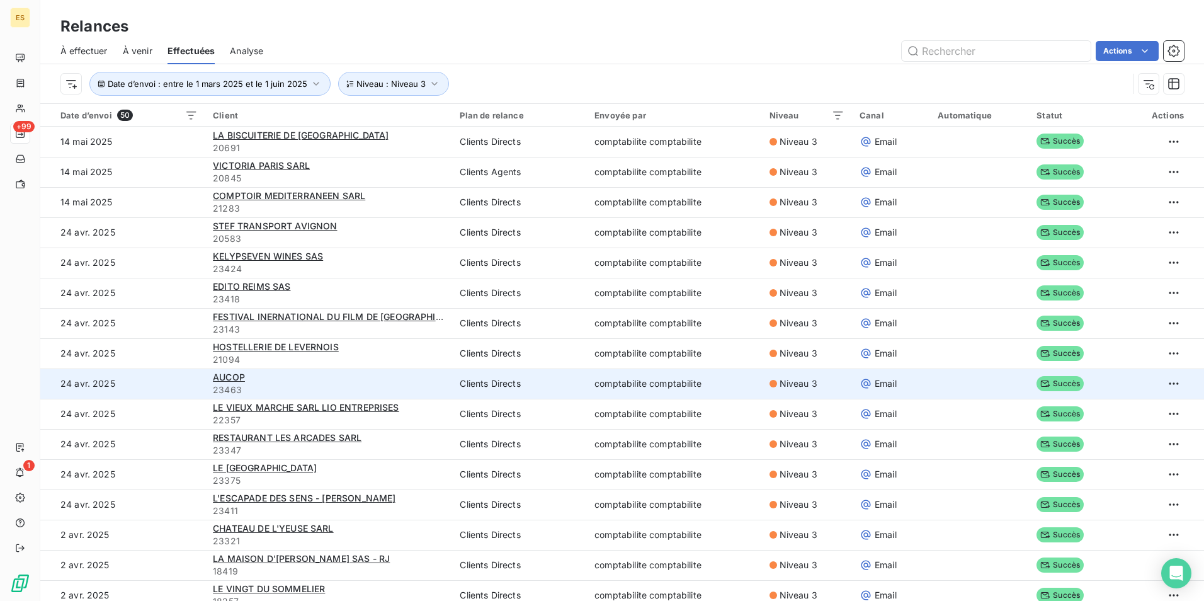
click at [304, 377] on div "AUCOP" at bounding box center [329, 377] width 232 height 13
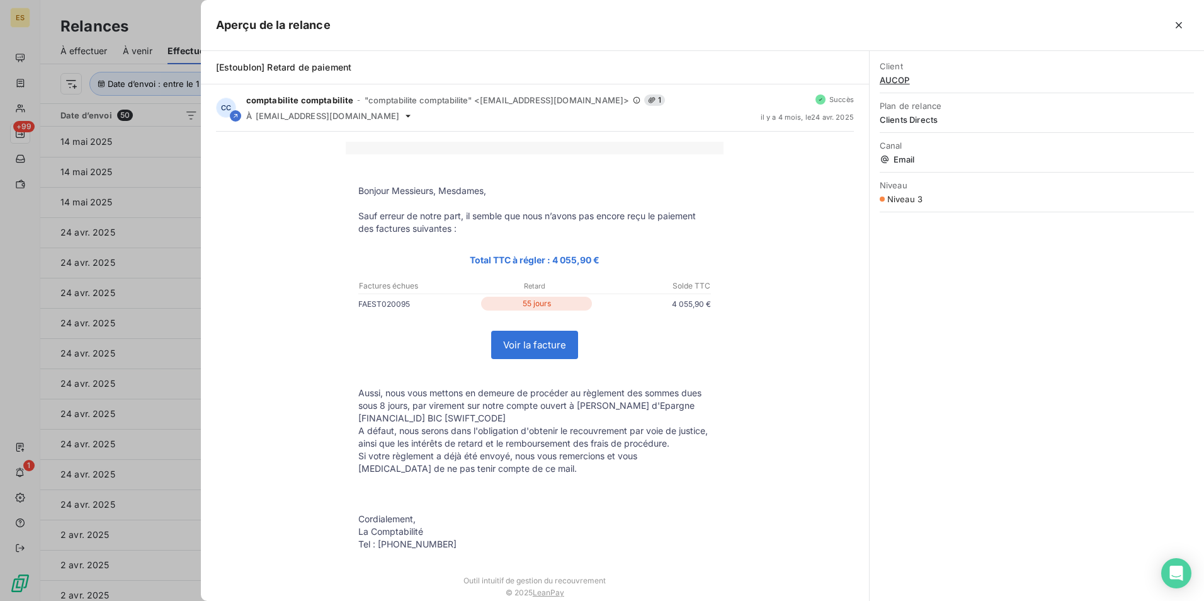
click at [903, 86] on div "Client AUCOP" at bounding box center [1037, 73] width 314 height 39
click at [898, 82] on span "AUCOP" at bounding box center [1037, 80] width 314 height 10
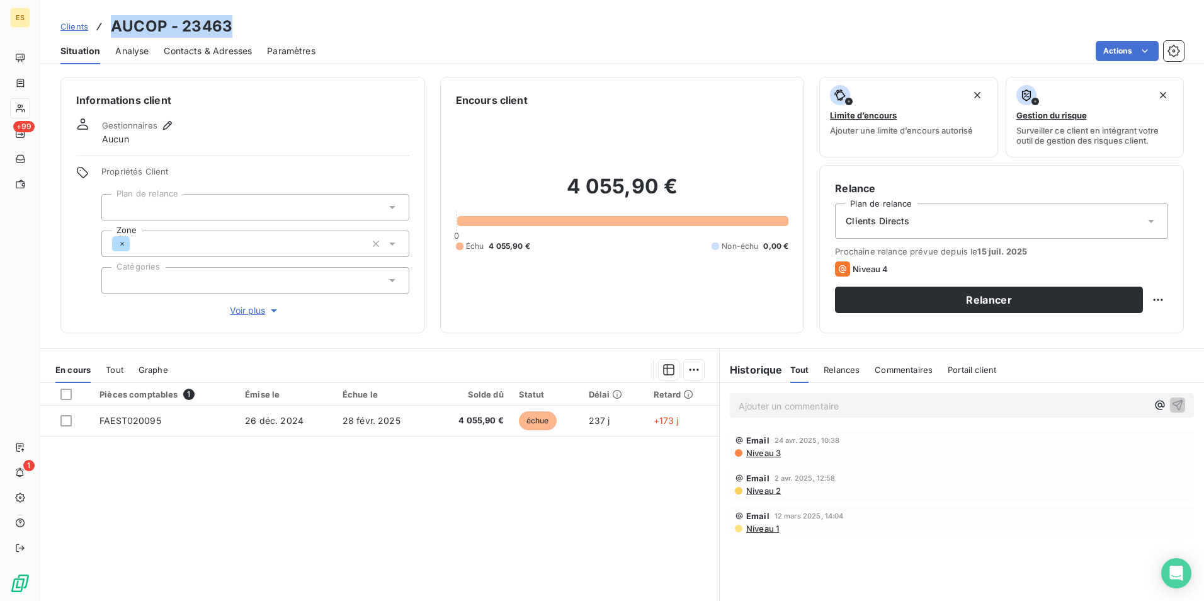
drag, startPoint x: 230, startPoint y: 25, endPoint x: 113, endPoint y: 26, distance: 117.2
click at [113, 26] on div "Clients AUCOP - 23463" at bounding box center [622, 26] width 1164 height 23
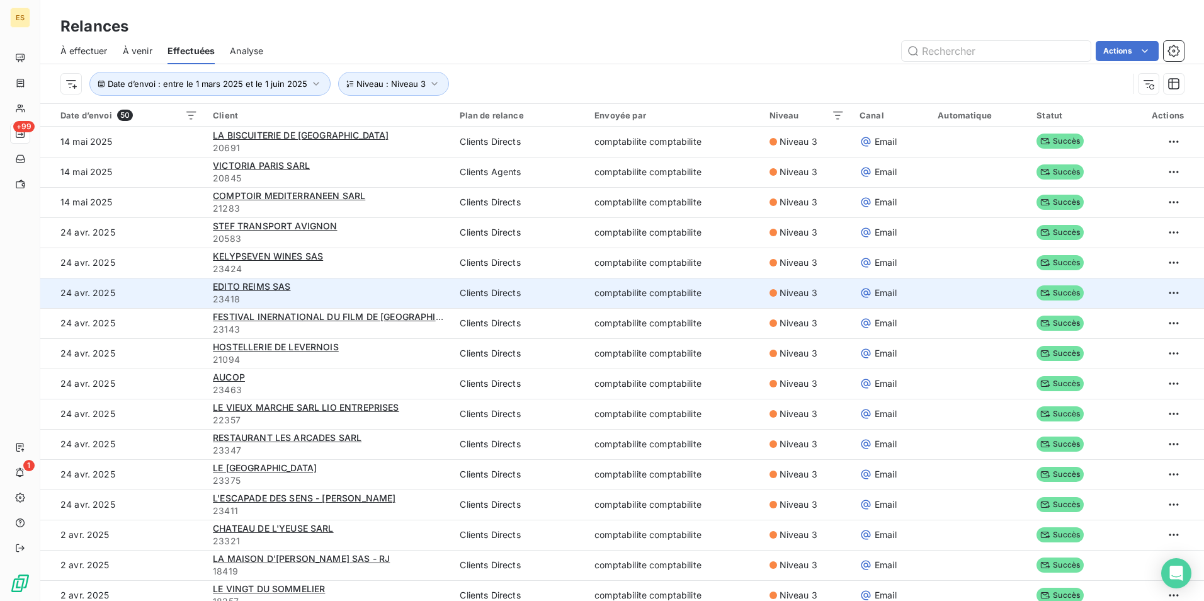
click at [329, 292] on div "EDITO REIMS SAS" at bounding box center [329, 286] width 232 height 13
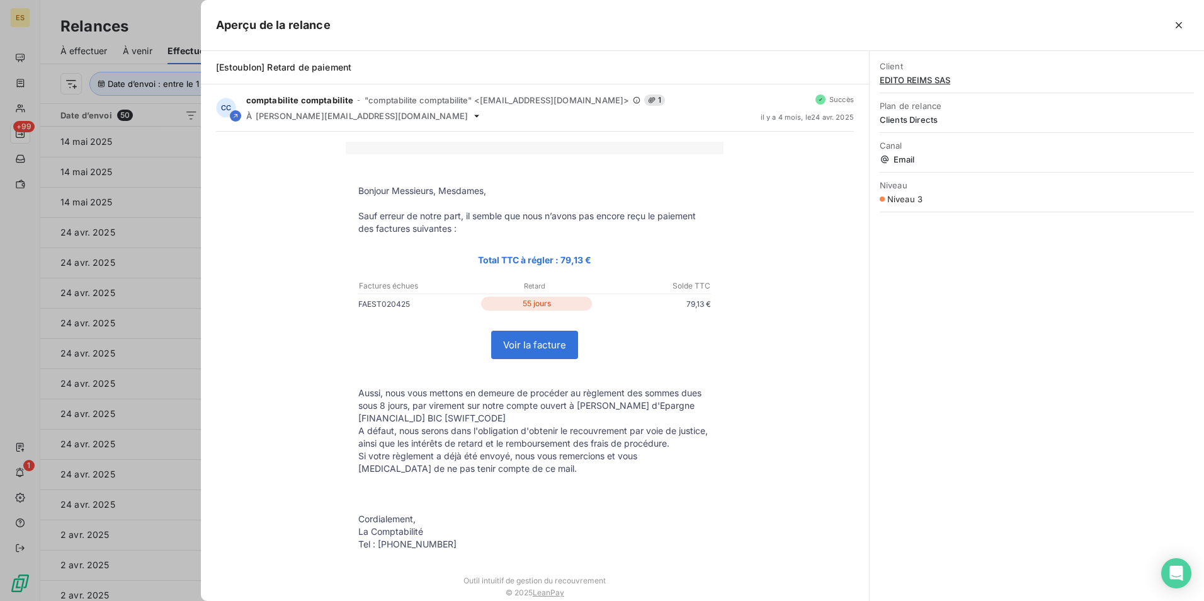
drag, startPoint x: 403, startPoint y: 304, endPoint x: 362, endPoint y: 315, distance: 42.9
click at [362, 315] on td "FAEST020425 55 jours 79,13 €" at bounding box center [535, 306] width 378 height 19
click at [156, 26] on div at bounding box center [602, 300] width 1204 height 601
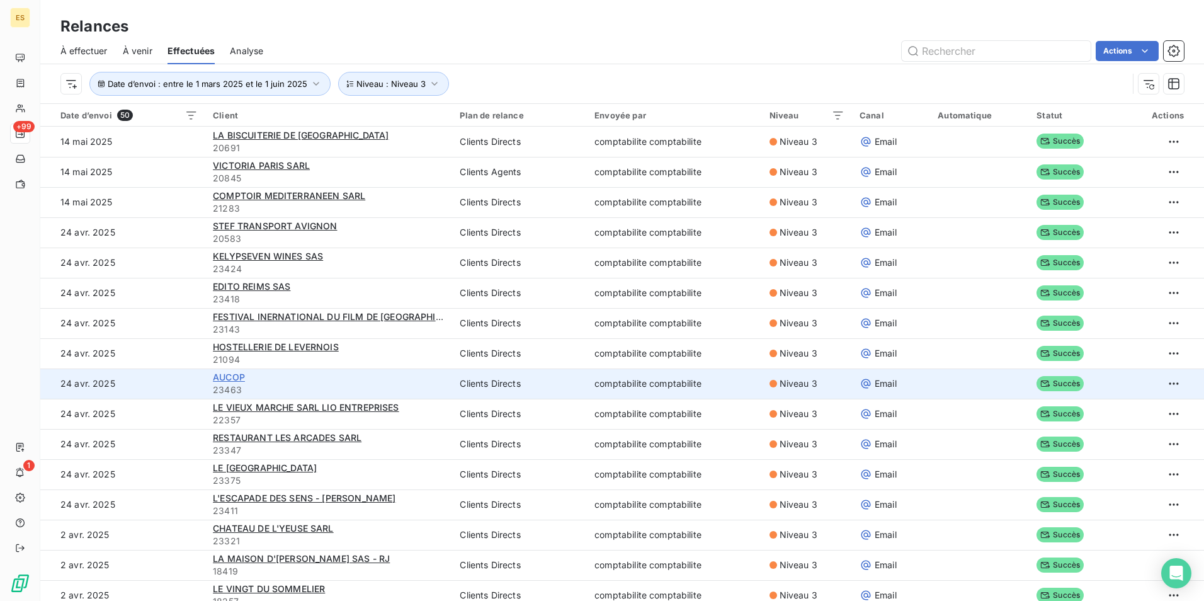
click at [232, 379] on span "AUCOP" at bounding box center [229, 377] width 32 height 11
click at [350, 375] on div "AUCOP" at bounding box center [329, 377] width 232 height 13
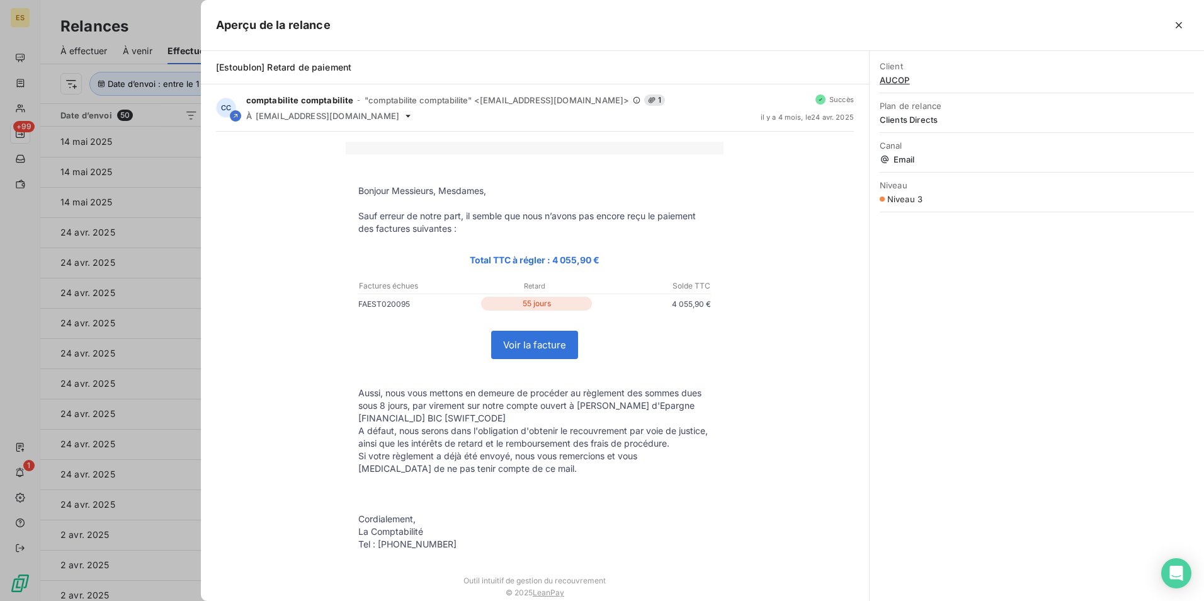
drag, startPoint x: 409, startPoint y: 307, endPoint x: 367, endPoint y: 316, distance: 43.1
click at [367, 316] on td "FAEST020095 55 jours 4 055,90 €" at bounding box center [535, 306] width 378 height 19
click at [128, 21] on div at bounding box center [602, 300] width 1204 height 601
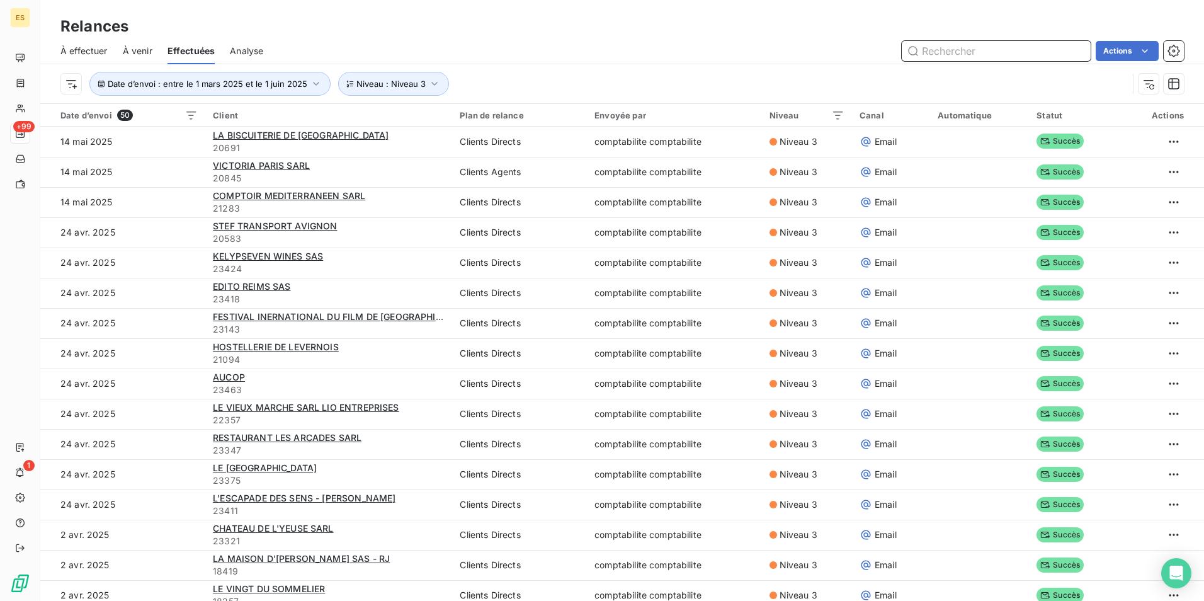
click at [984, 54] on input "text" at bounding box center [996, 51] width 189 height 20
paste input "23375"
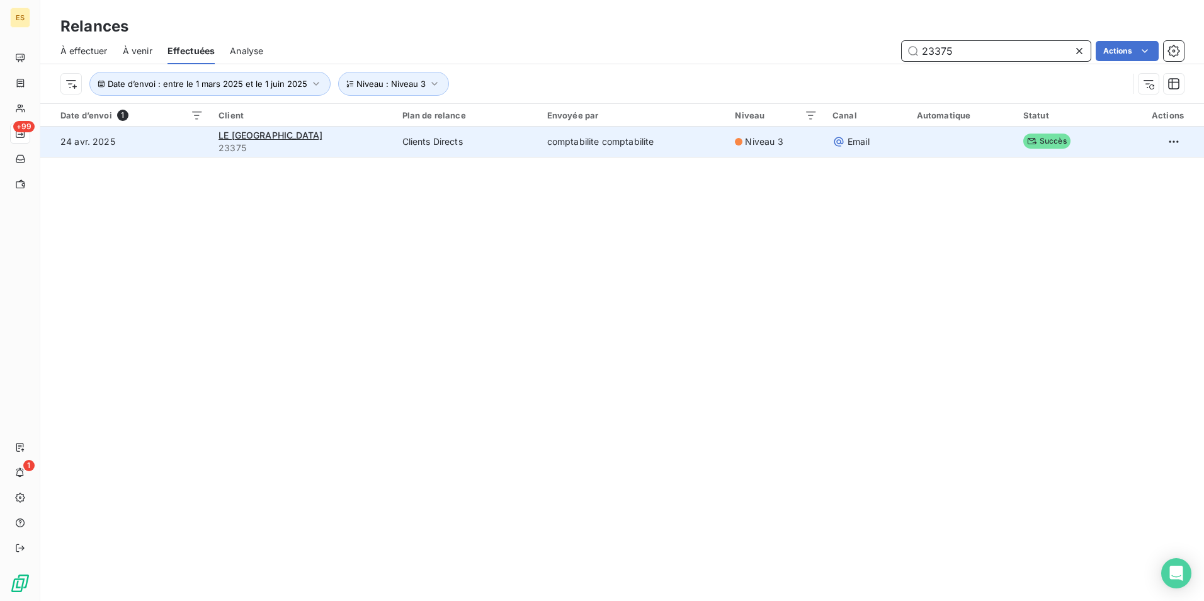
type input "23375"
click at [372, 152] on span "23375" at bounding box center [303, 148] width 168 height 13
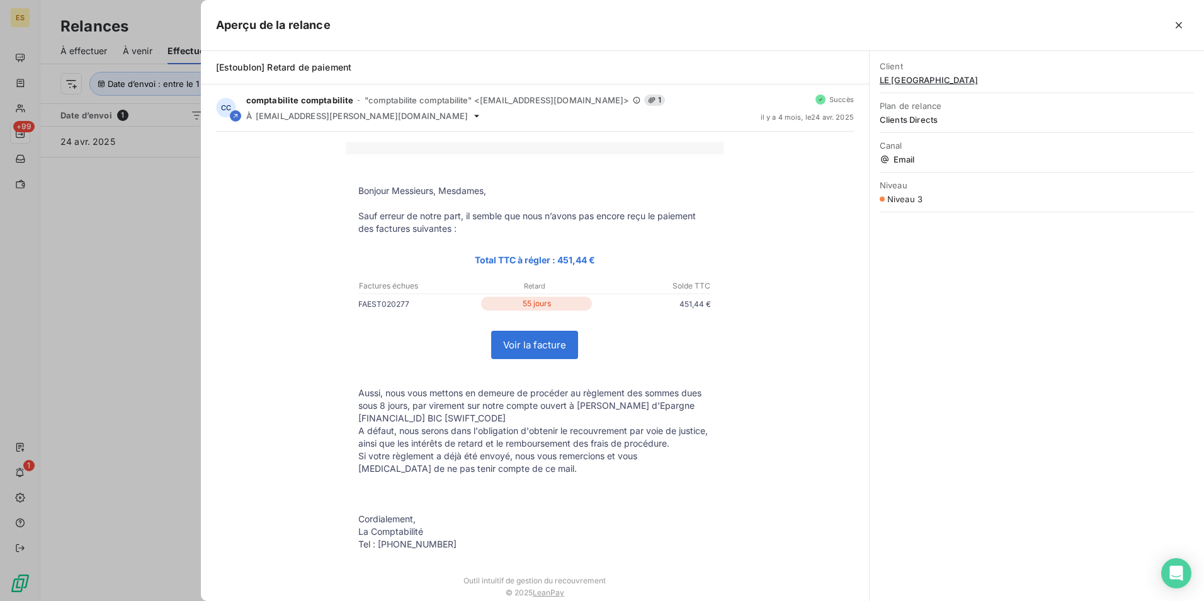
click at [937, 77] on span "LE [GEOGRAPHIC_DATA]" at bounding box center [1037, 80] width 314 height 10
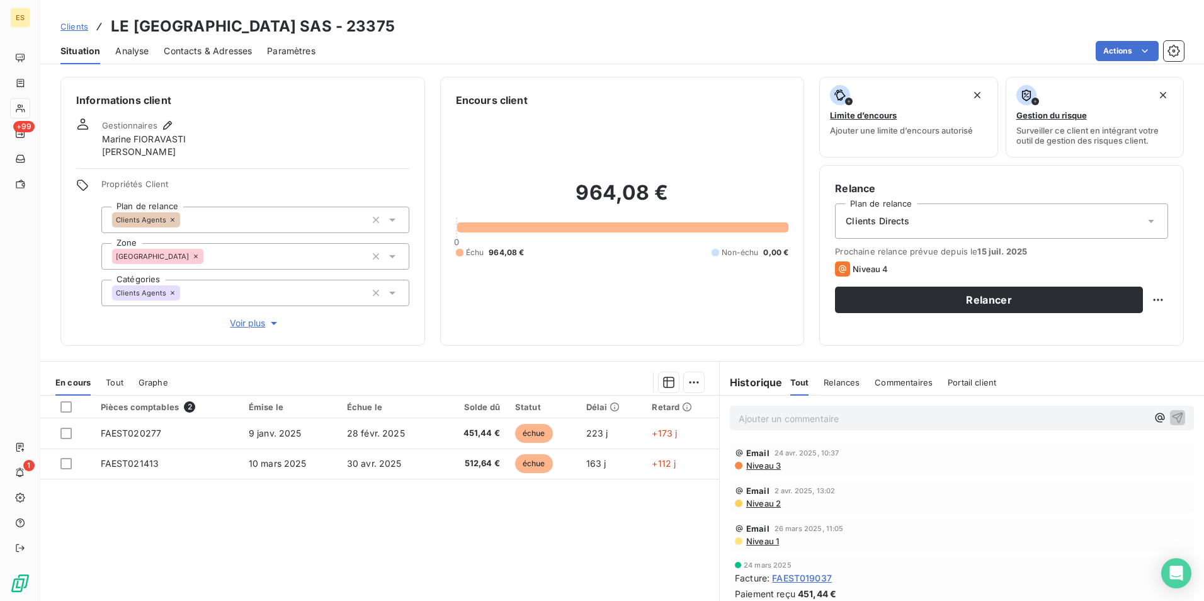
drag, startPoint x: 436, startPoint y: 24, endPoint x: 111, endPoint y: 32, distance: 325.1
click at [111, 32] on div "Clients LE [GEOGRAPHIC_DATA] - 23375" at bounding box center [622, 26] width 1164 height 23
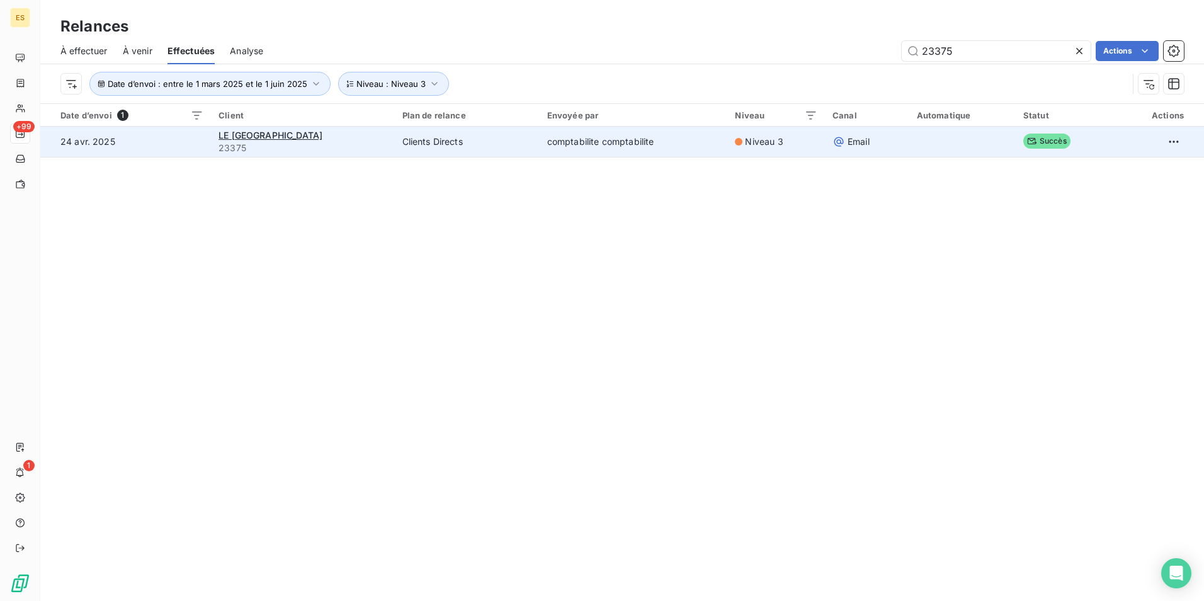
click at [385, 140] on div "LE [GEOGRAPHIC_DATA]" at bounding box center [303, 135] width 168 height 13
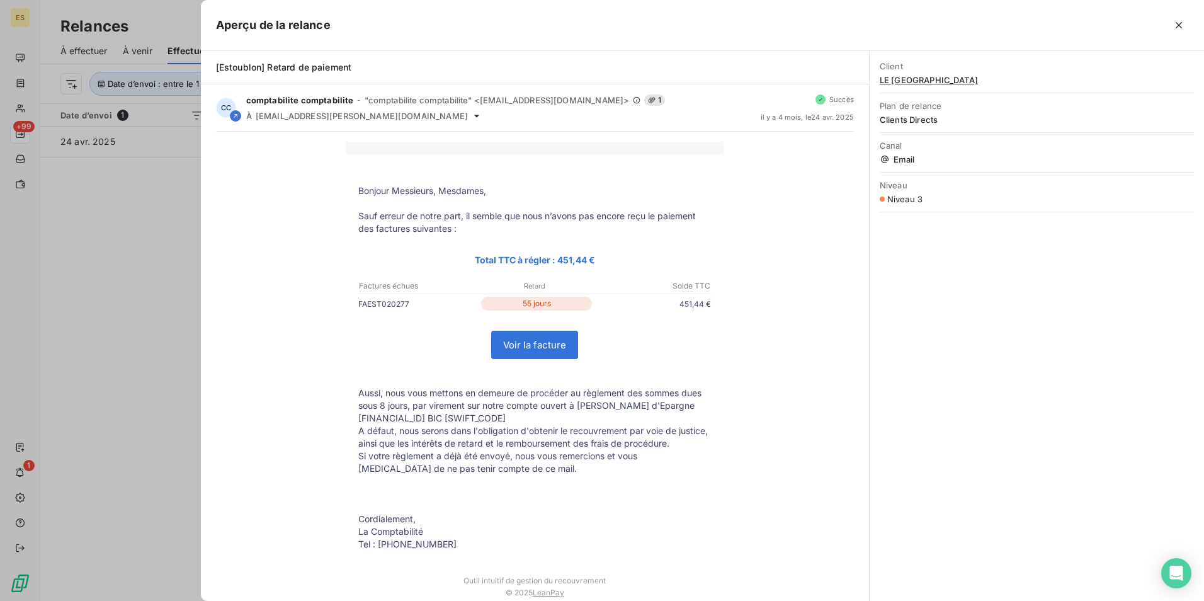
click at [375, 304] on p "FAEST020277" at bounding box center [418, 303] width 120 height 13
click at [134, 214] on div at bounding box center [602, 300] width 1204 height 601
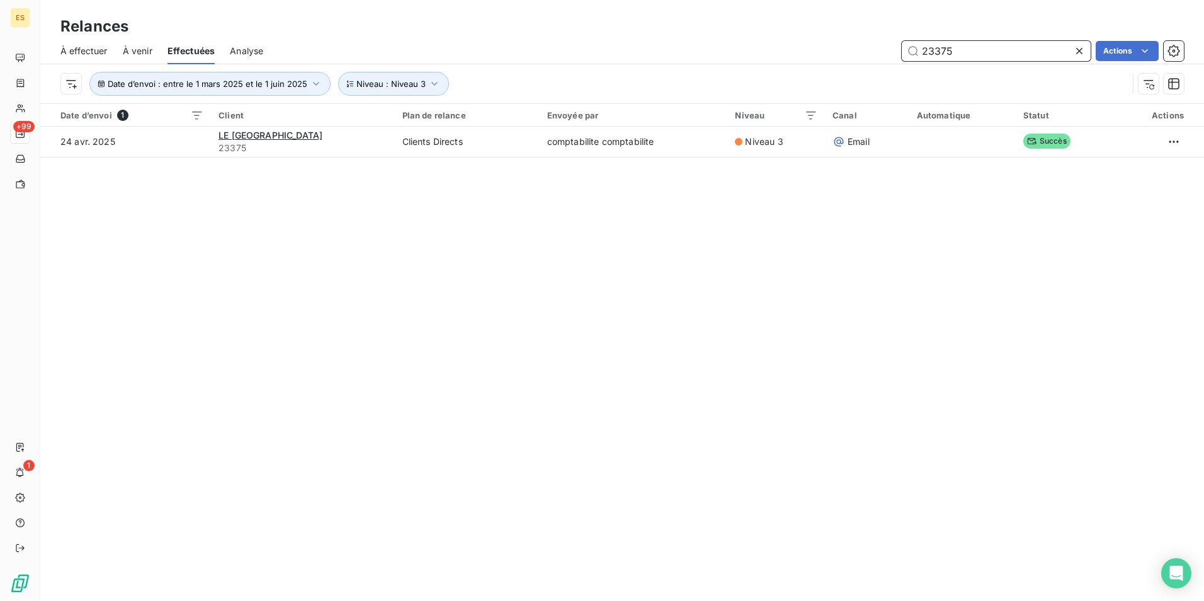
click at [978, 50] on input "23375" at bounding box center [996, 51] width 189 height 20
drag, startPoint x: 978, startPoint y: 50, endPoint x: 931, endPoint y: 43, distance: 47.1
click at [931, 43] on input "23375" at bounding box center [996, 51] width 189 height 20
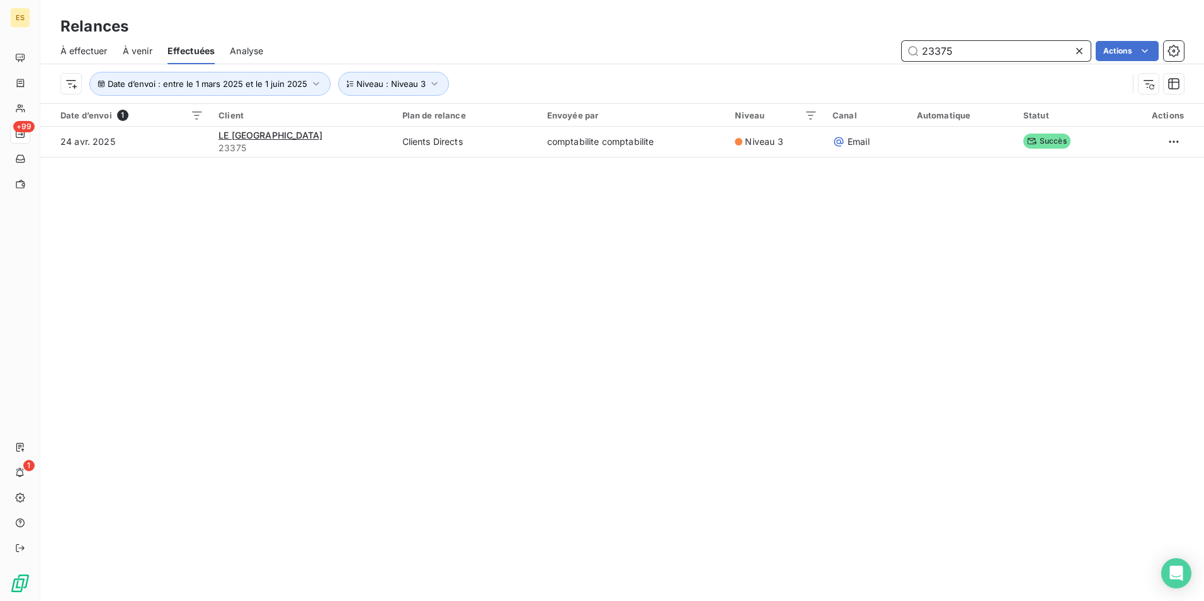
paste input "21"
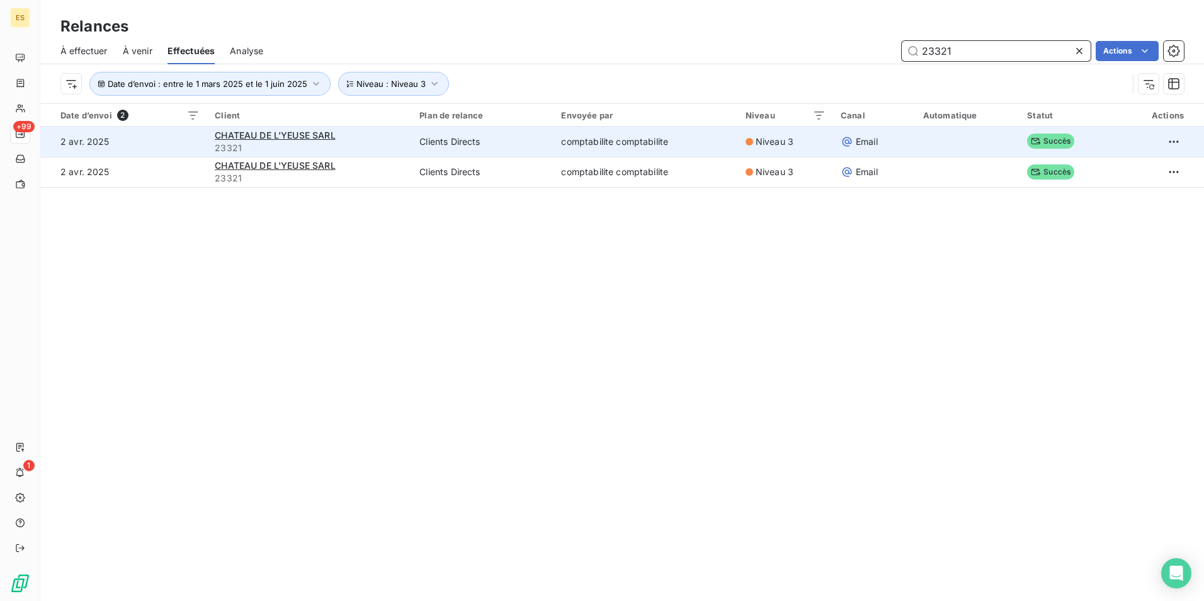
type input "23321"
click at [365, 134] on div "CHATEAU DE L'YEUSE SARL" at bounding box center [310, 135] width 190 height 13
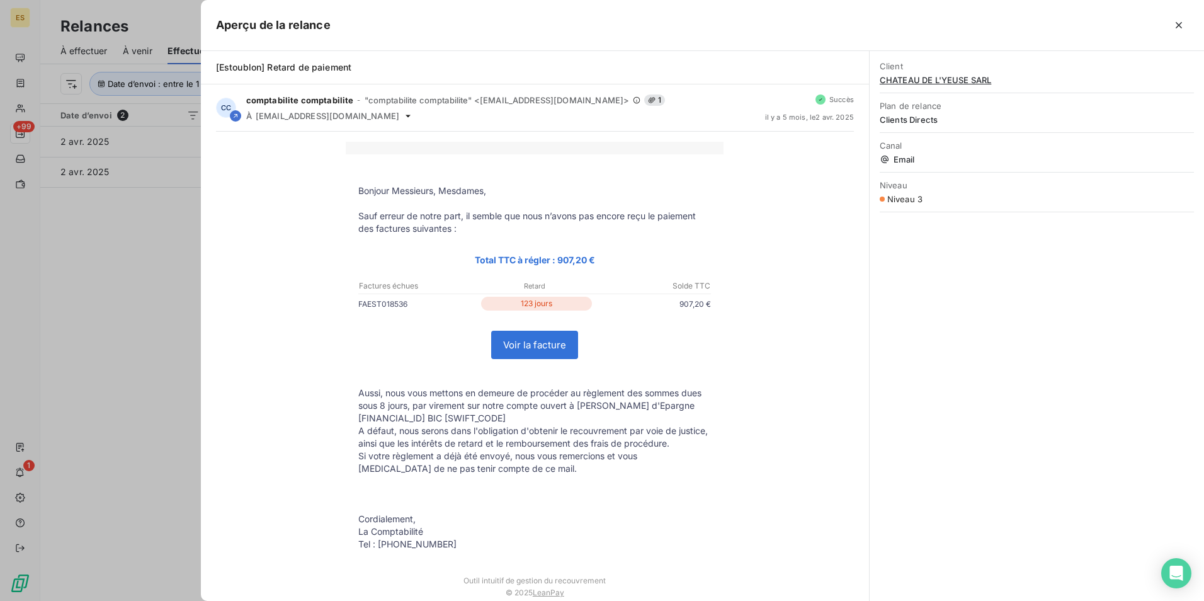
click at [111, 215] on div at bounding box center [602, 300] width 1204 height 601
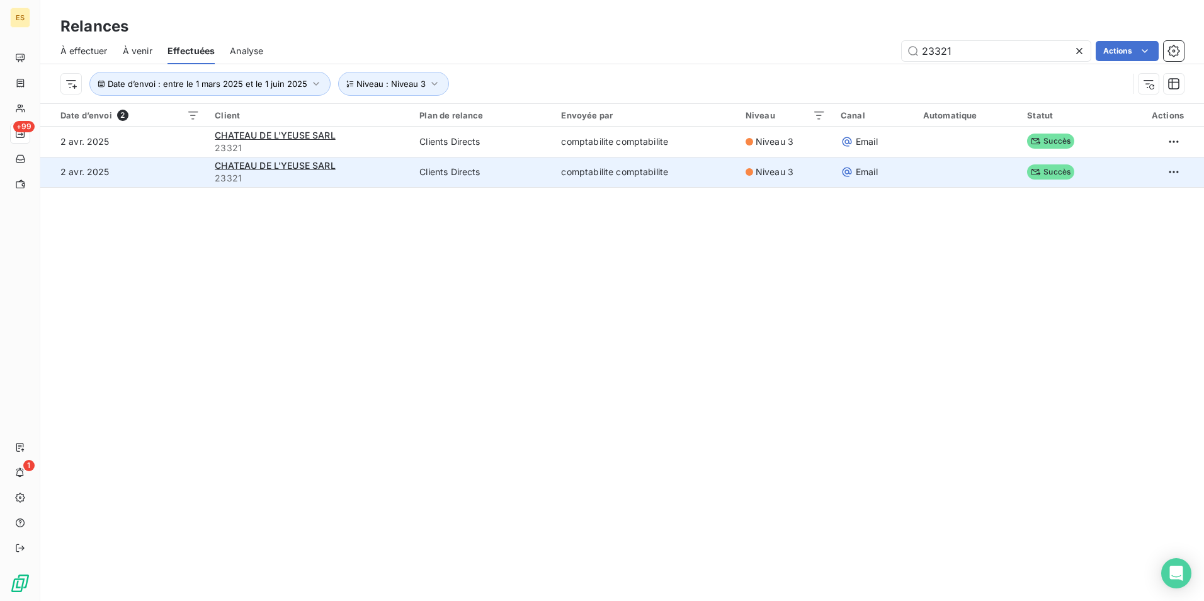
click at [433, 178] on td "Clients Directs" at bounding box center [483, 172] width 142 height 30
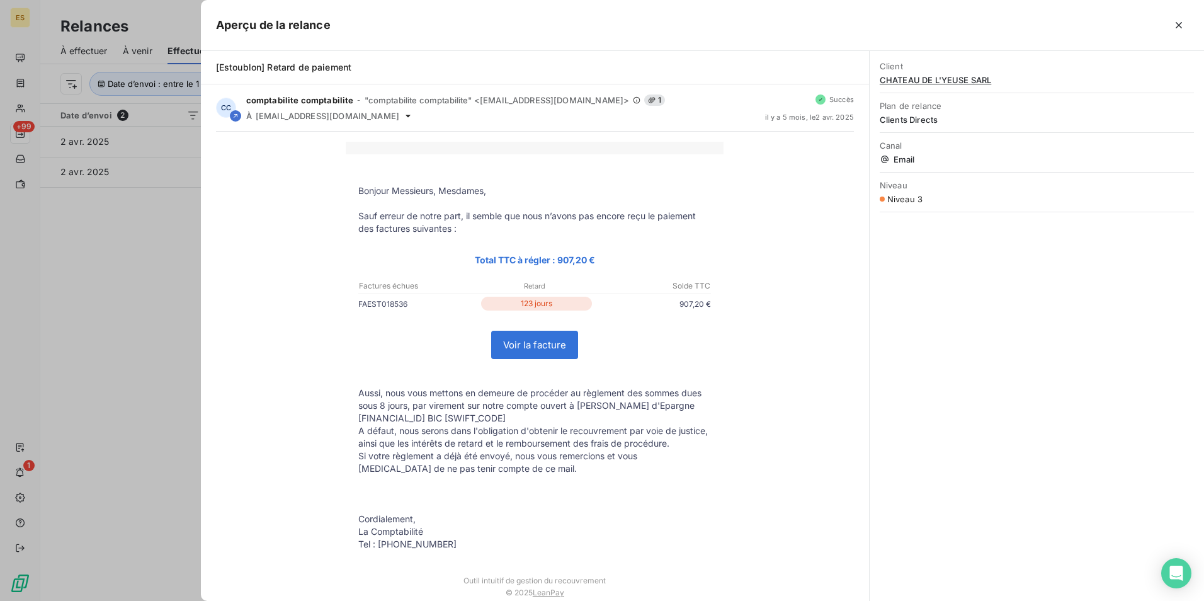
click at [913, 83] on span "CHATEAU DE L'YEUSE SARL" at bounding box center [1037, 80] width 314 height 10
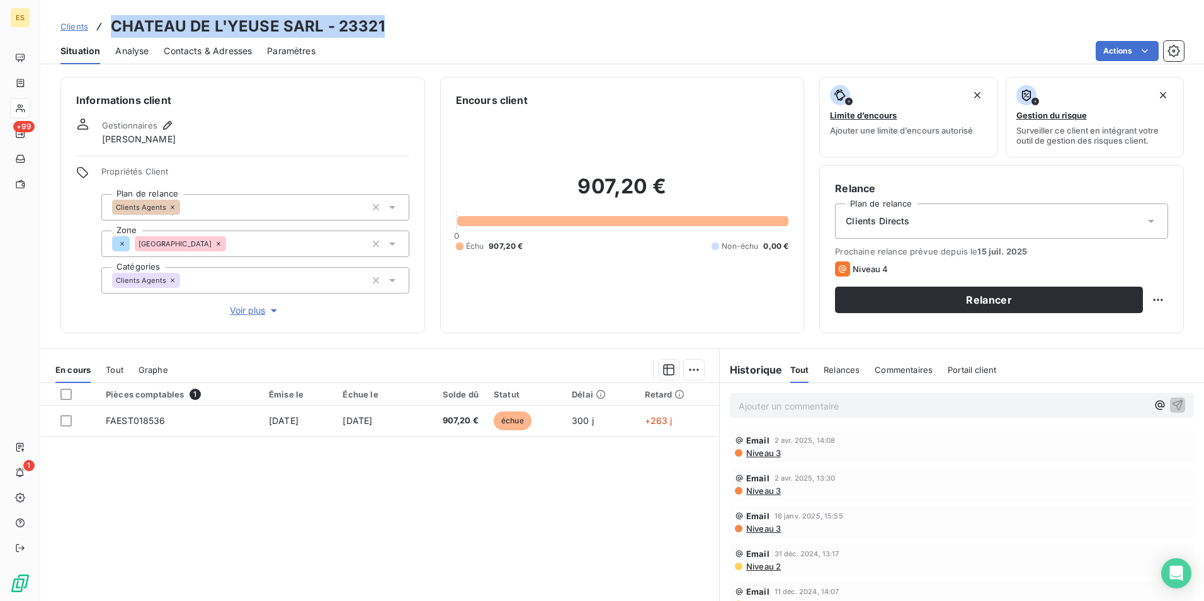
drag, startPoint x: 393, startPoint y: 23, endPoint x: 115, endPoint y: 33, distance: 277.9
click at [115, 33] on div "Clients CHATEAU DE L'YEUSE SARL - 23321" at bounding box center [622, 26] width 1164 height 23
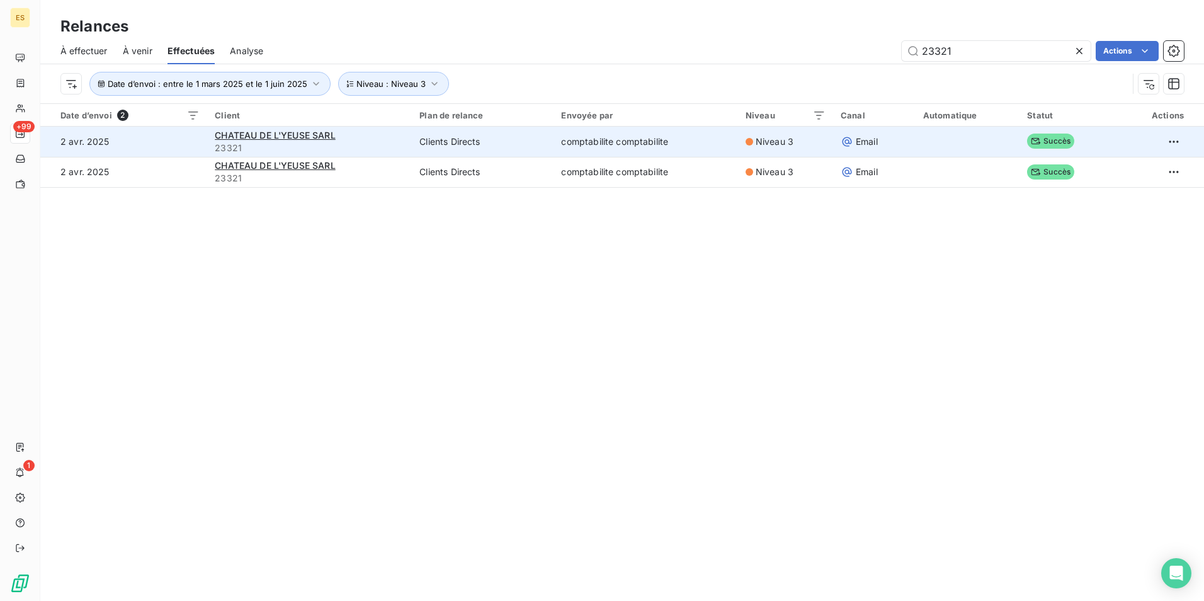
click at [368, 152] on span "23321" at bounding box center [310, 148] width 190 height 13
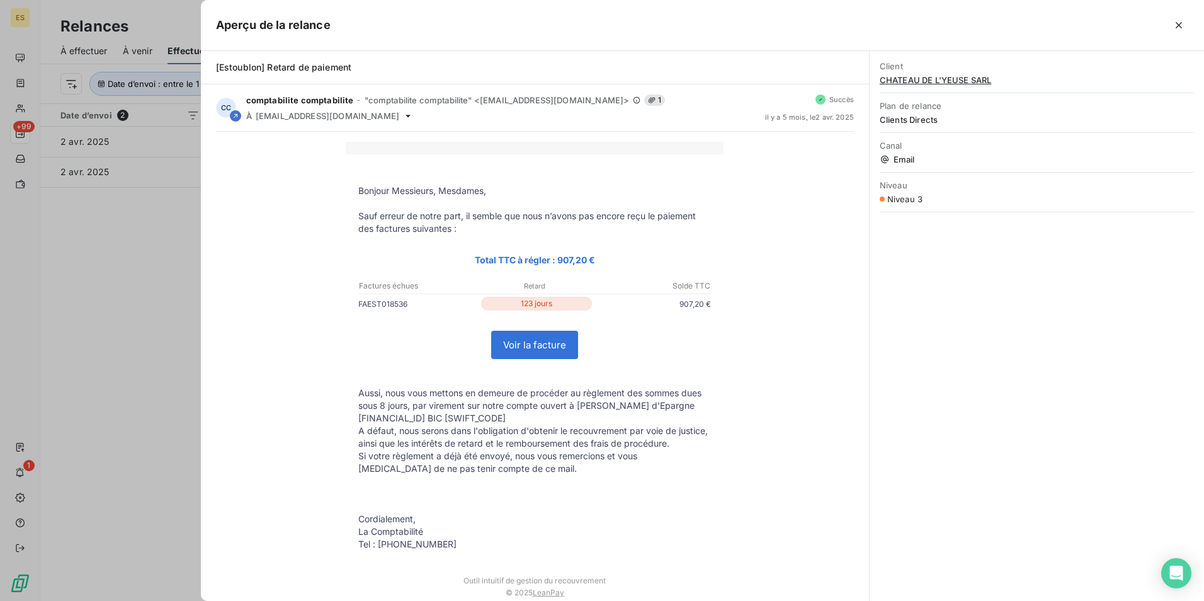
click at [384, 301] on p "FAEST018536" at bounding box center [418, 303] width 120 height 13
click at [186, 261] on div at bounding box center [602, 300] width 1204 height 601
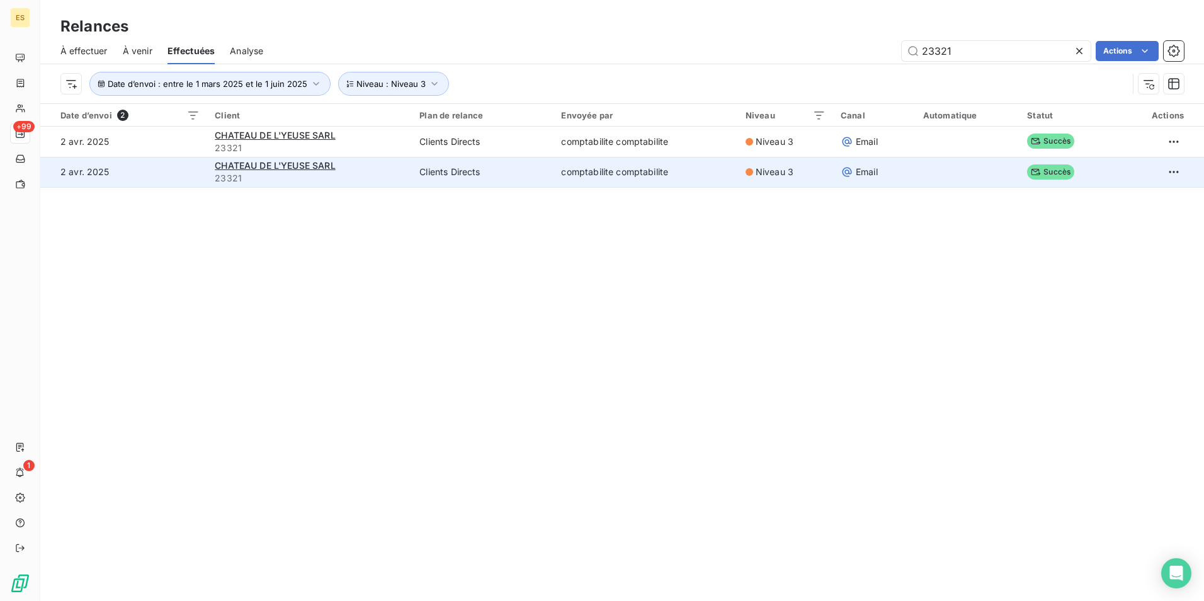
click at [358, 178] on span "23321" at bounding box center [310, 178] width 190 height 13
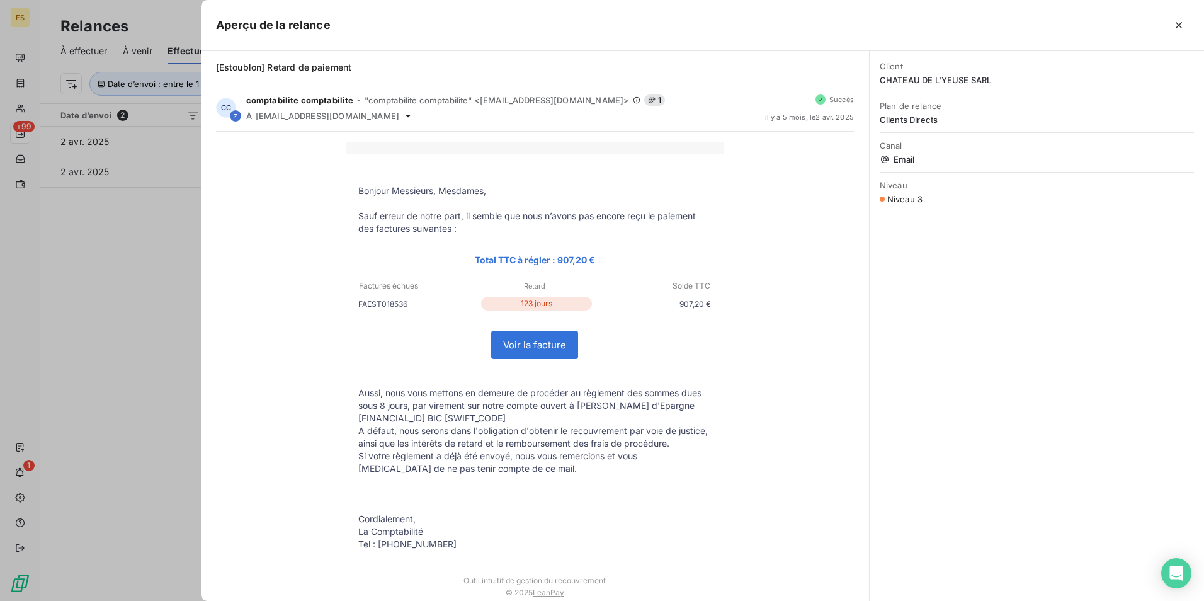
click at [393, 305] on p "FAEST018536" at bounding box center [418, 303] width 120 height 13
click at [368, 264] on p "Total TTC à régler : 907,20 €" at bounding box center [534, 260] width 353 height 14
click at [126, 290] on div at bounding box center [602, 300] width 1204 height 601
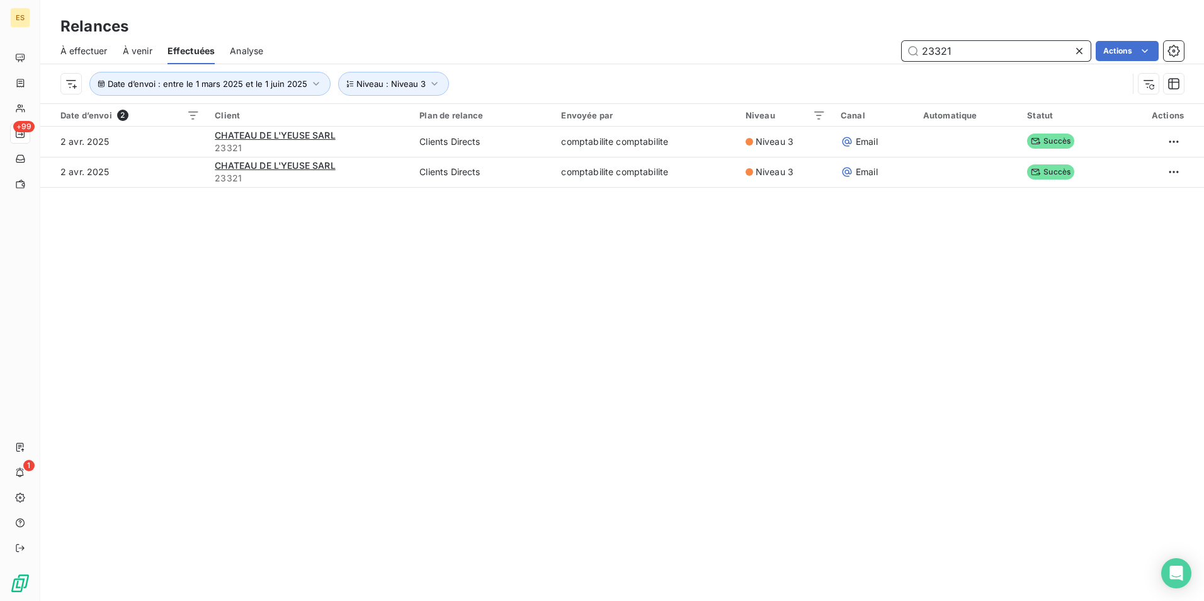
click at [966, 52] on input "23321" at bounding box center [996, 51] width 189 height 20
paste input "18419"
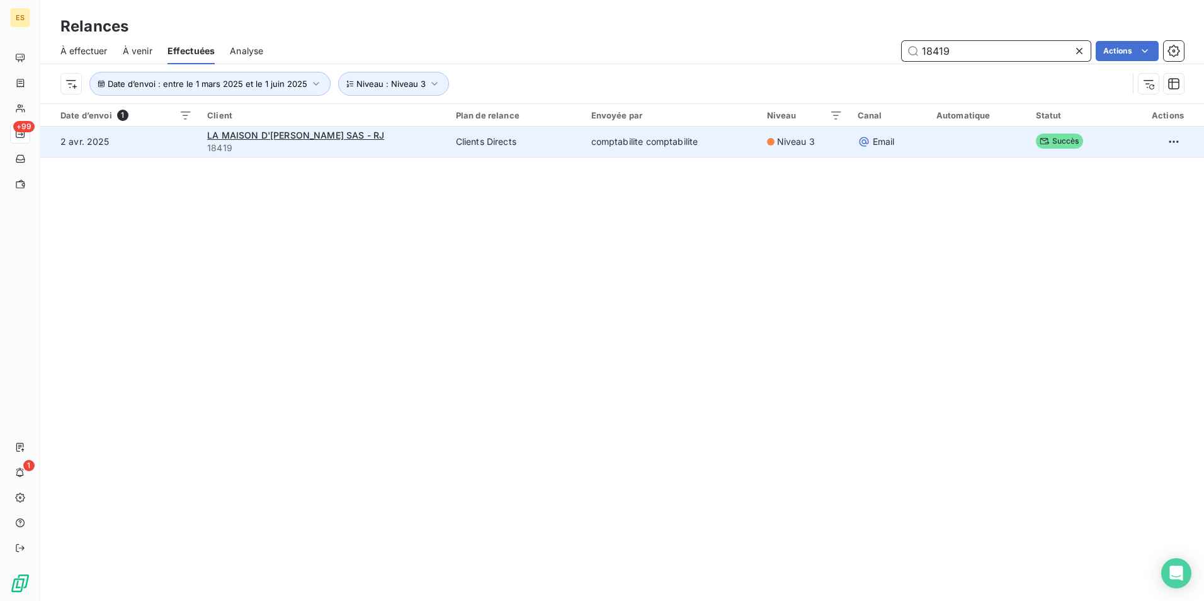
type input "18419"
click at [360, 142] on span "18419" at bounding box center [324, 148] width 234 height 13
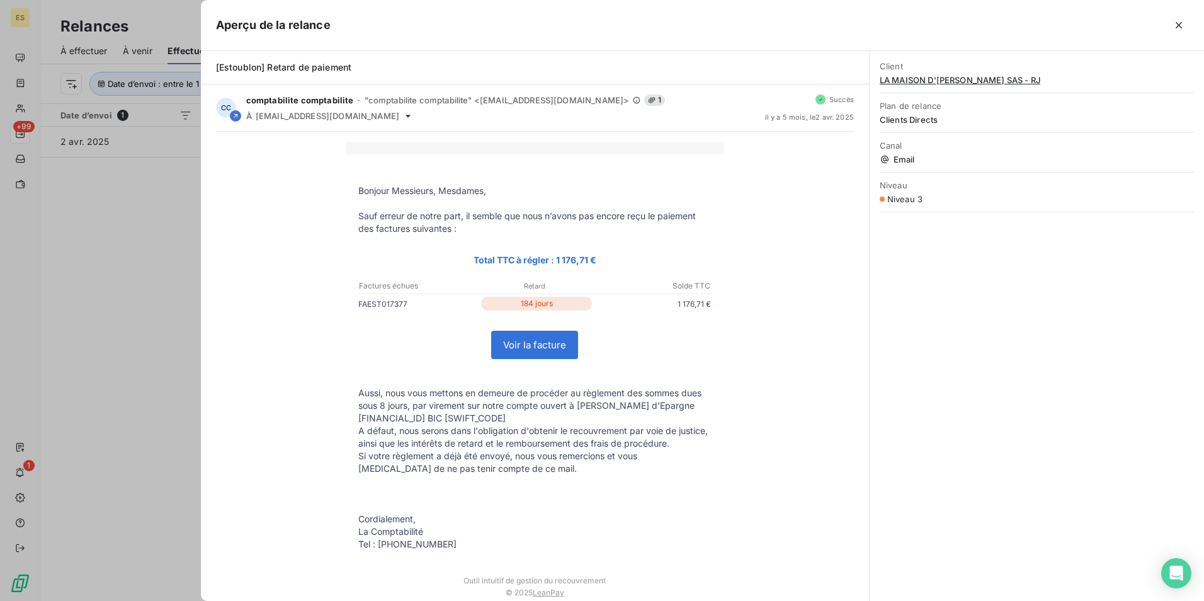
click at [901, 84] on span "LA MAISON D'[PERSON_NAME] SAS - RJ" at bounding box center [1037, 80] width 314 height 10
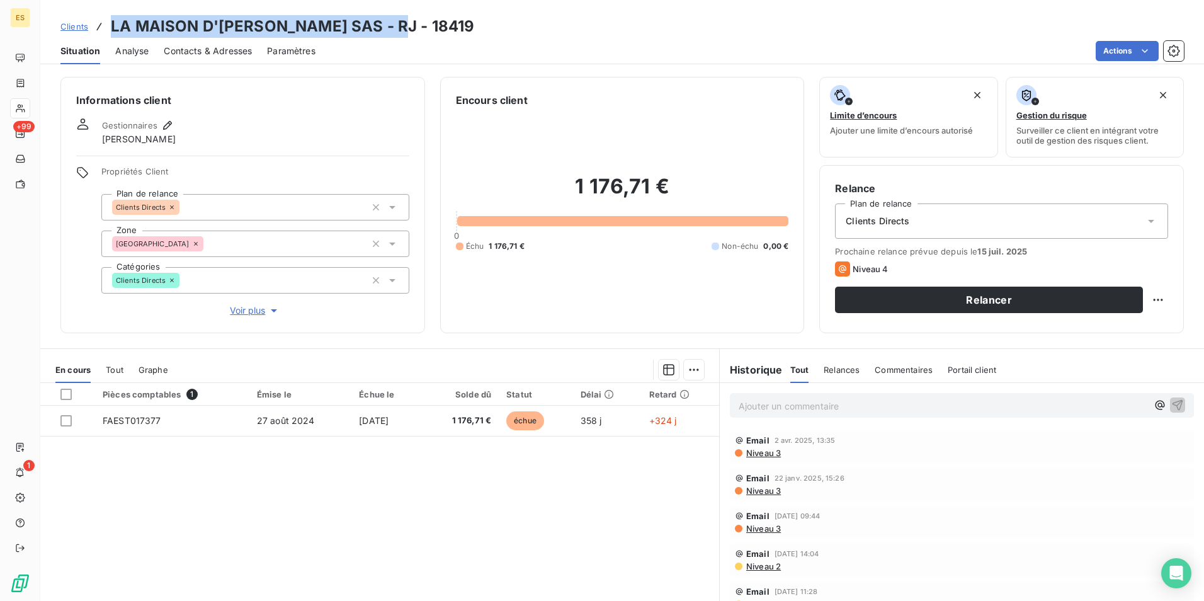
drag, startPoint x: 385, startPoint y: 25, endPoint x: 111, endPoint y: 36, distance: 274.8
click at [111, 36] on div "Clients LA MAISON D'[PERSON_NAME] SAS - RJ - 18419" at bounding box center [622, 26] width 1164 height 23
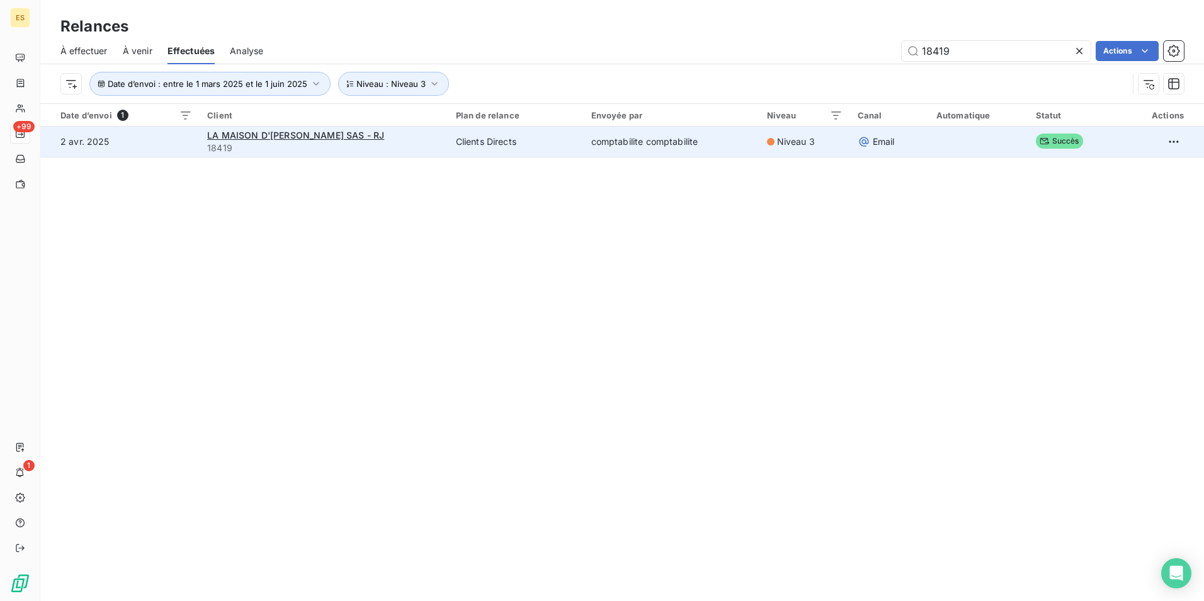
click at [388, 145] on span "18419" at bounding box center [324, 148] width 234 height 13
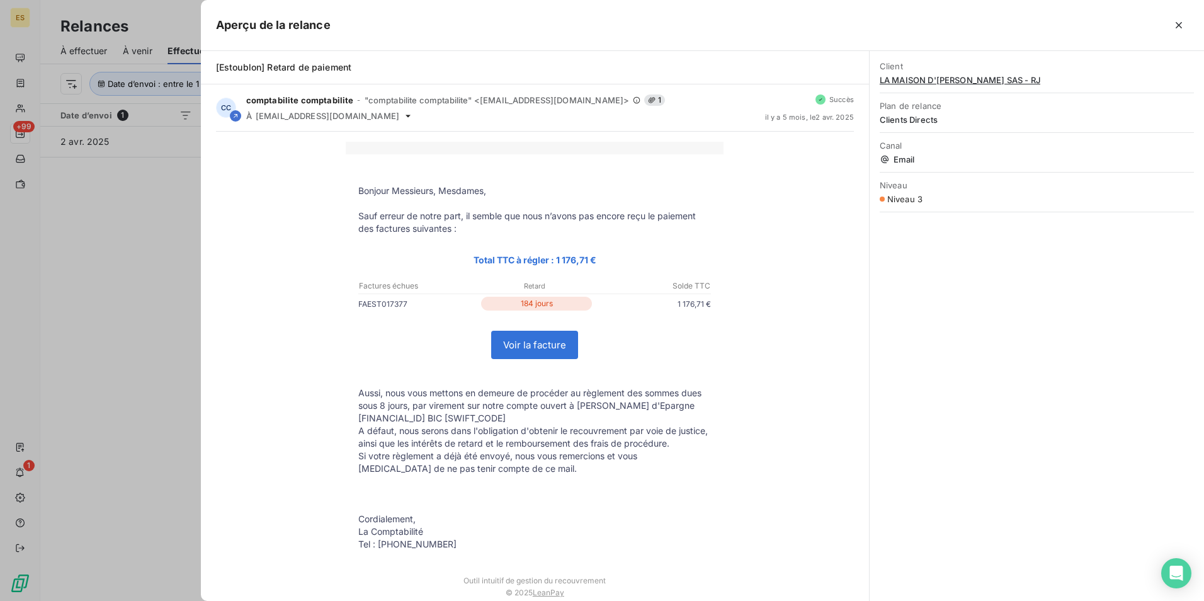
click at [367, 298] on p "FAEST017377" at bounding box center [418, 303] width 120 height 13
drag, startPoint x: 372, startPoint y: 297, endPoint x: 357, endPoint y: 303, distance: 15.8
click at [358, 303] on p "FAEST017377" at bounding box center [418, 303] width 120 height 13
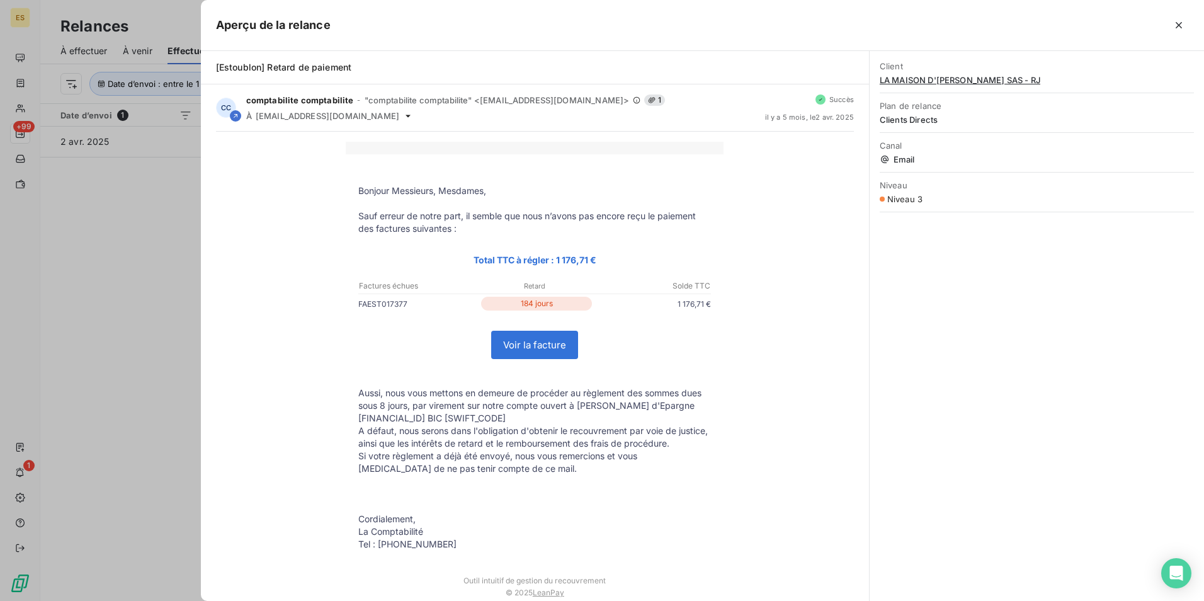
click at [445, 287] on p "Factures échues" at bounding box center [417, 285] width 117 height 11
click at [416, 334] on td "Voir la facture" at bounding box center [535, 345] width 378 height 59
click at [149, 211] on div at bounding box center [602, 300] width 1204 height 601
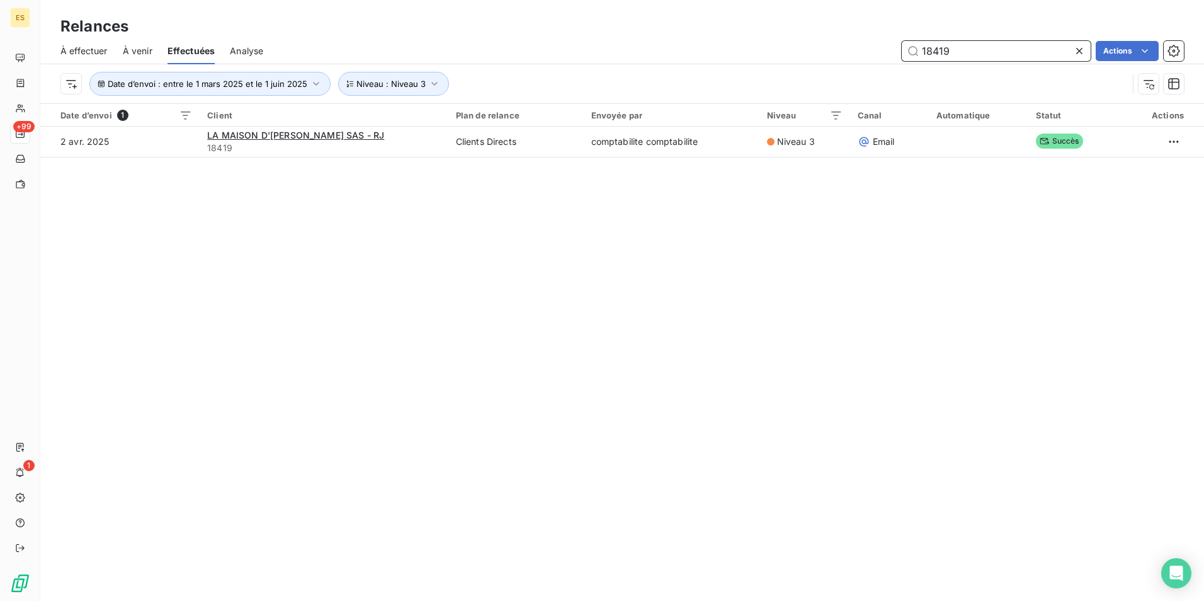
click at [942, 60] on input "18419" at bounding box center [996, 51] width 189 height 20
click at [941, 58] on input "18419" at bounding box center [996, 51] width 189 height 20
paste input "23037"
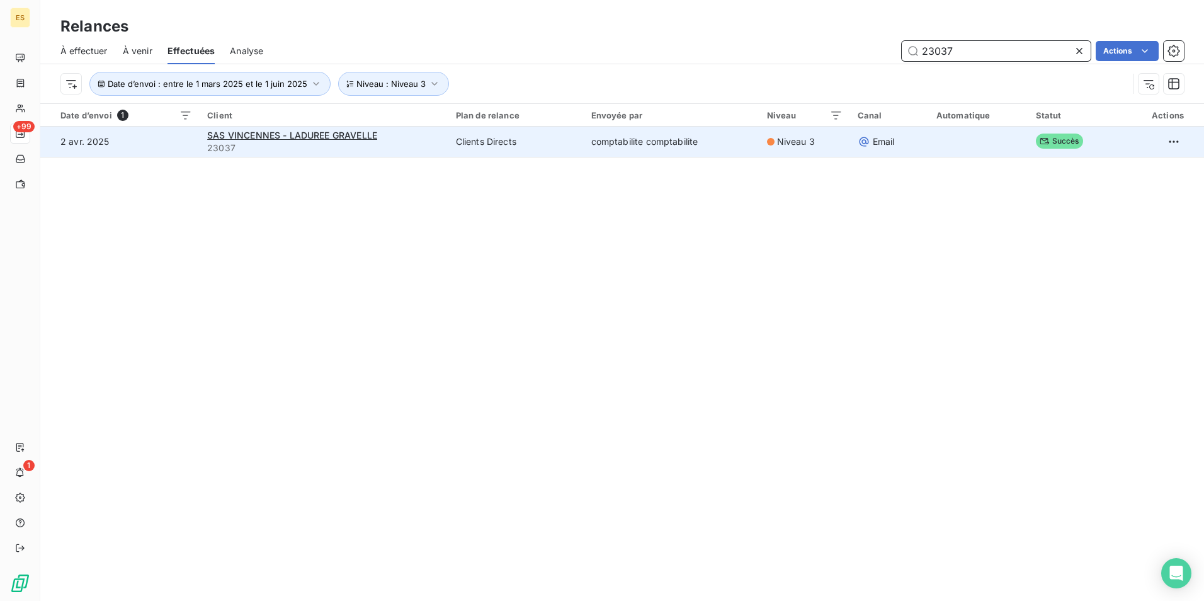
type input "23037"
click at [394, 149] on span "23037" at bounding box center [324, 148] width 234 height 13
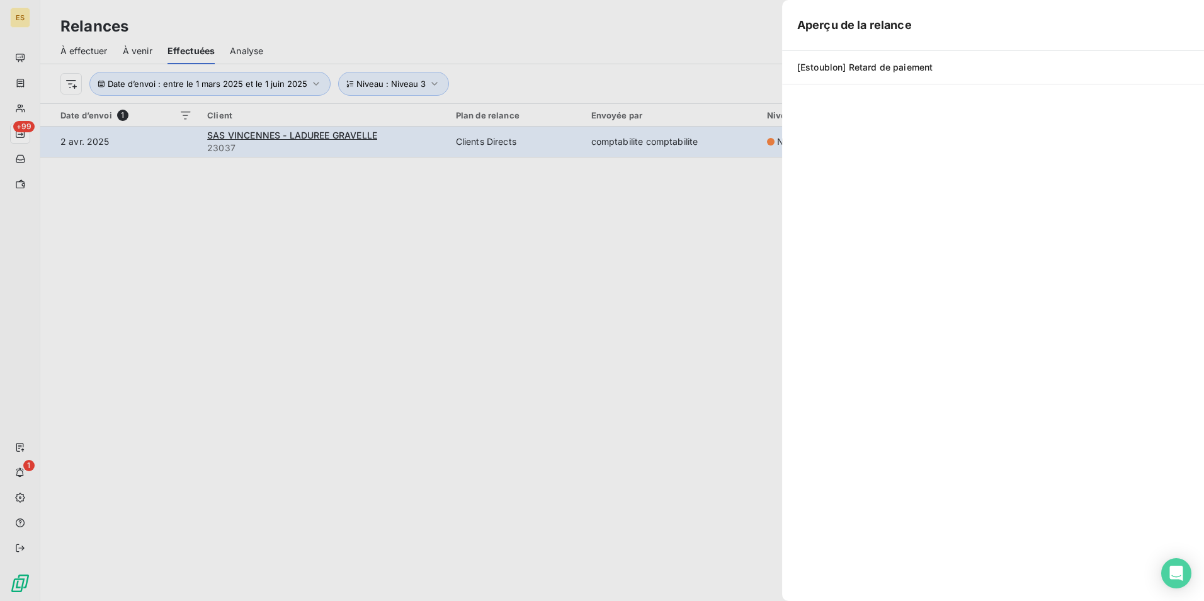
click at [394, 600] on div "Aperçu de la relance [Estoublon] Retard de paiement Client SAS VINCENNES - LADU…" at bounding box center [602, 601] width 1204 height 0
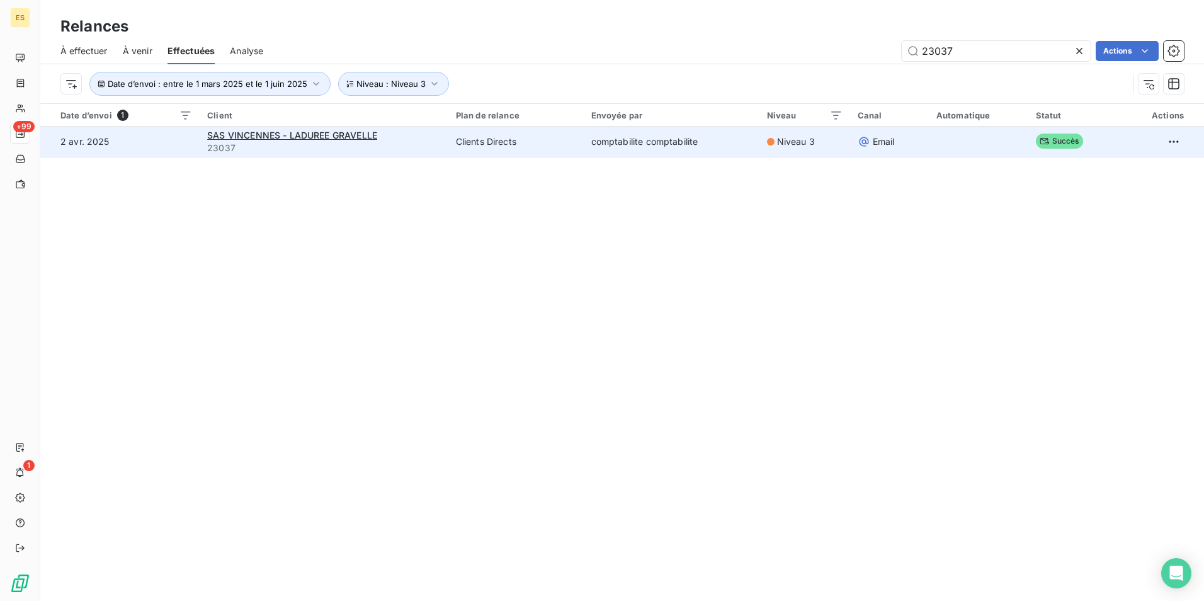
click at [404, 154] on span "23037" at bounding box center [324, 148] width 234 height 13
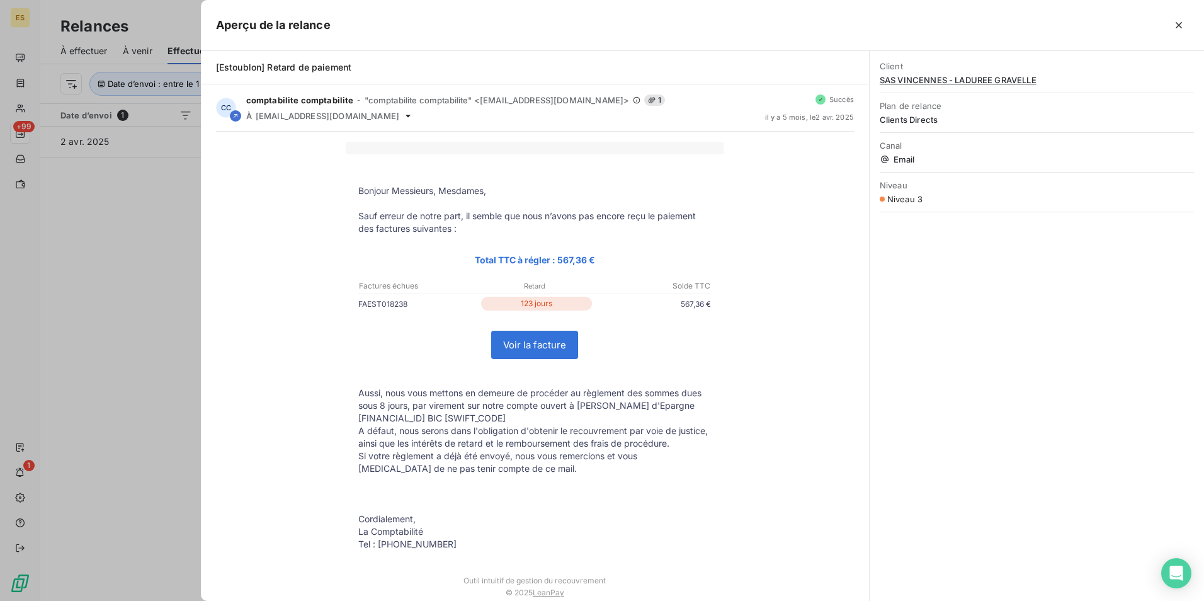
click at [893, 77] on span "SAS VINCENNES - LADUREE GRAVELLE" at bounding box center [1037, 80] width 314 height 10
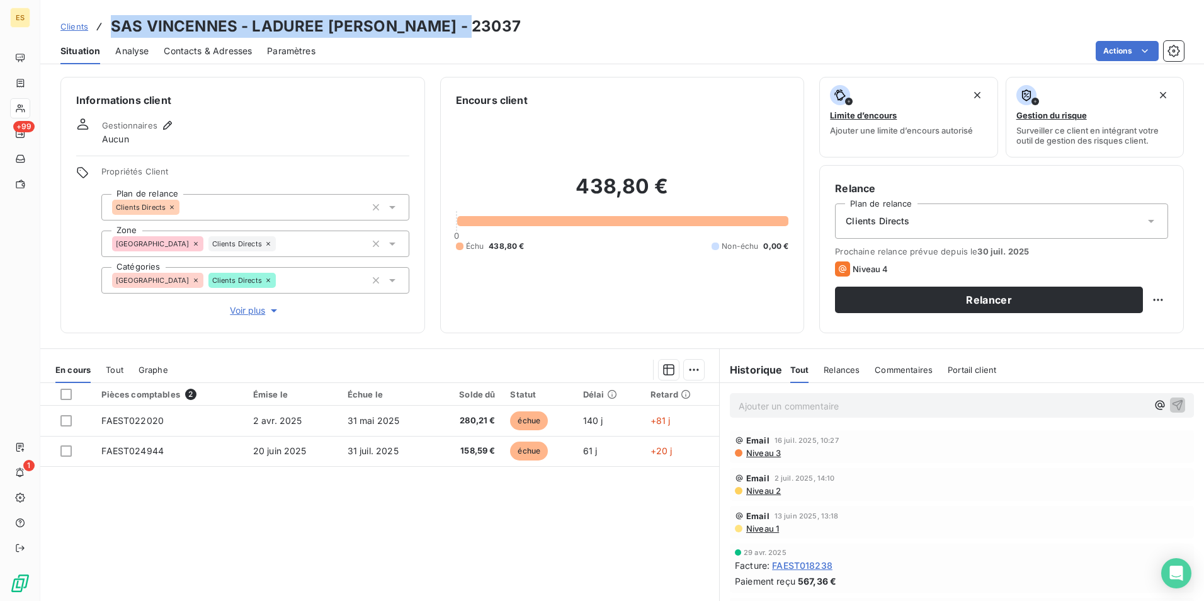
drag, startPoint x: 476, startPoint y: 23, endPoint x: 107, endPoint y: 34, distance: 369.2
click at [107, 34] on div "Clients SAS VINCENNES - LADUREE [PERSON_NAME] - 23037" at bounding box center [622, 26] width 1164 height 23
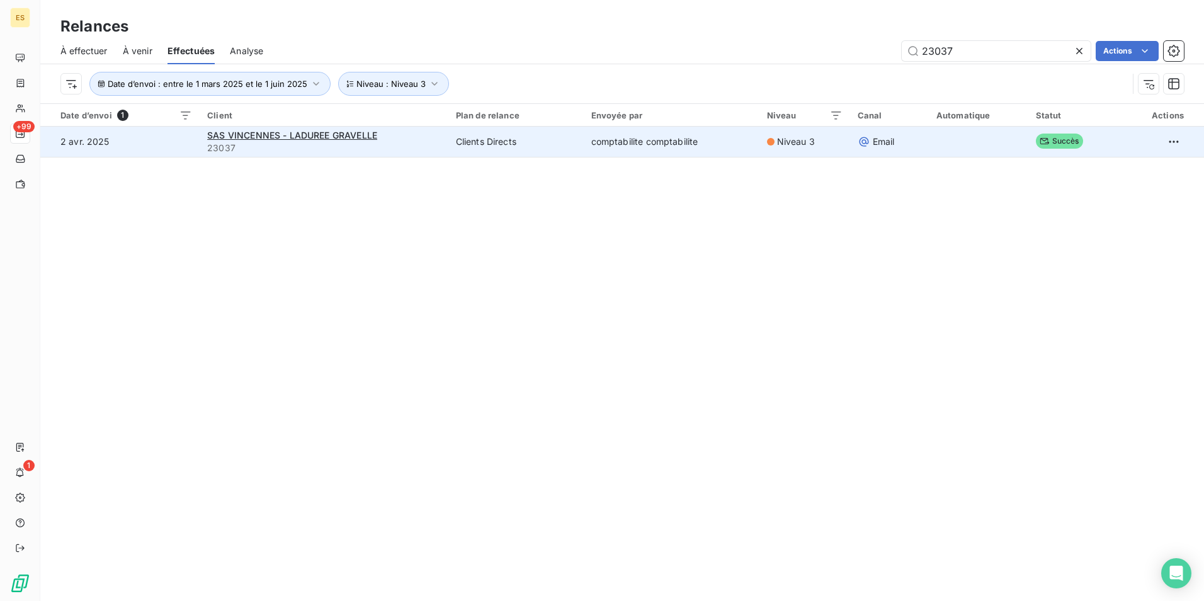
click at [389, 147] on span "23037" at bounding box center [324, 148] width 234 height 13
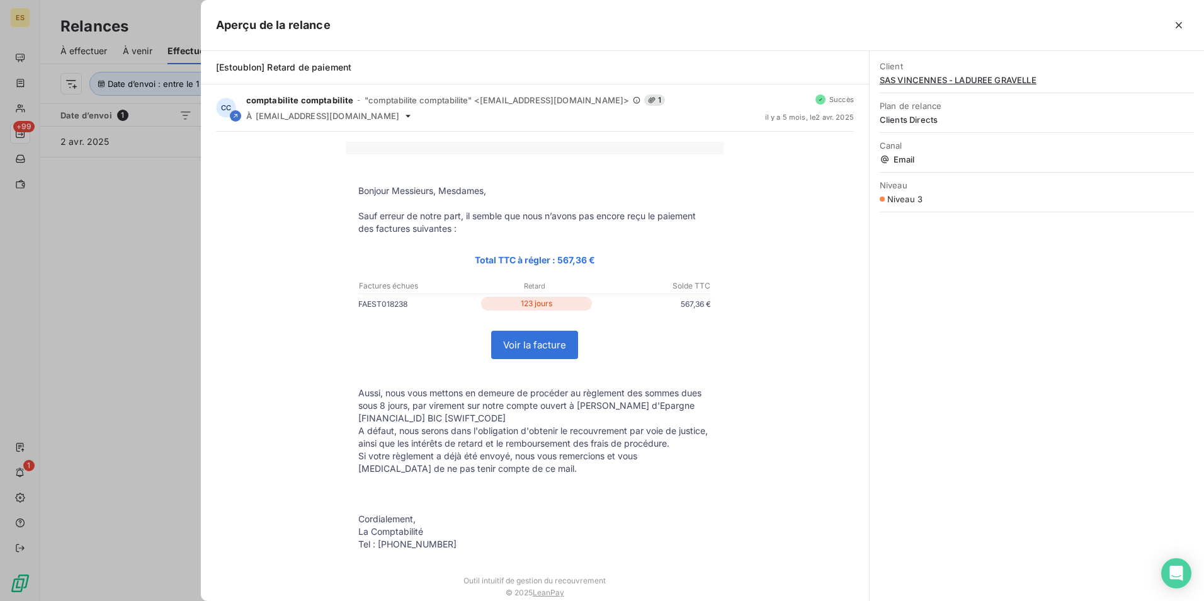
click at [376, 299] on p "FAEST018238" at bounding box center [418, 303] width 120 height 13
drag, startPoint x: 380, startPoint y: 297, endPoint x: 376, endPoint y: 306, distance: 10.2
click at [376, 306] on p "FAEST018238" at bounding box center [418, 303] width 120 height 13
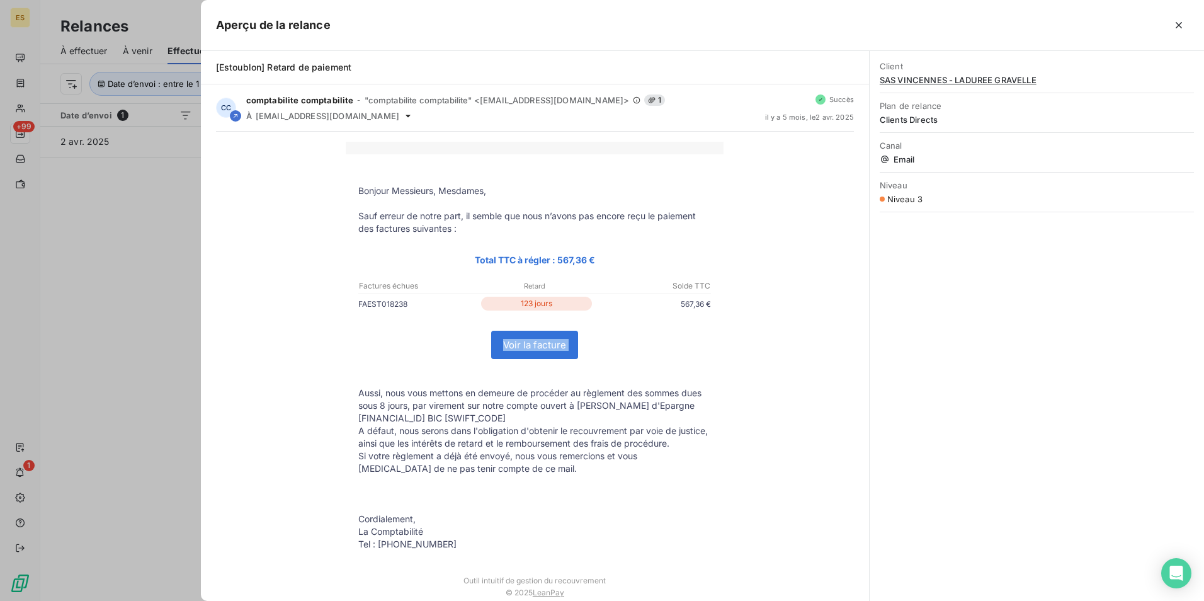
click at [346, 373] on tbody "Bonjour Messieurs, Mesdames, Sauf erreur de notre part, il semble que nous n’av…" at bounding box center [535, 361] width 378 height 379
click at [713, 481] on td at bounding box center [535, 481] width 378 height 13
click at [207, 250] on div "Bonjour Messieurs, Mesdames, Sauf erreur de notre part, il semble que nous n’av…" at bounding box center [535, 396] width 668 height 529
click at [166, 244] on div at bounding box center [602, 300] width 1204 height 601
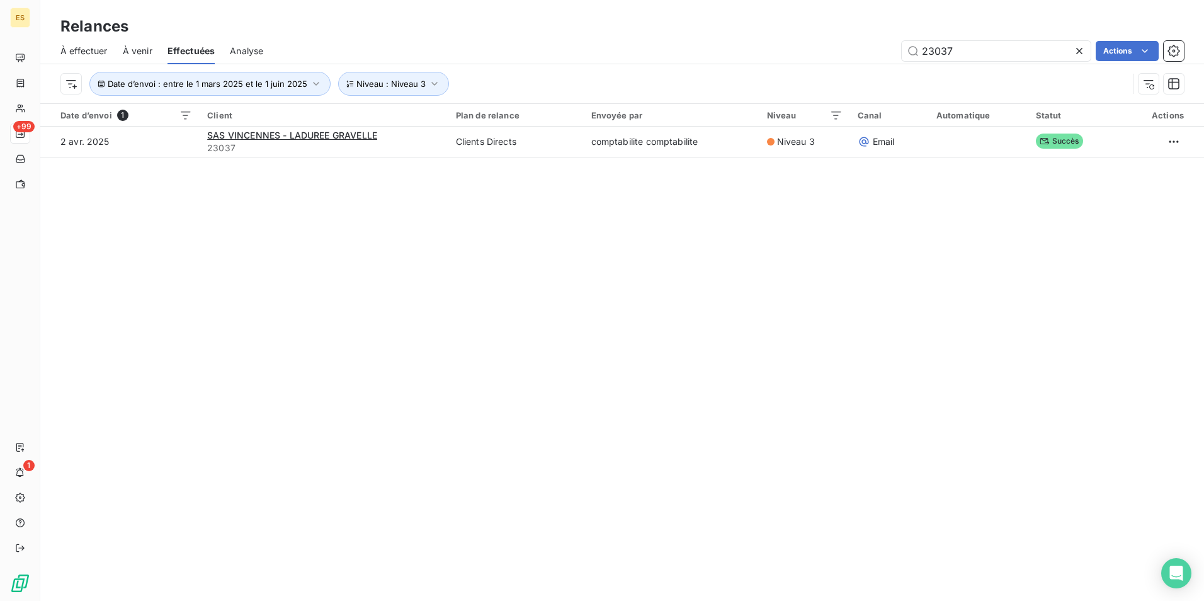
click at [1079, 50] on icon at bounding box center [1079, 51] width 13 height 13
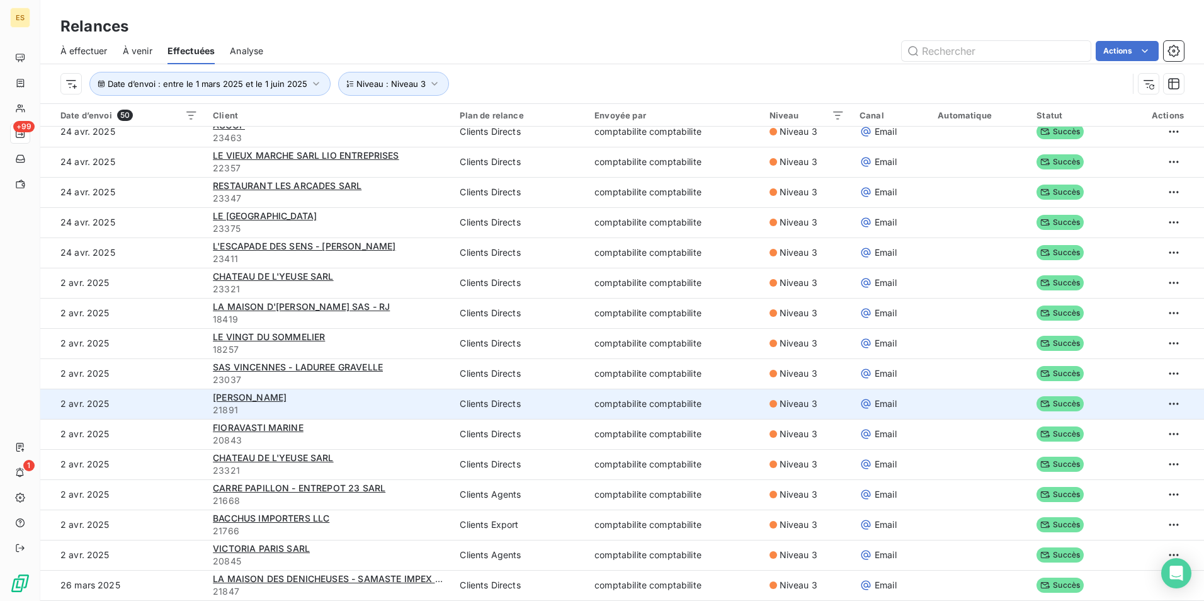
scroll to position [315, 0]
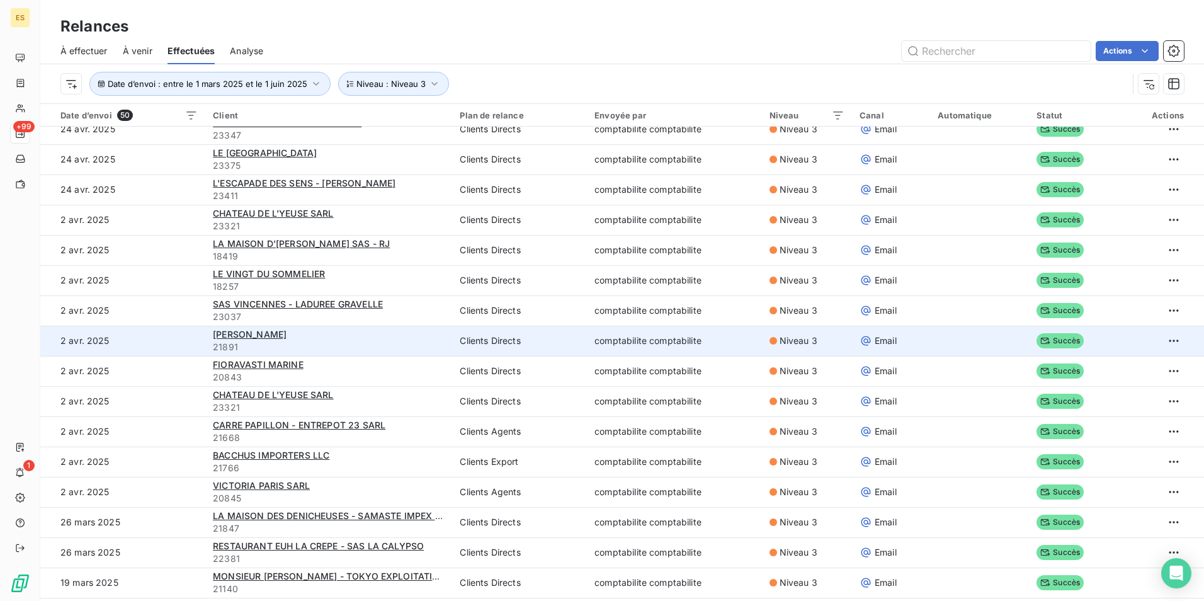
click at [326, 346] on span "21891" at bounding box center [329, 347] width 232 height 13
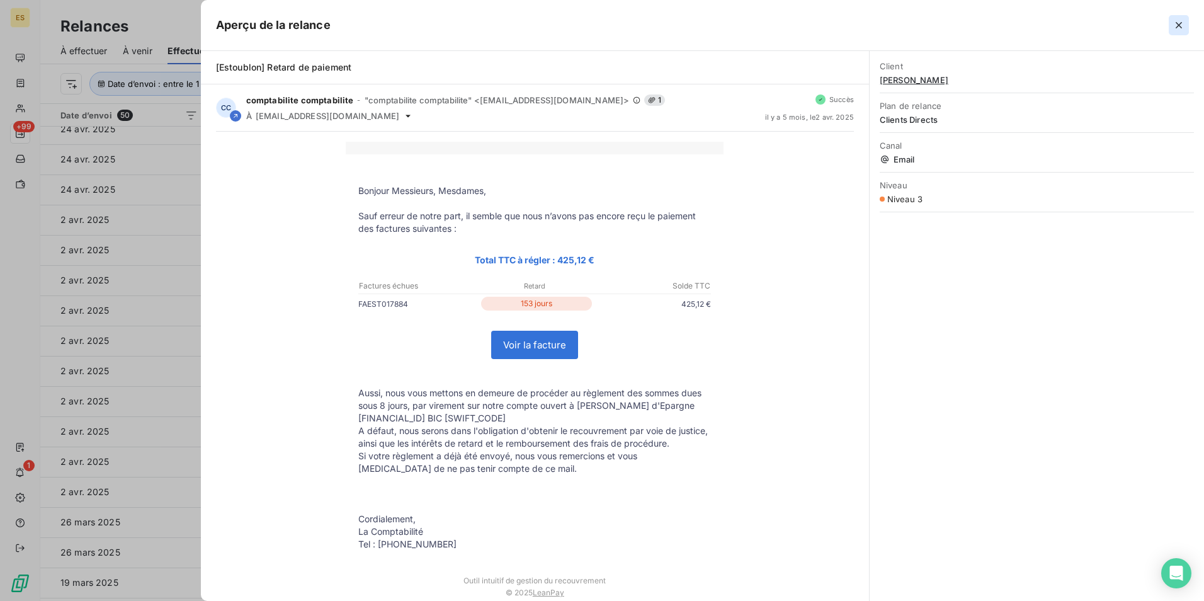
click at [1178, 28] on icon "button" at bounding box center [1179, 25] width 13 height 13
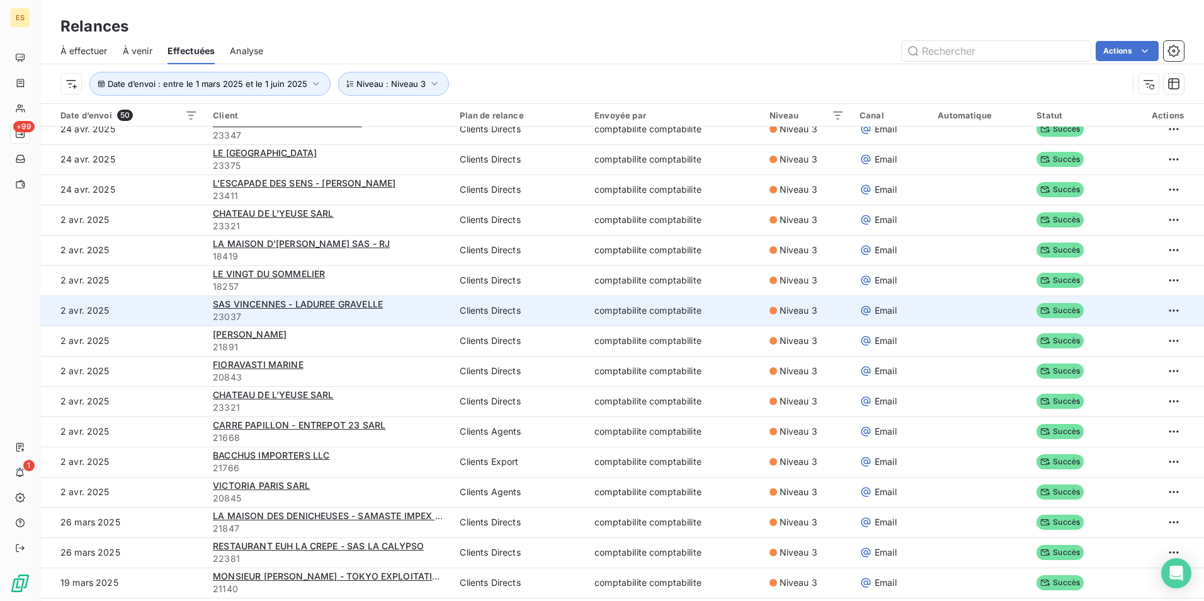
click at [324, 323] on td "SAS VINCENNES - LADUREE [PERSON_NAME] 23037" at bounding box center [328, 310] width 247 height 30
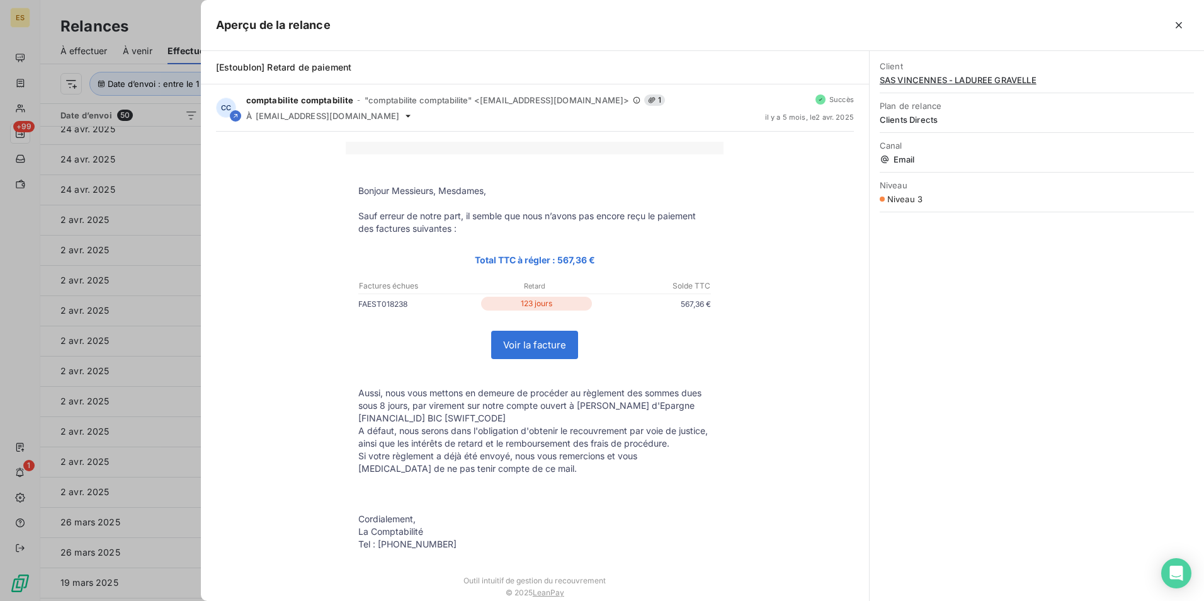
click at [181, 207] on div at bounding box center [602, 300] width 1204 height 601
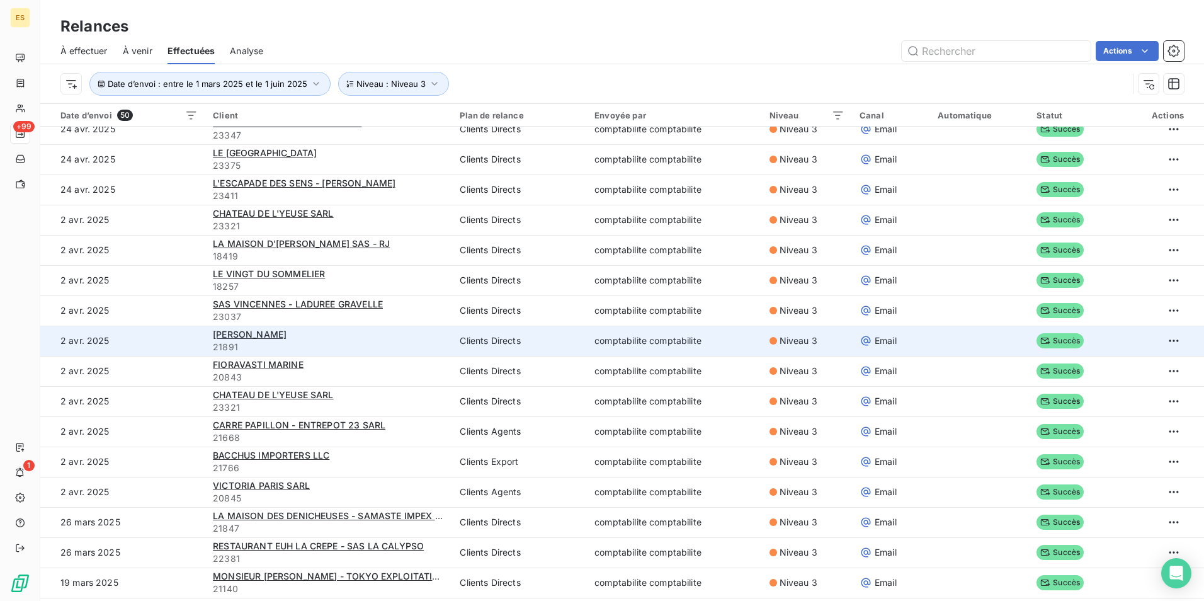
click at [300, 348] on span "21891" at bounding box center [329, 347] width 232 height 13
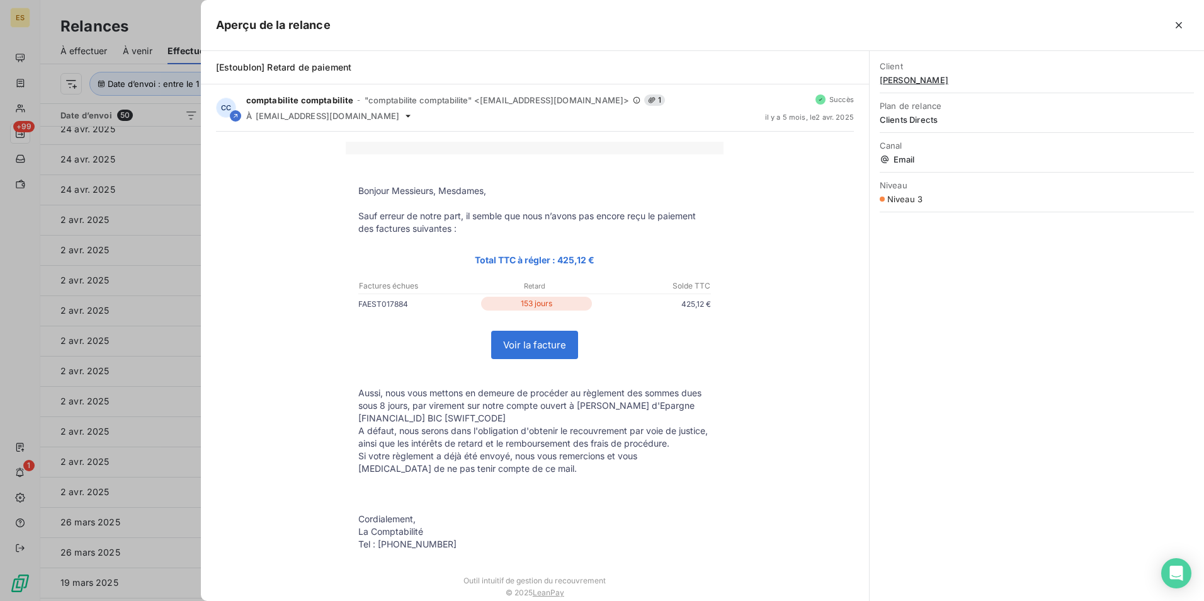
click at [136, 25] on div at bounding box center [602, 300] width 1204 height 601
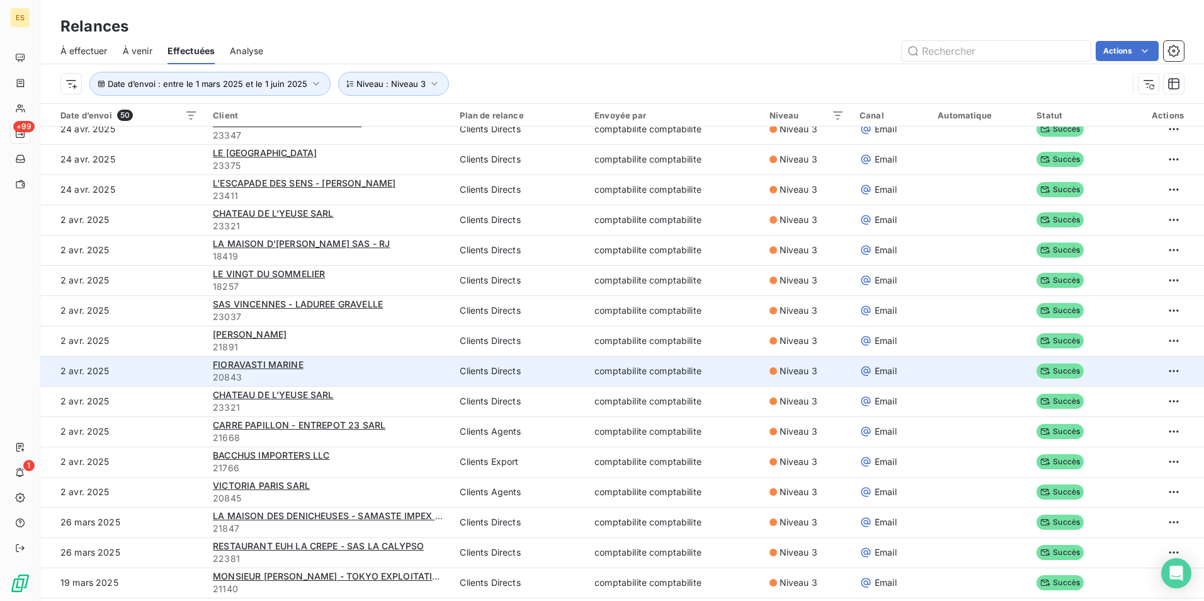
click at [309, 367] on div "FIORAVASTI MARINE" at bounding box center [329, 364] width 232 height 13
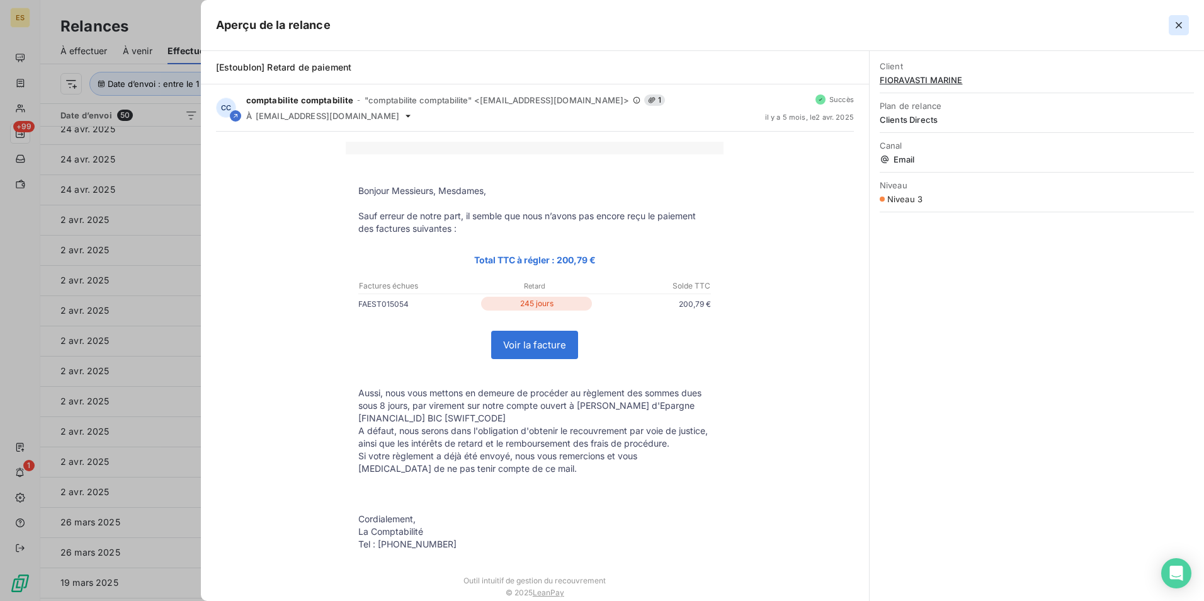
click at [1180, 23] on icon "button" at bounding box center [1179, 25] width 13 height 13
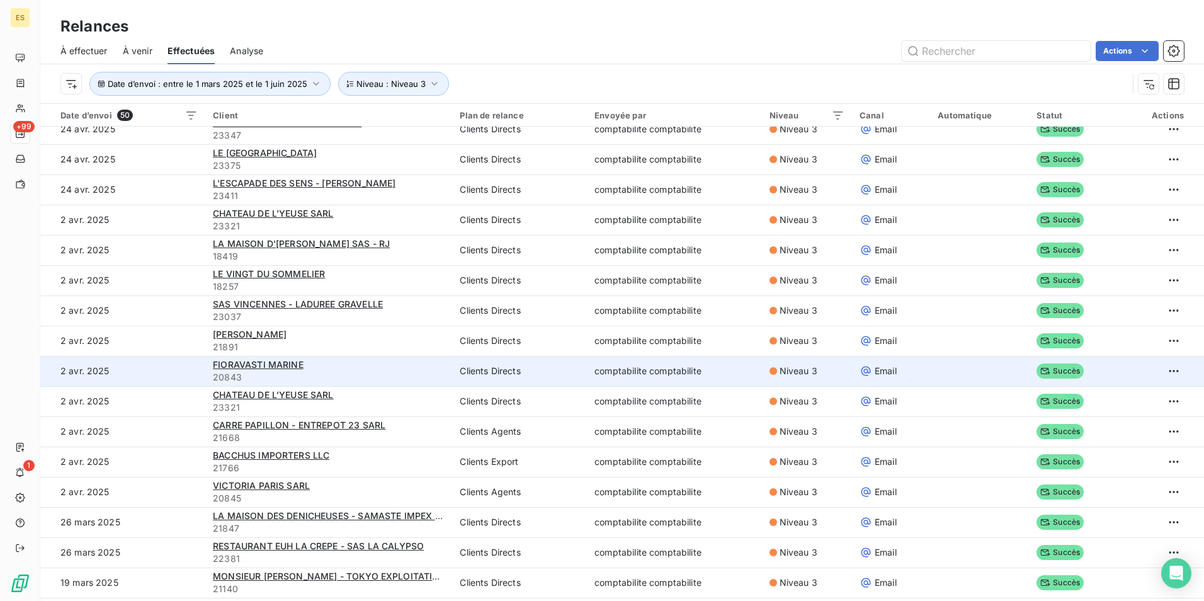
click at [327, 360] on div "FIORAVASTI MARINE" at bounding box center [329, 364] width 232 height 13
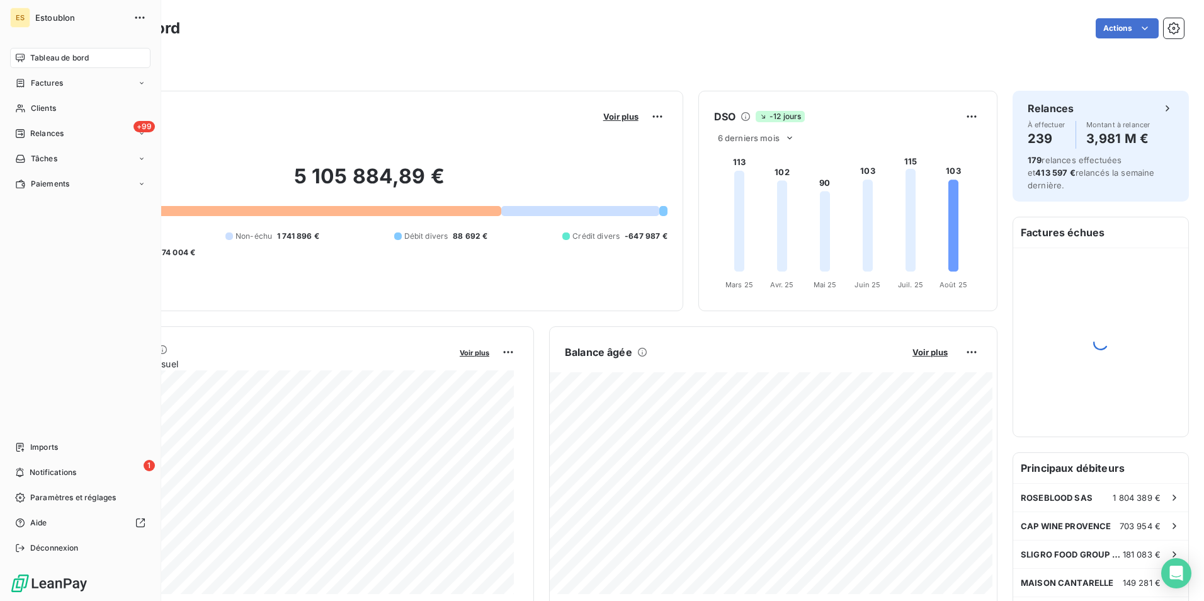
click at [35, 83] on span "Factures" at bounding box center [47, 82] width 32 height 11
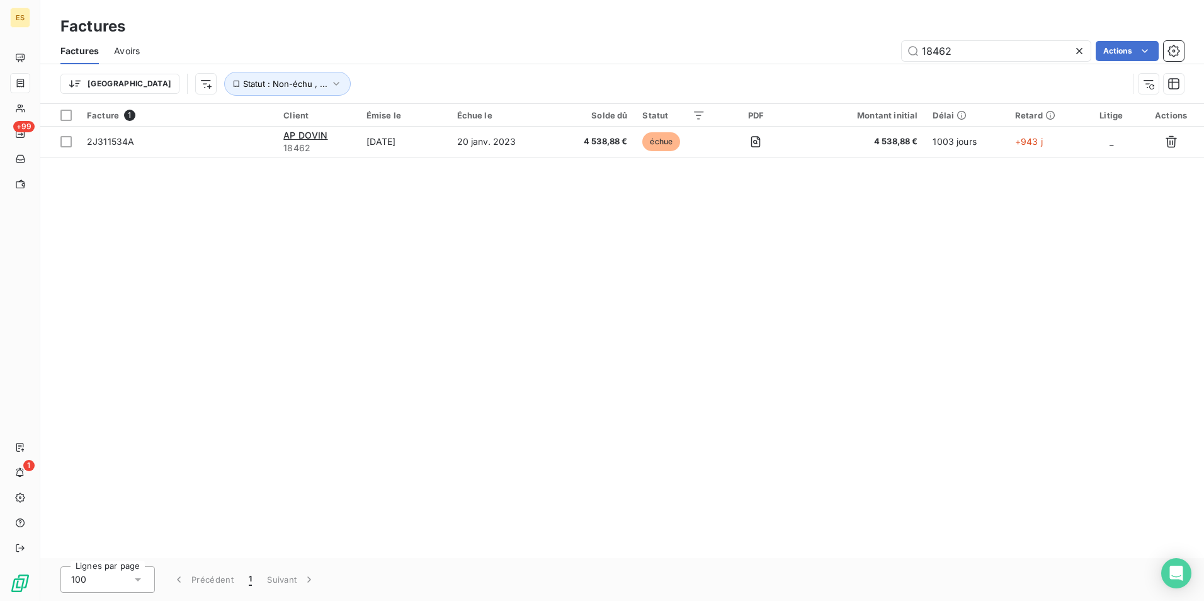
click at [1080, 50] on icon at bounding box center [1079, 51] width 6 height 6
click at [1027, 62] on div "Factures Avoirs Actions" at bounding box center [622, 51] width 1164 height 26
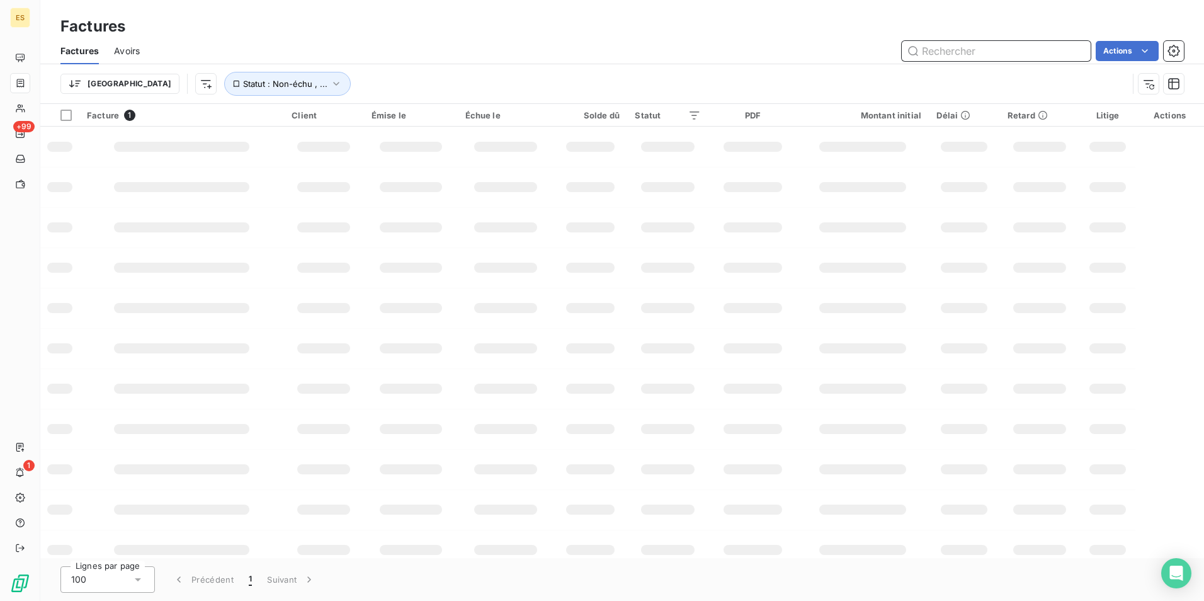
click at [1017, 52] on input "text" at bounding box center [996, 51] width 189 height 20
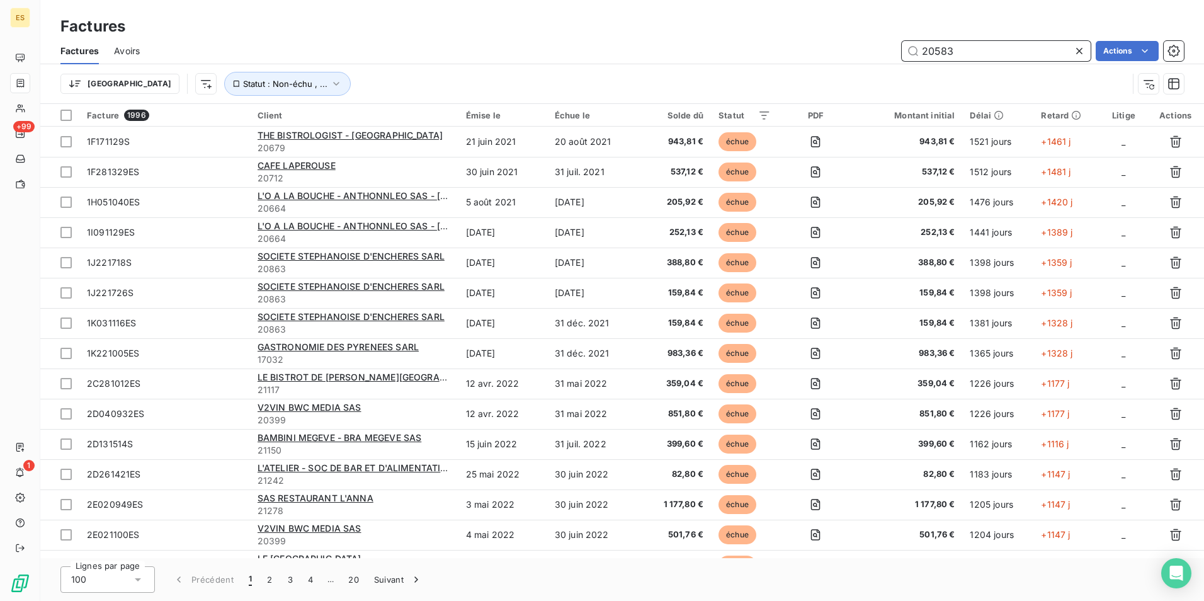
type input "20583"
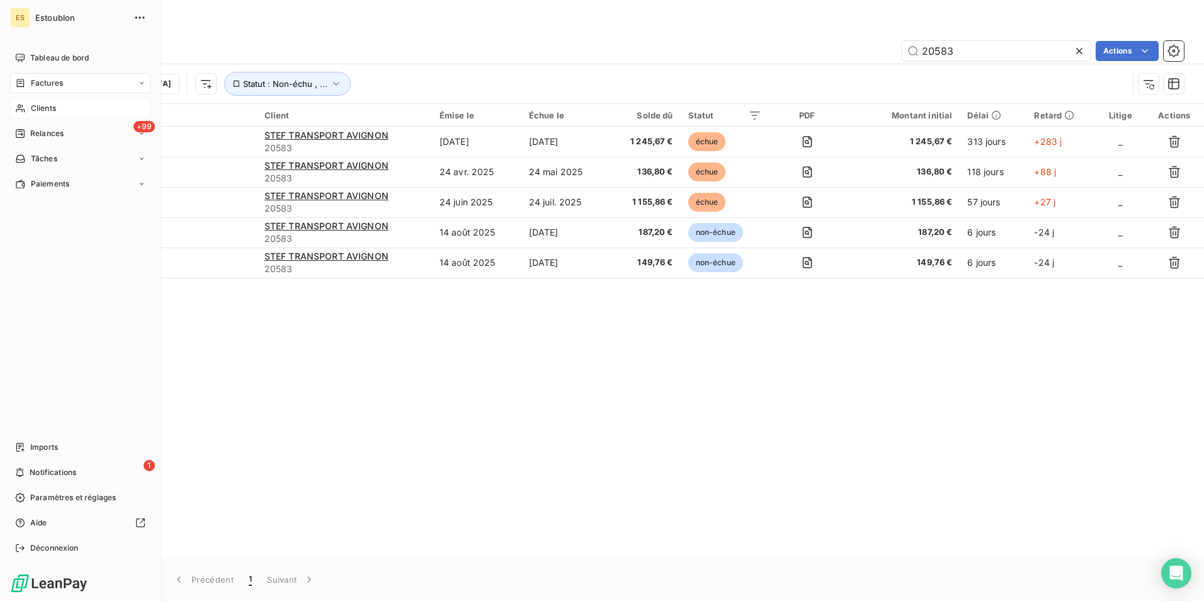
click at [31, 106] on span "Clients" at bounding box center [43, 108] width 25 height 11
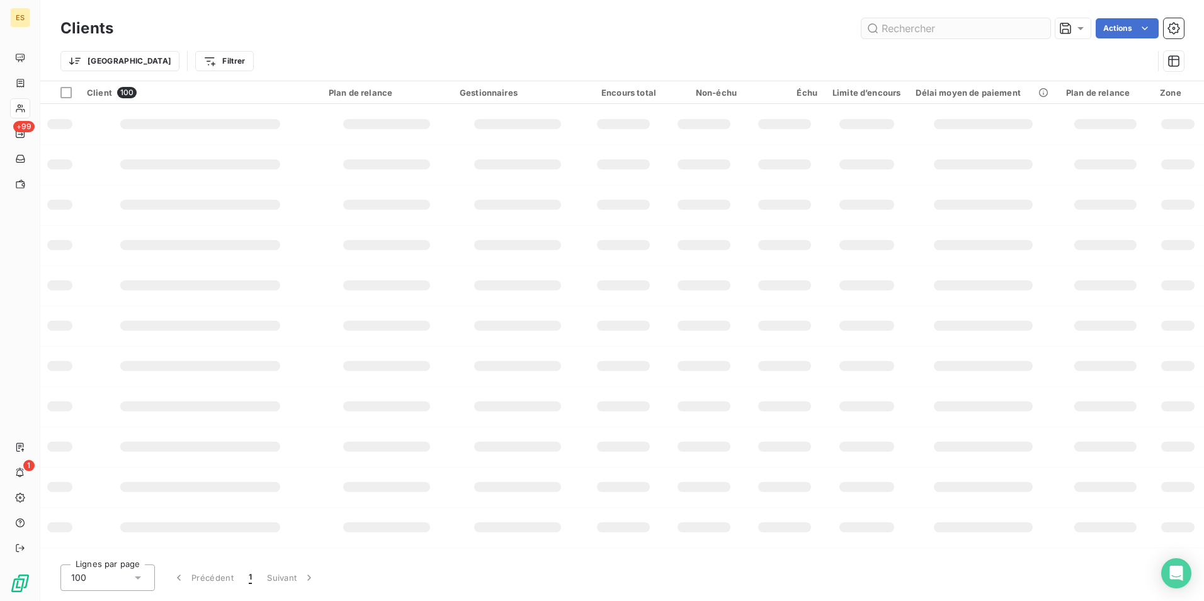
click at [933, 30] on input "text" at bounding box center [956, 28] width 189 height 20
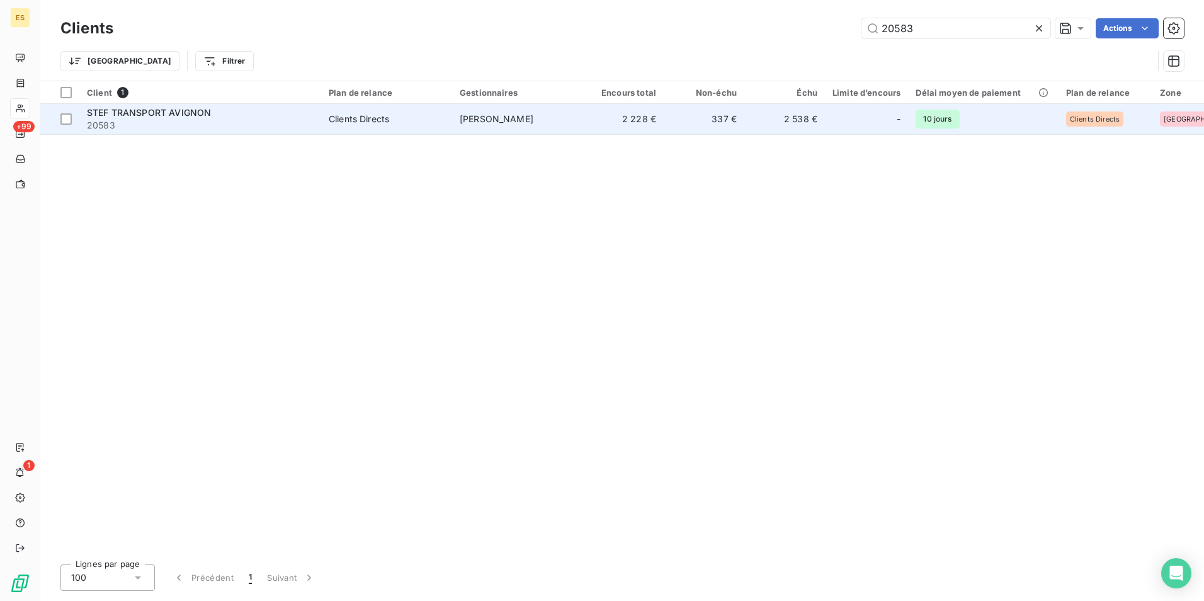
type input "20583"
click at [206, 115] on span "STEF TRANSPORT AVIGNON" at bounding box center [149, 112] width 124 height 11
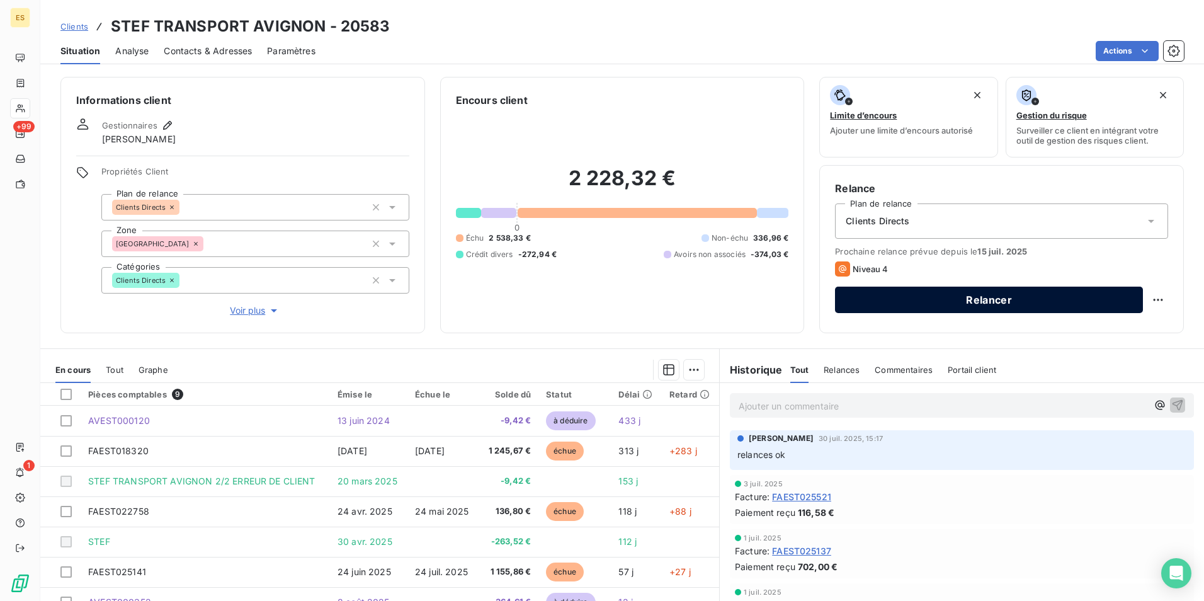
click at [949, 293] on button "Relancer" at bounding box center [989, 300] width 308 height 26
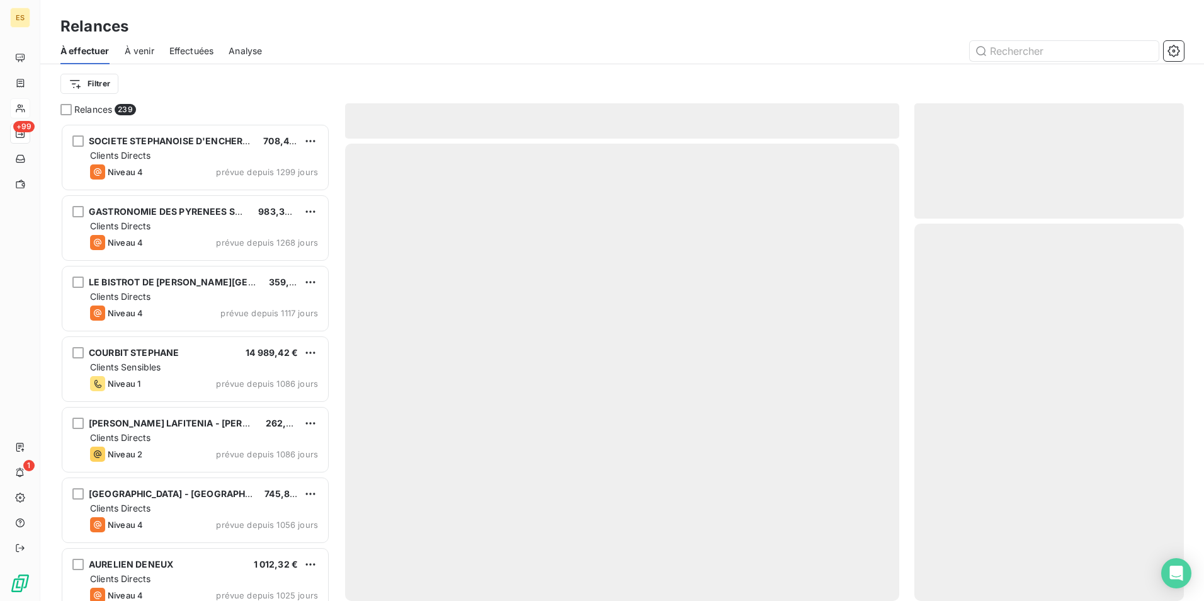
scroll to position [468, 260]
